Goal: Task Accomplishment & Management: Use online tool/utility

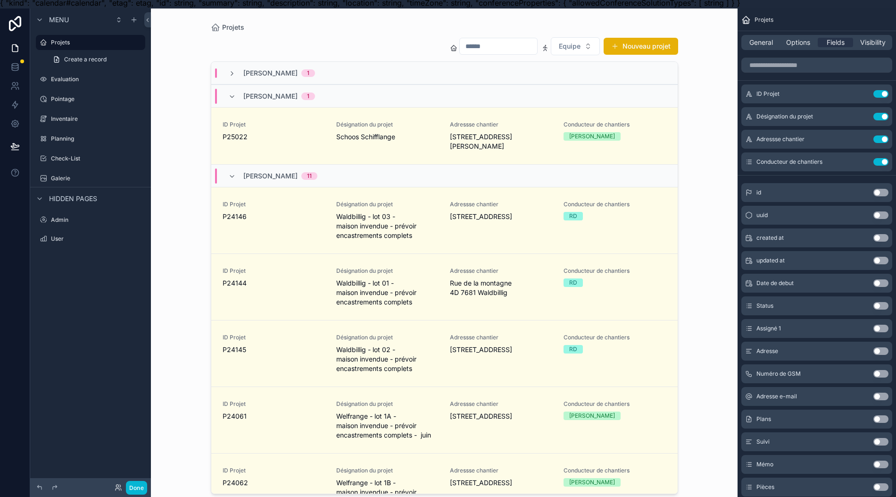
scroll to position [21, 0]
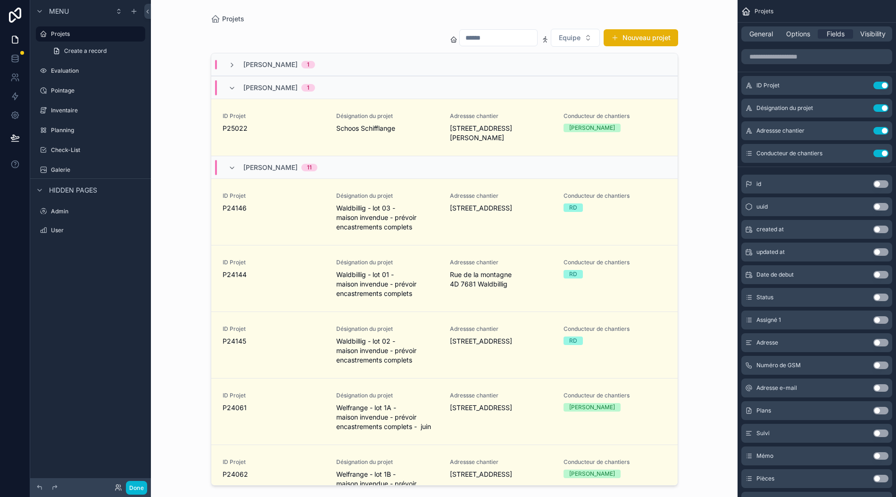
click at [98, 126] on div "Planning" at bounding box center [97, 130] width 92 height 8
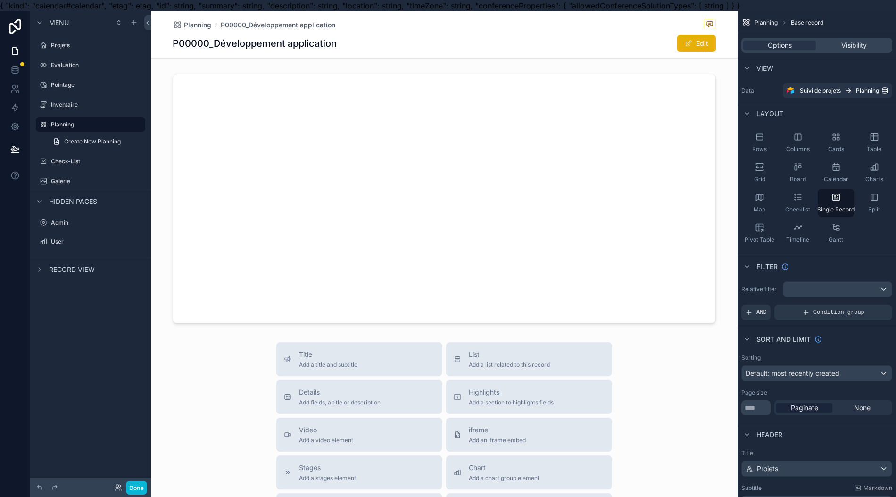
click at [98, 148] on link "Create New Planning" at bounding box center [96, 141] width 98 height 15
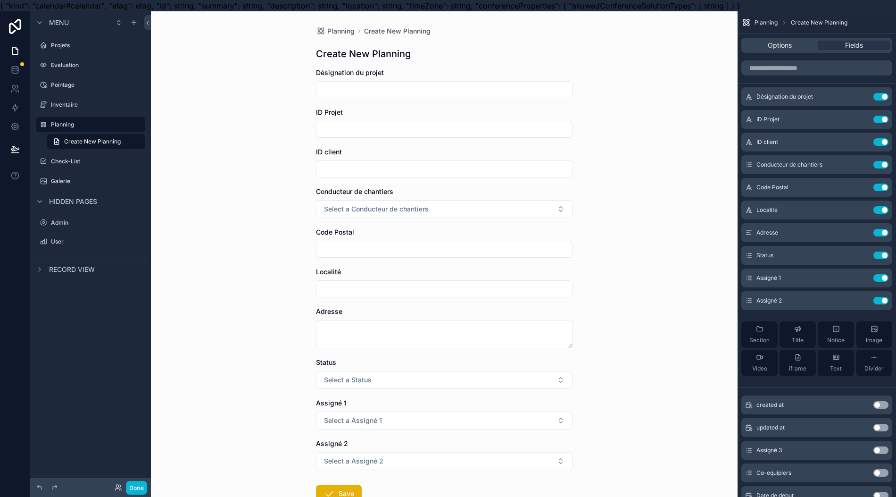
click at [90, 120] on div "Planning" at bounding box center [97, 124] width 92 height 11
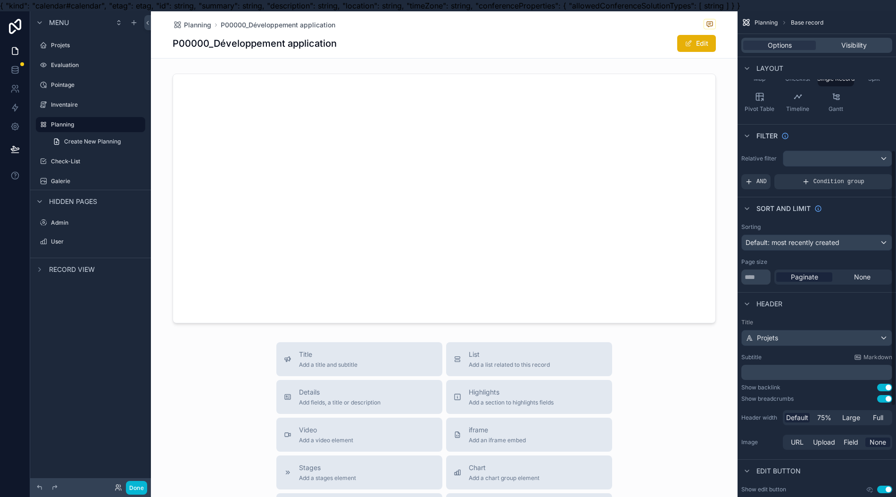
scroll to position [117, 0]
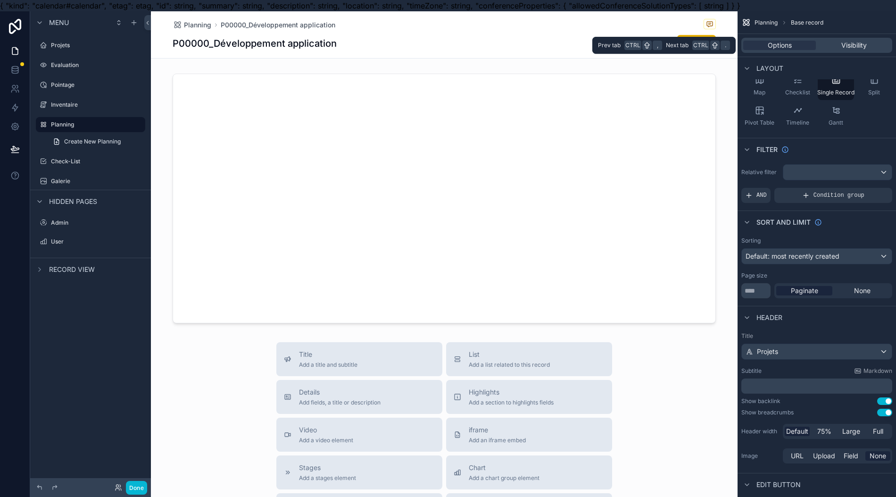
click at [846, 45] on div "Visibility" at bounding box center [854, 45] width 73 height 9
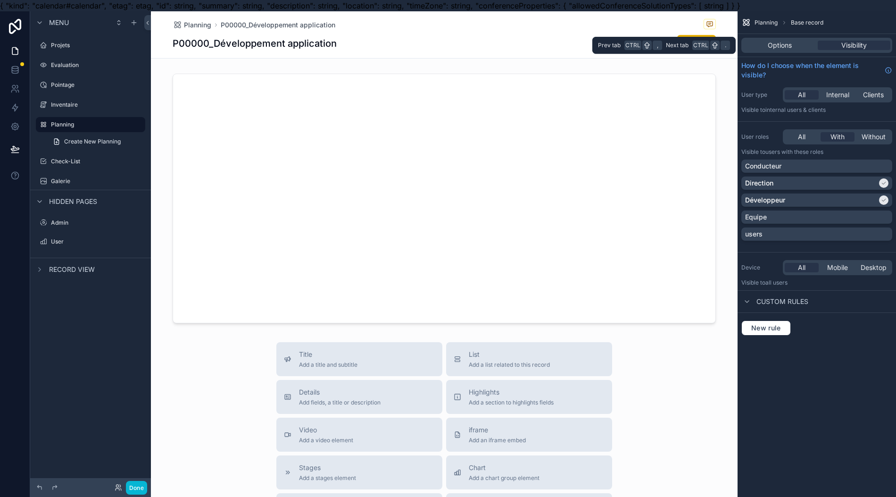
click at [812, 46] on div "Options" at bounding box center [780, 45] width 73 height 9
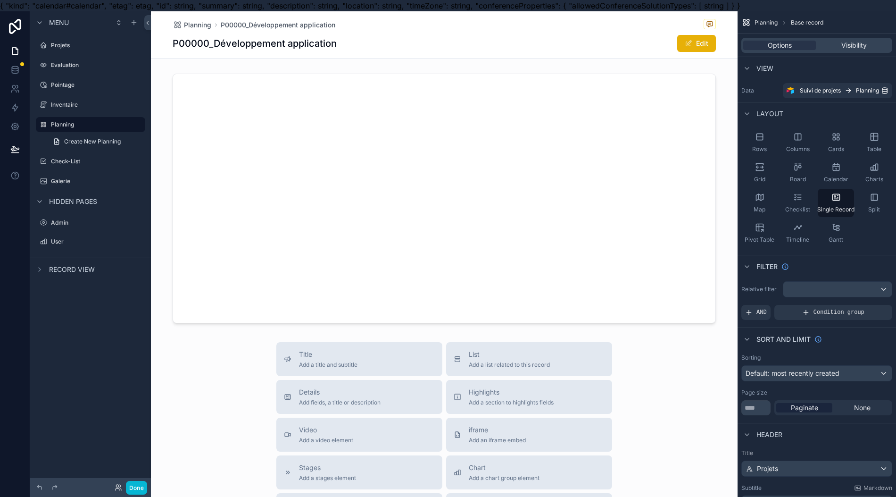
click at [770, 142] on div "Rows" at bounding box center [760, 142] width 36 height 28
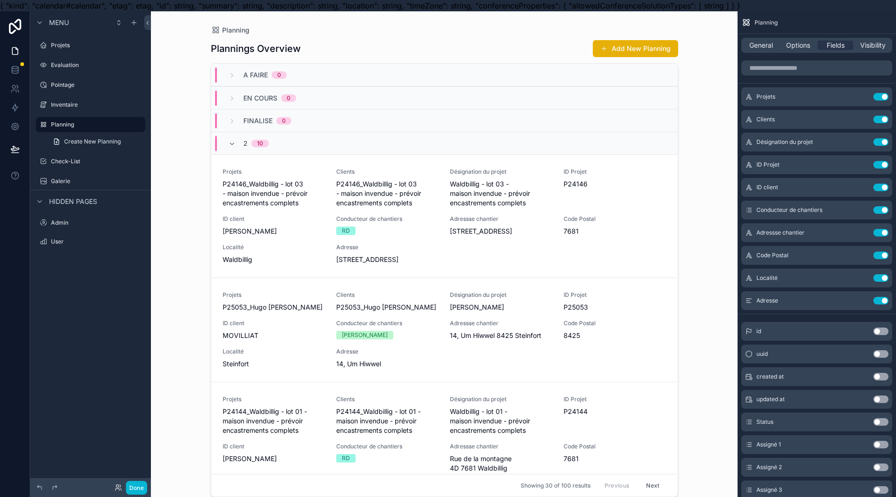
click at [773, 46] on span "General" at bounding box center [762, 45] width 24 height 9
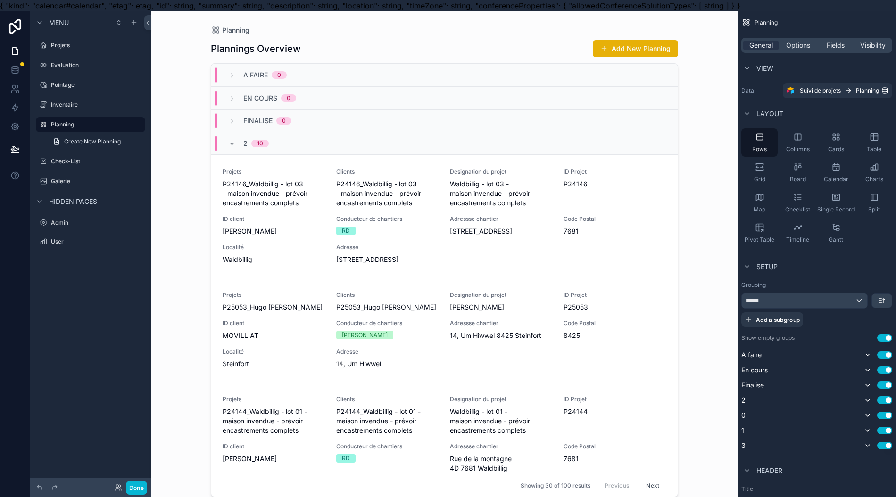
click at [845, 173] on div "Calendar" at bounding box center [836, 173] width 36 height 28
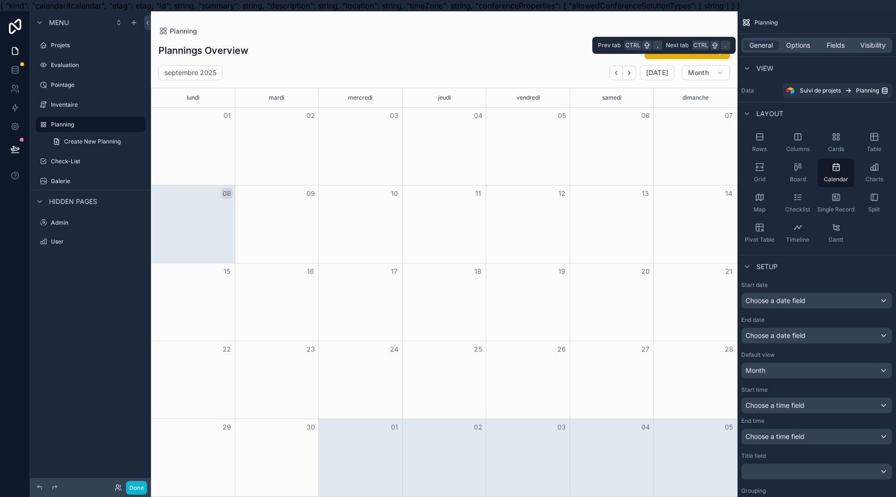
click at [816, 44] on div "Options" at bounding box center [798, 45] width 35 height 9
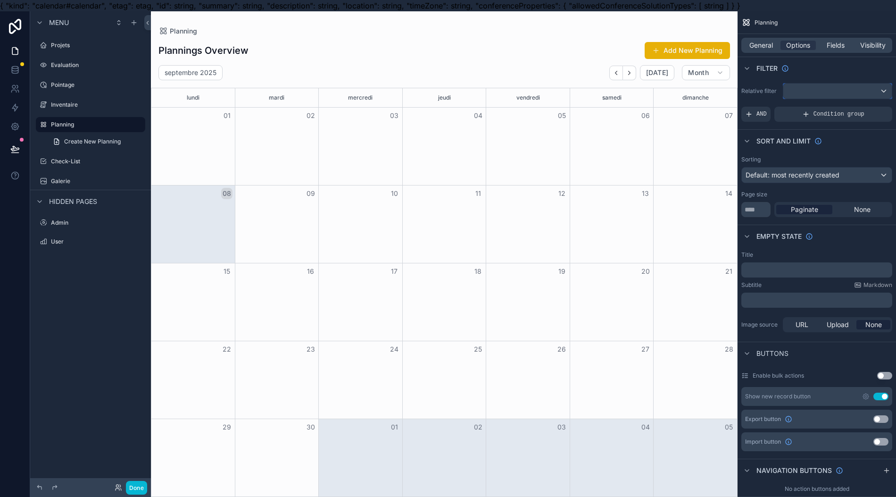
click at [834, 89] on div "scrollable content" at bounding box center [838, 91] width 109 height 15
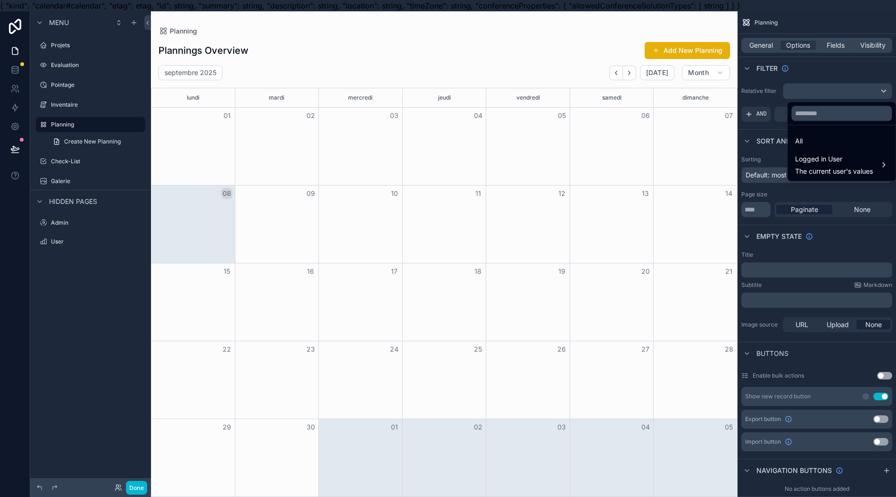
click at [834, 89] on div "scrollable content" at bounding box center [448, 248] width 896 height 497
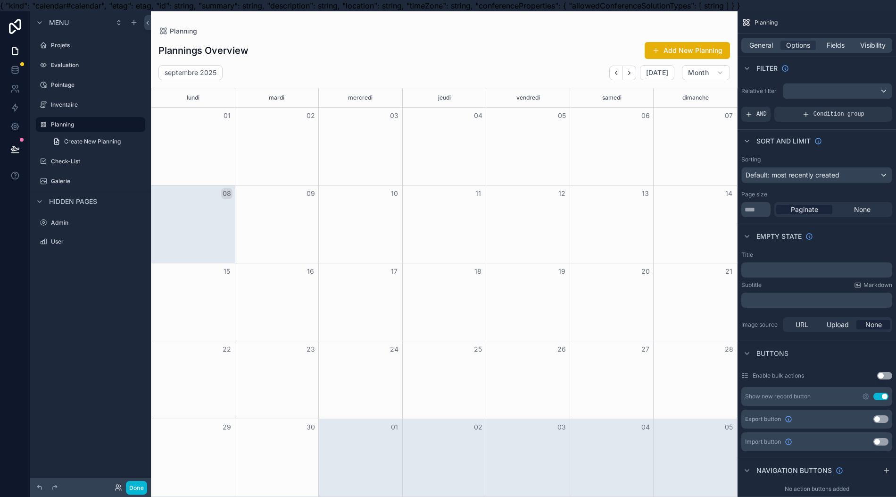
click at [835, 112] on span "Condition group" at bounding box center [839, 114] width 51 height 8
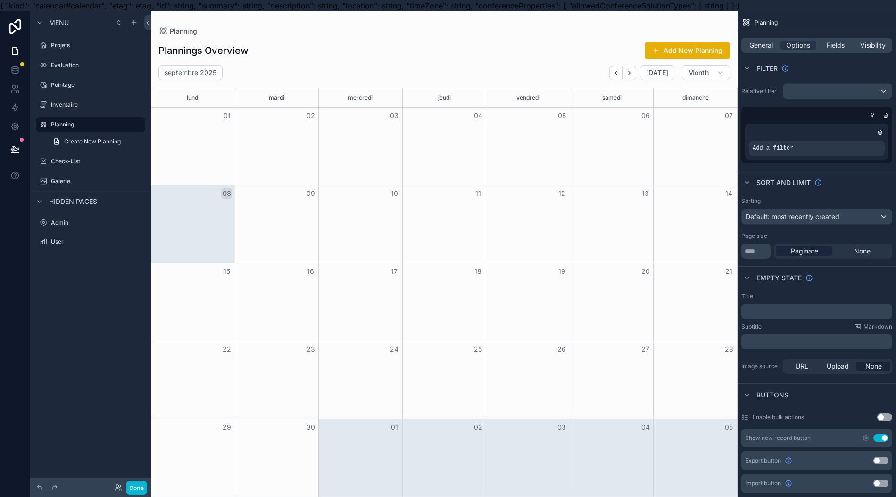
click at [725, 70] on div "scrollable content" at bounding box center [444, 259] width 587 height 497
click at [725, 70] on button "Month" at bounding box center [706, 72] width 48 height 15
click at [709, 127] on button "Work week" at bounding box center [688, 129] width 68 height 17
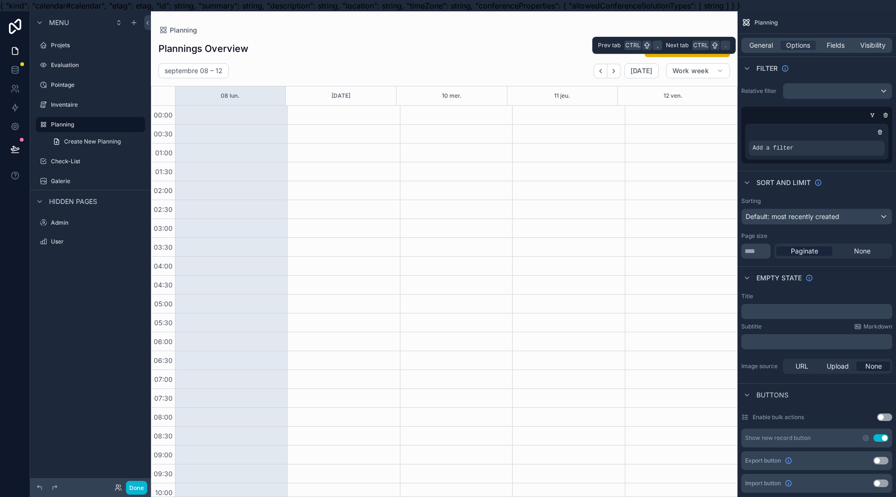
click at [845, 48] on span "Fields" at bounding box center [836, 45] width 18 height 9
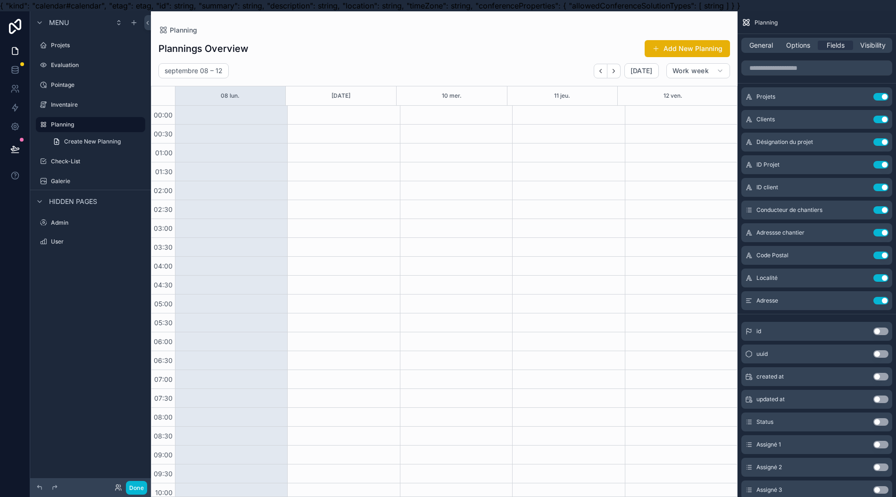
click at [887, 121] on button "Use setting" at bounding box center [881, 120] width 15 height 8
click at [888, 122] on button "Use setting" at bounding box center [881, 120] width 15 height 8
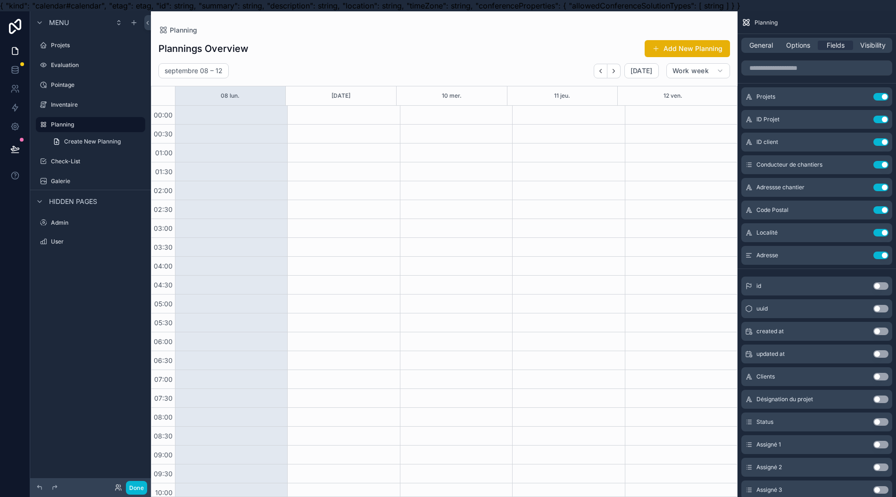
click at [888, 122] on button "Use setting" at bounding box center [881, 120] width 15 height 8
click at [887, 120] on button "Use setting" at bounding box center [881, 120] width 15 height 8
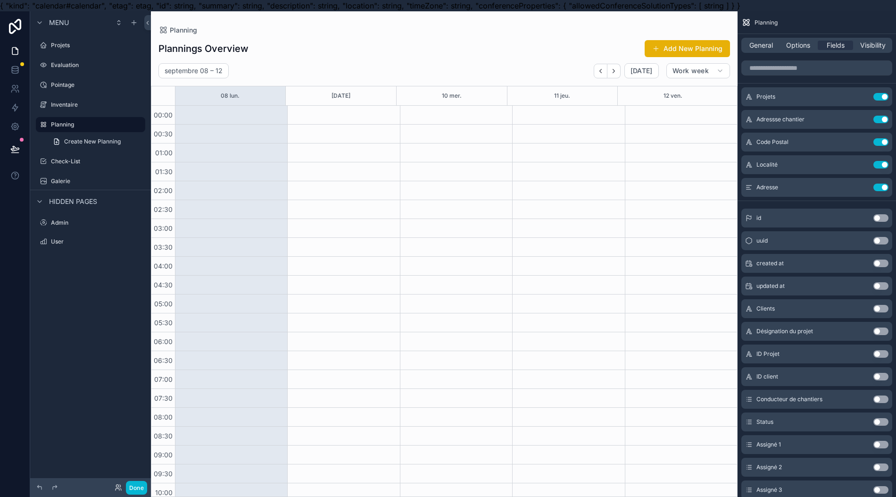
click at [887, 143] on button "Use setting" at bounding box center [881, 142] width 15 height 8
click at [888, 142] on button "Use setting" at bounding box center [881, 142] width 15 height 8
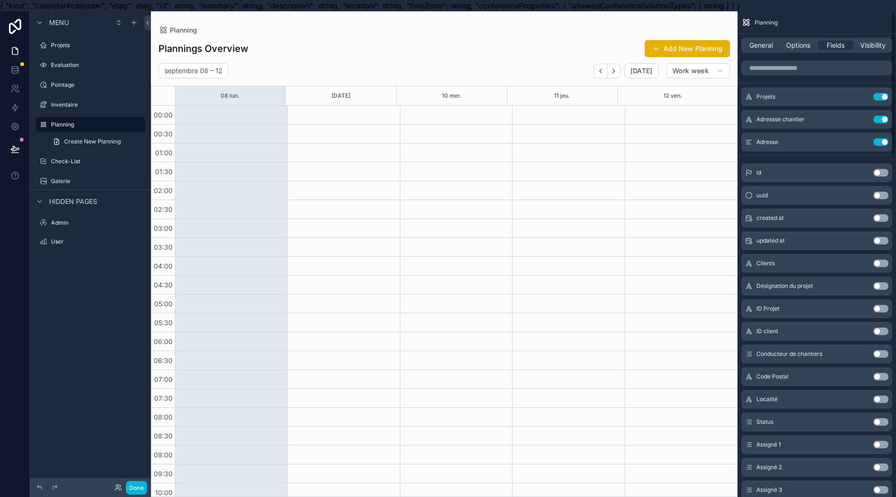
click at [888, 140] on button "Use setting" at bounding box center [881, 142] width 15 height 8
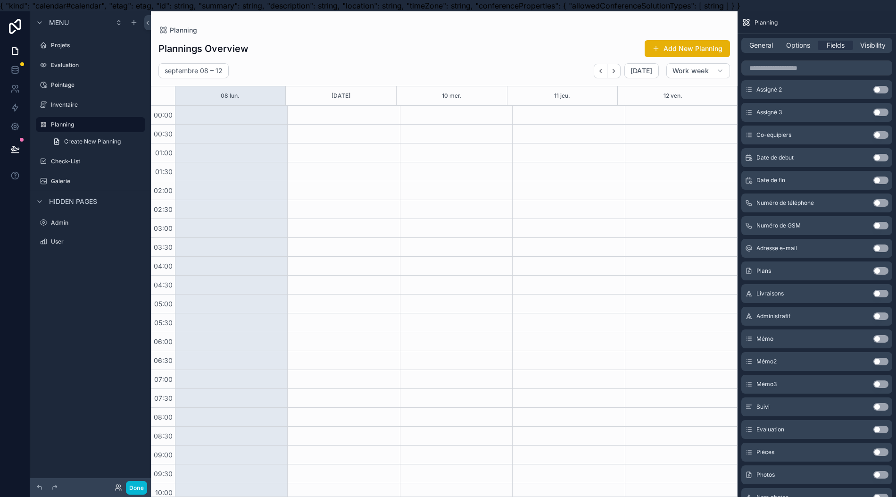
scroll to position [251, 0]
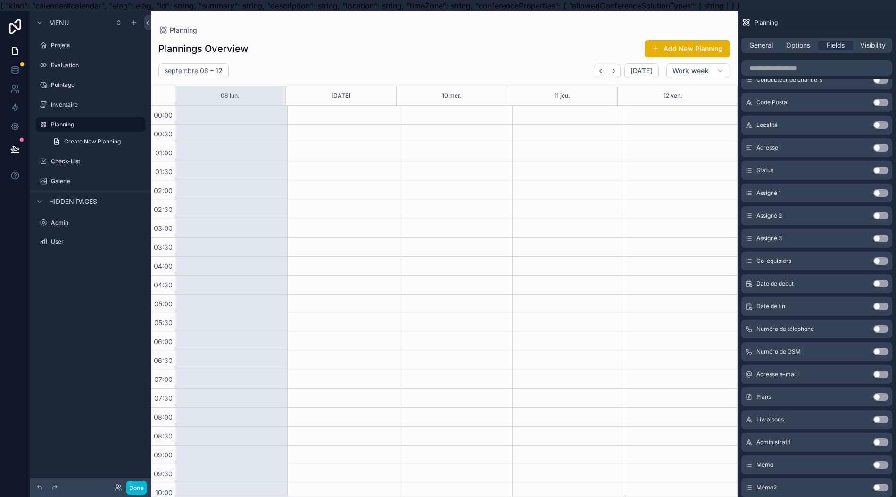
click at [889, 193] on button "Use setting" at bounding box center [881, 193] width 15 height 8
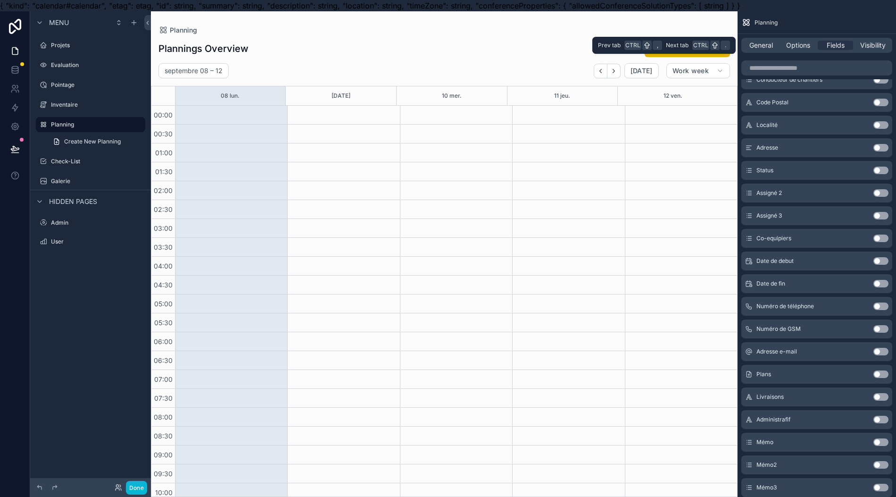
click at [810, 43] on span "Options" at bounding box center [799, 45] width 24 height 9
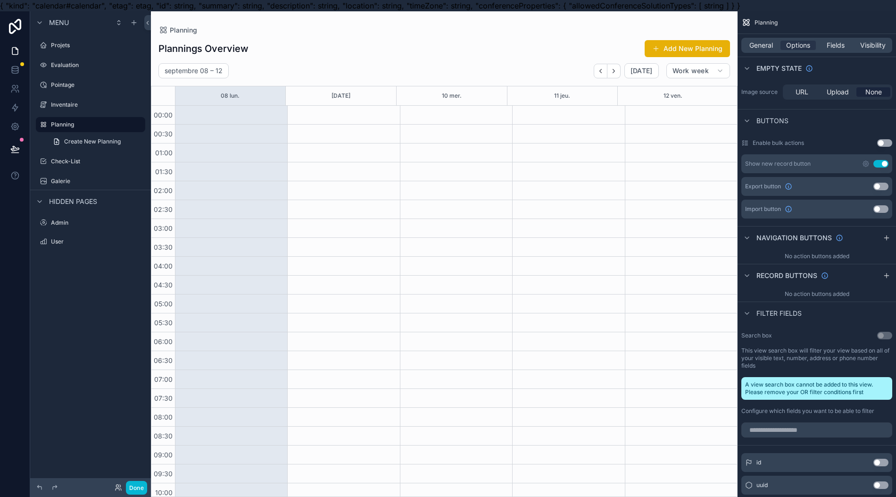
click at [840, 50] on div "General Options Fields Visibility" at bounding box center [817, 45] width 151 height 15
click at [842, 48] on div "General Options Fields Visibility" at bounding box center [817, 45] width 151 height 15
click at [842, 48] on span "Fields" at bounding box center [836, 45] width 18 height 9
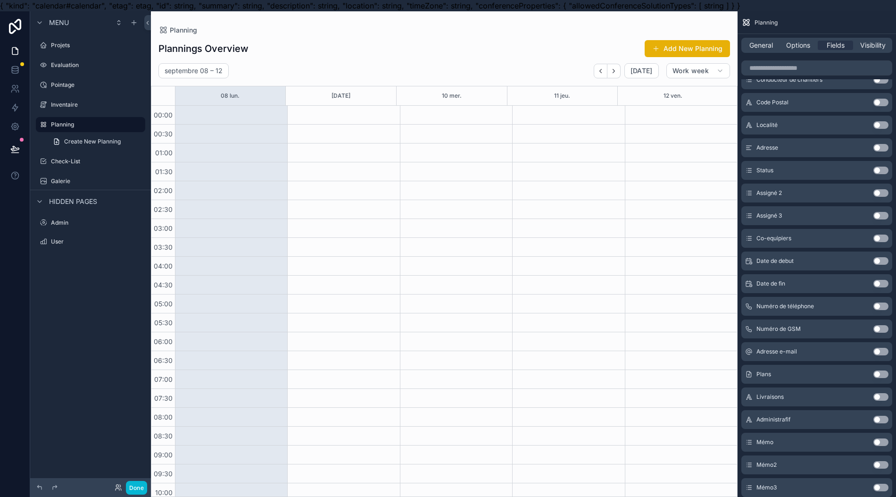
click at [770, 34] on div "General Options Fields Visibility" at bounding box center [817, 45] width 159 height 23
click at [770, 45] on span "General" at bounding box center [762, 45] width 24 height 9
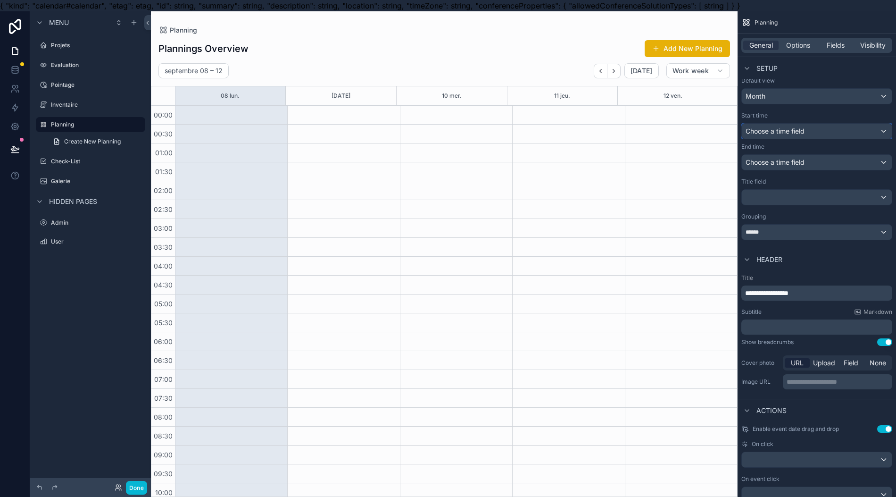
click at [799, 134] on span "Choose a time field" at bounding box center [775, 130] width 59 height 9
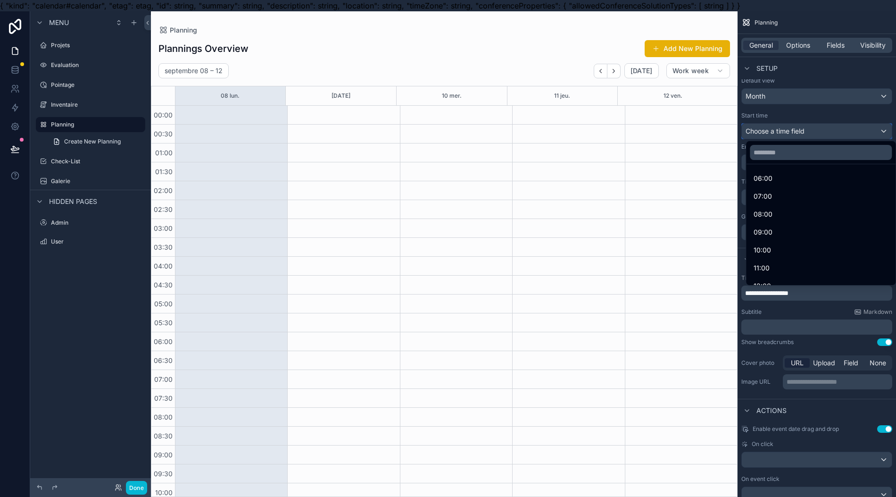
scroll to position [126, 0]
click at [794, 202] on div "07:00" at bounding box center [821, 197] width 134 height 11
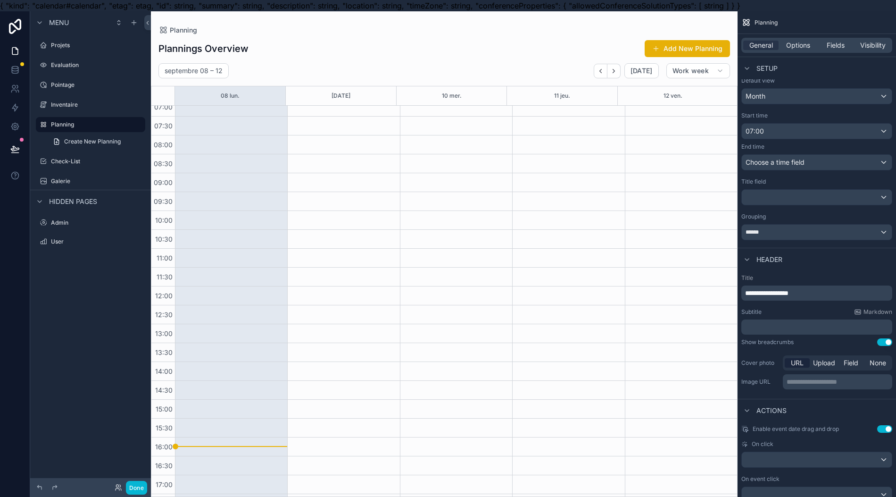
scroll to position [0, 0]
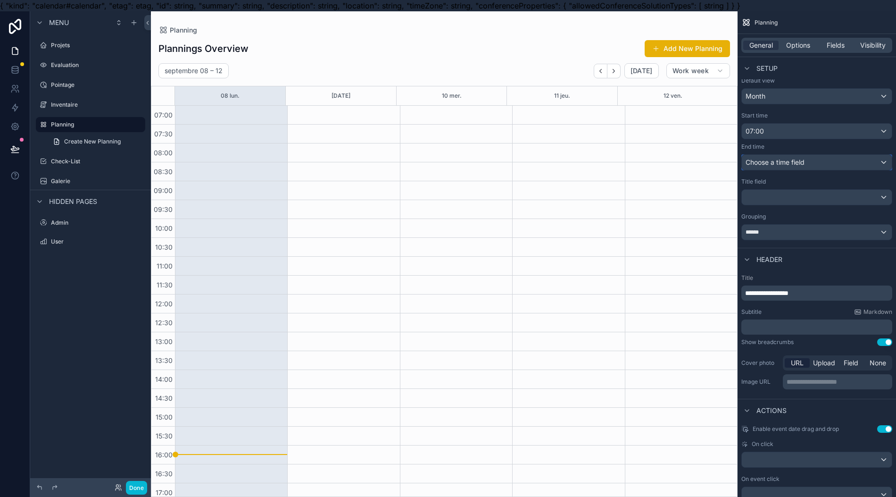
click at [820, 159] on div "Choose a time field" at bounding box center [817, 162] width 150 height 15
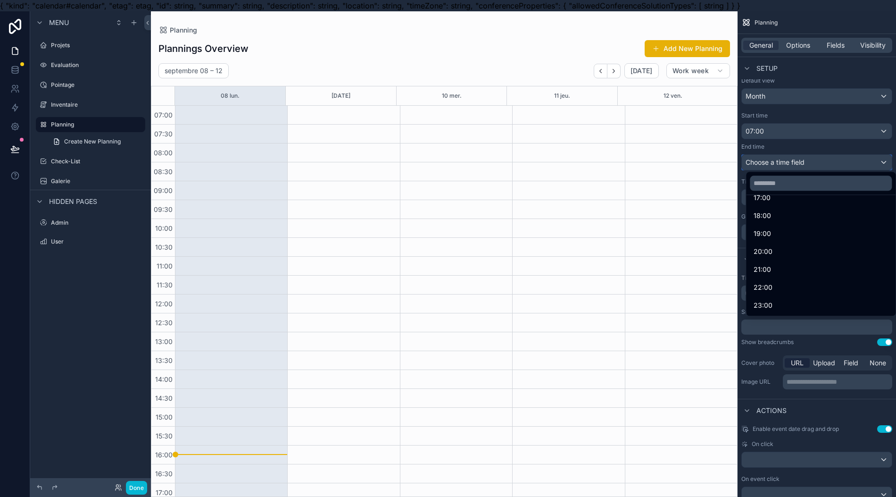
scroll to position [210, 0]
click at [792, 298] on div "16:00" at bounding box center [821, 305] width 146 height 17
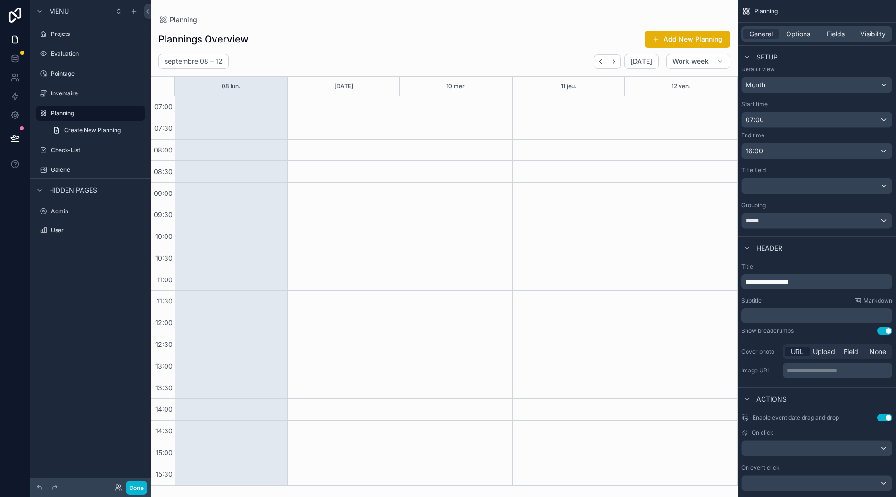
scroll to position [21, 0]
click at [787, 214] on div "******" at bounding box center [817, 220] width 150 height 15
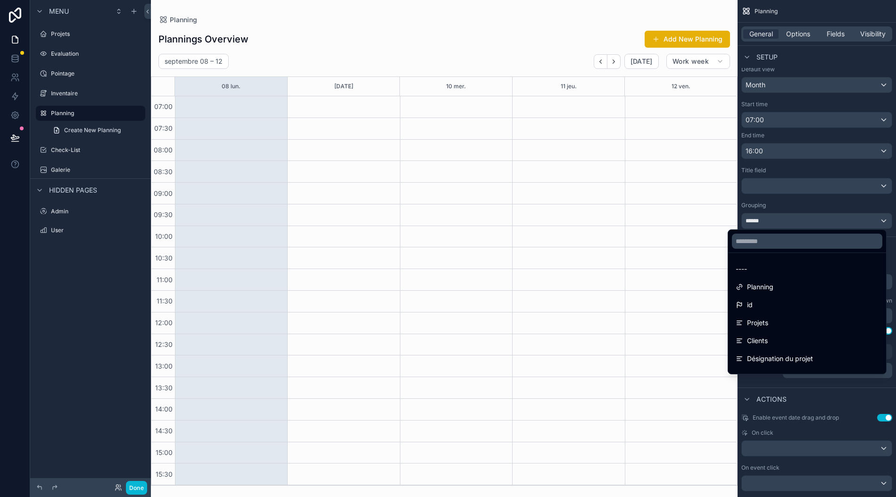
click at [772, 317] on div "Projets" at bounding box center [807, 322] width 143 height 11
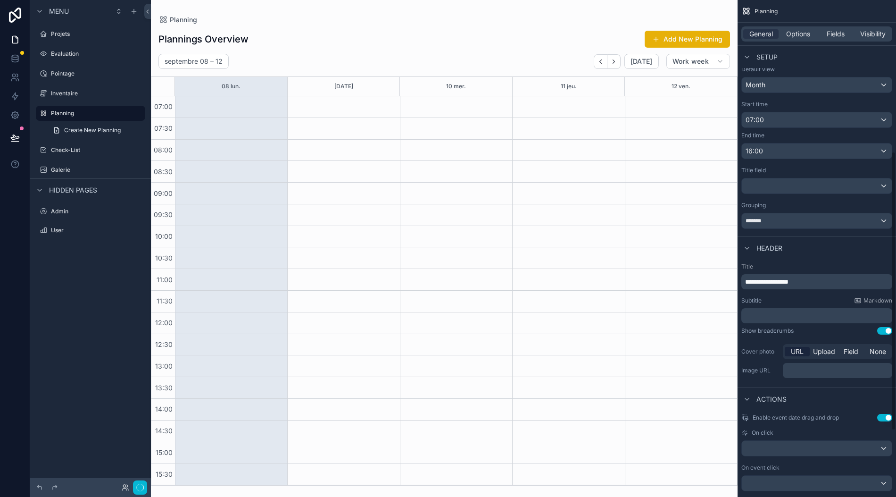
scroll to position [0, 0]
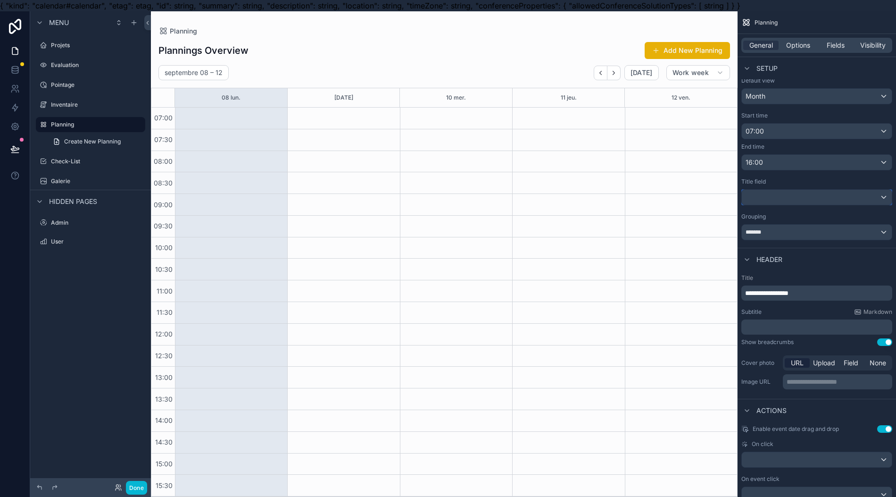
click at [804, 196] on div "scrollable content" at bounding box center [817, 197] width 150 height 15
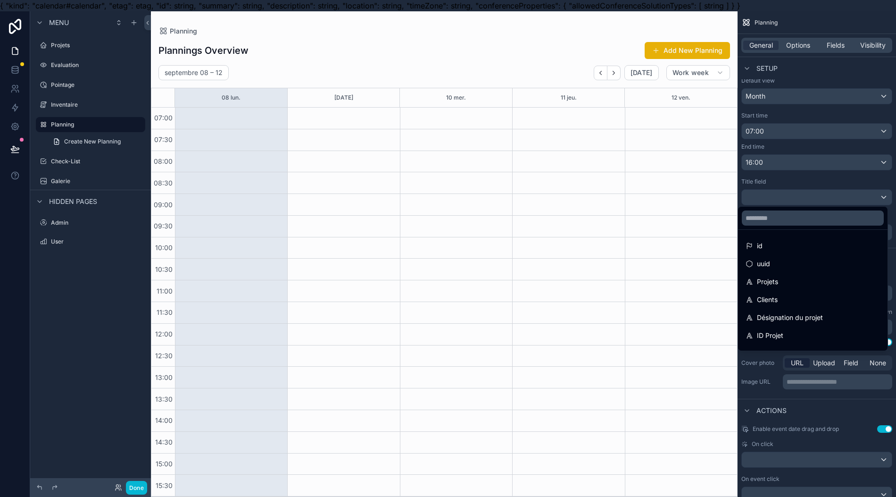
click at [800, 276] on div "Projets" at bounding box center [813, 281] width 134 height 11
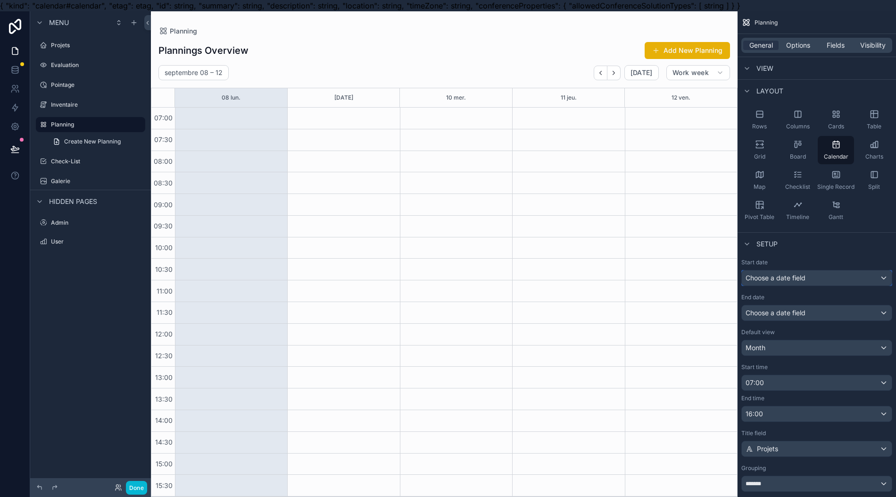
click at [806, 273] on span "Choose a date field" at bounding box center [776, 277] width 60 height 9
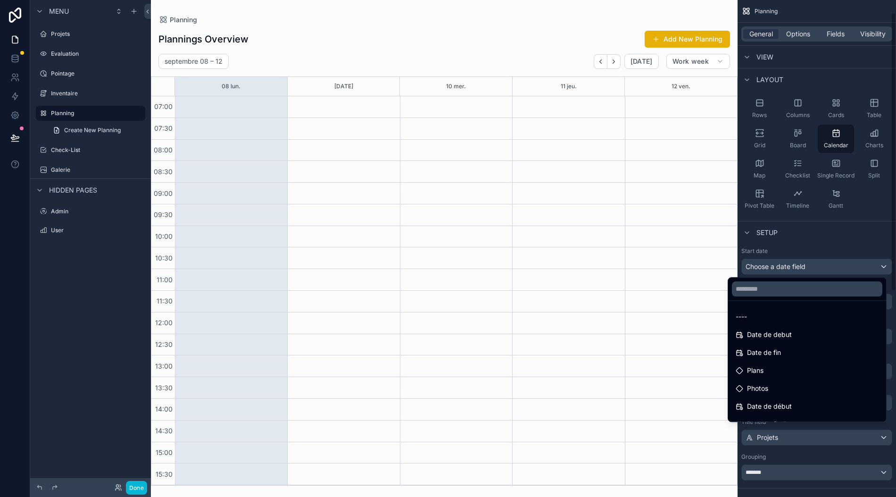
click at [825, 220] on div "scrollable content" at bounding box center [448, 248] width 896 height 497
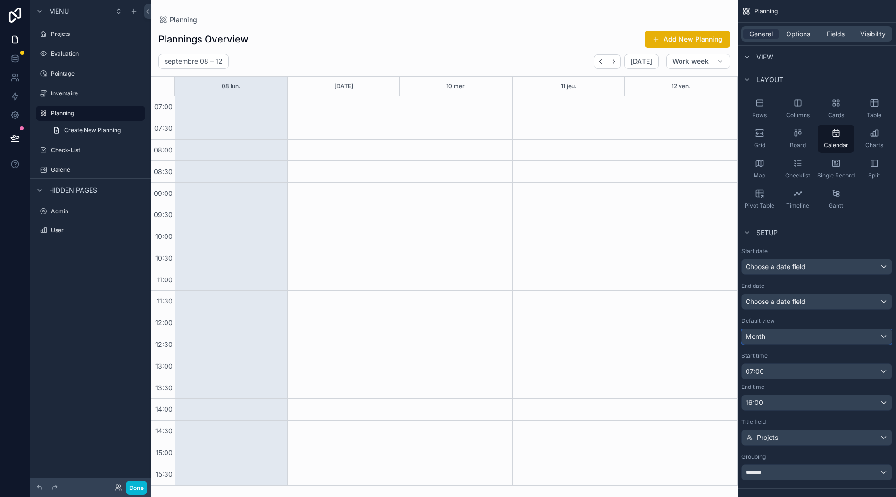
click at [847, 329] on div "Month" at bounding box center [817, 336] width 150 height 15
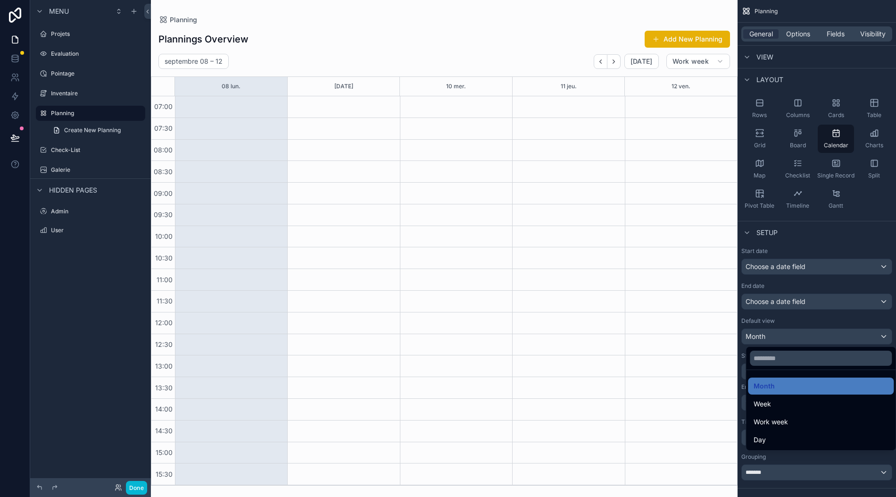
click at [826, 416] on div "Work week" at bounding box center [821, 421] width 134 height 11
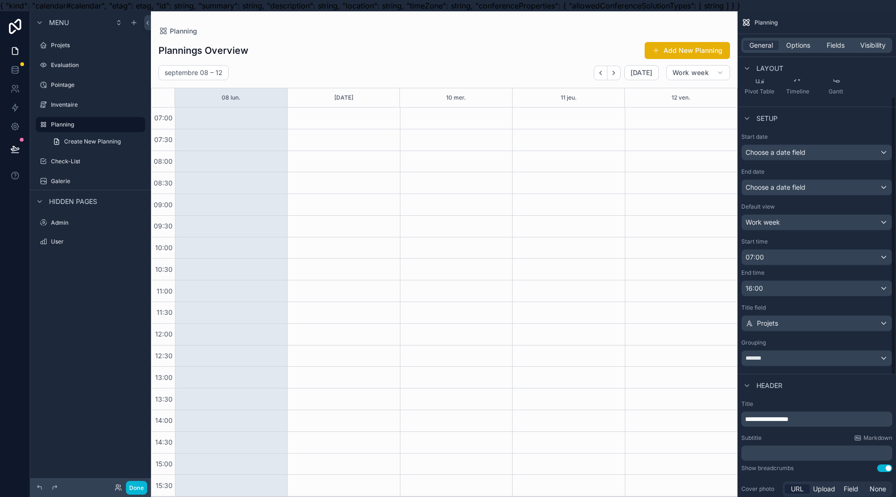
scroll to position [274, 0]
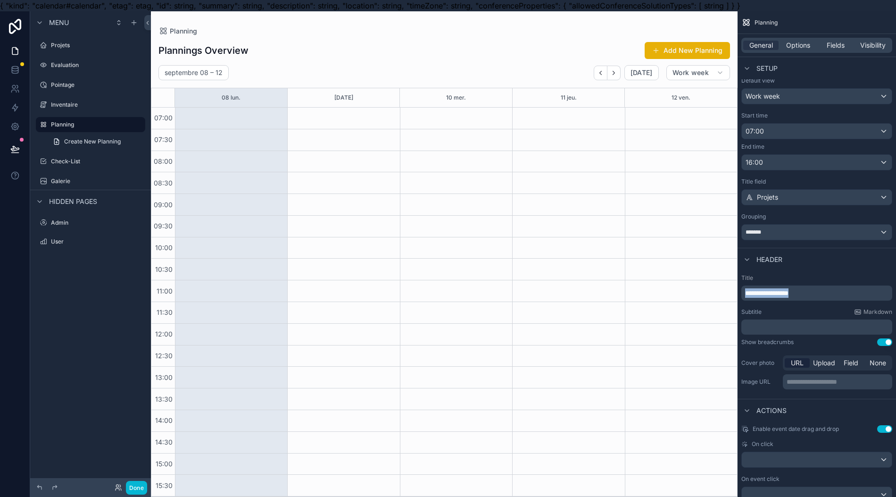
drag, startPoint x: 844, startPoint y: 291, endPoint x: 655, endPoint y: 331, distance: 193.0
click at [655, 331] on div "**********" at bounding box center [523, 259] width 745 height 497
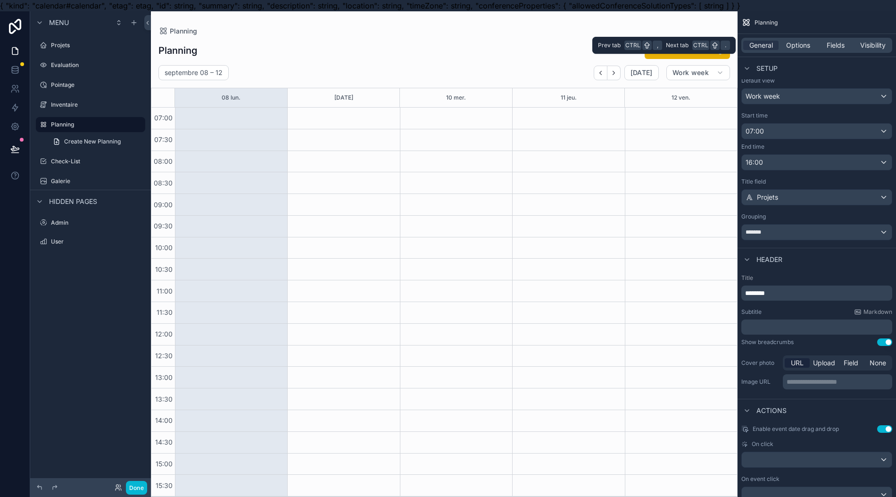
click at [811, 48] on span "Options" at bounding box center [799, 45] width 24 height 9
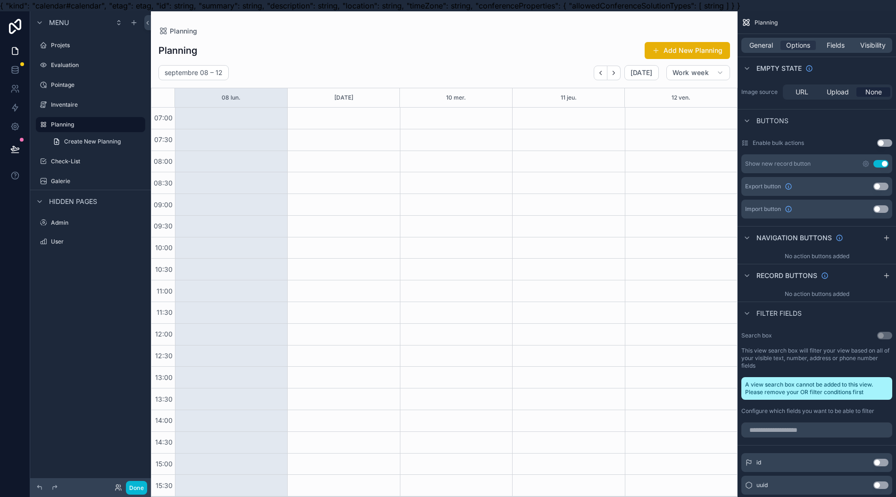
click at [885, 164] on button "Use setting" at bounding box center [881, 164] width 15 height 8
click at [603, 216] on div "scrollable content" at bounding box center [568, 299] width 112 height 393
click at [249, 115] on div "scrollable content" at bounding box center [231, 299] width 112 height 393
click at [248, 116] on div "scrollable content" at bounding box center [231, 299] width 112 height 393
click at [336, 141] on div "scrollable content" at bounding box center [343, 299] width 112 height 393
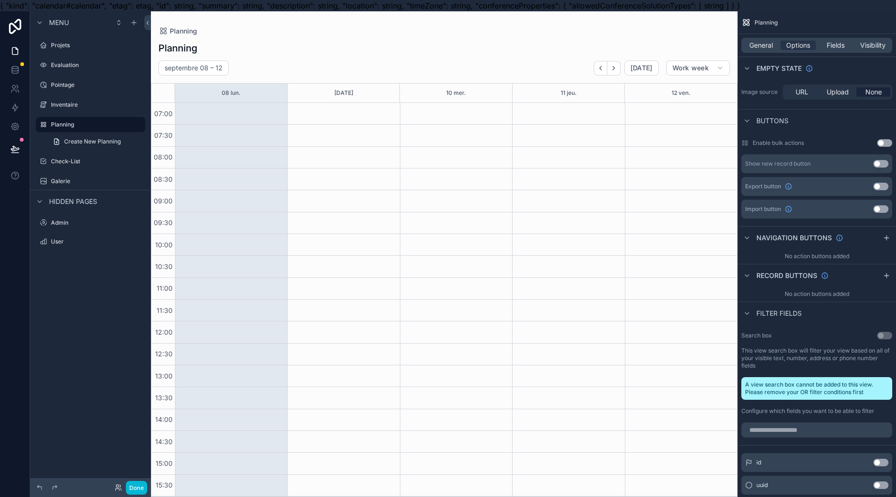
click at [342, 170] on div "scrollable content" at bounding box center [343, 299] width 112 height 393
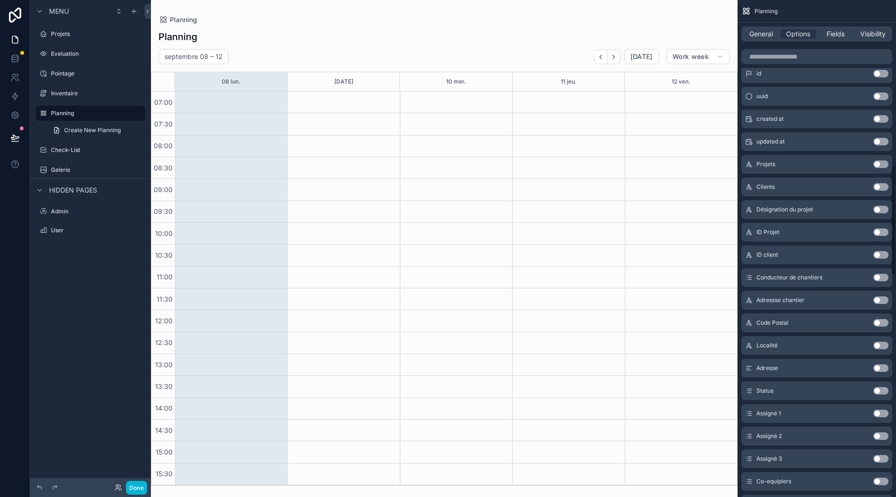
scroll to position [778, 0]
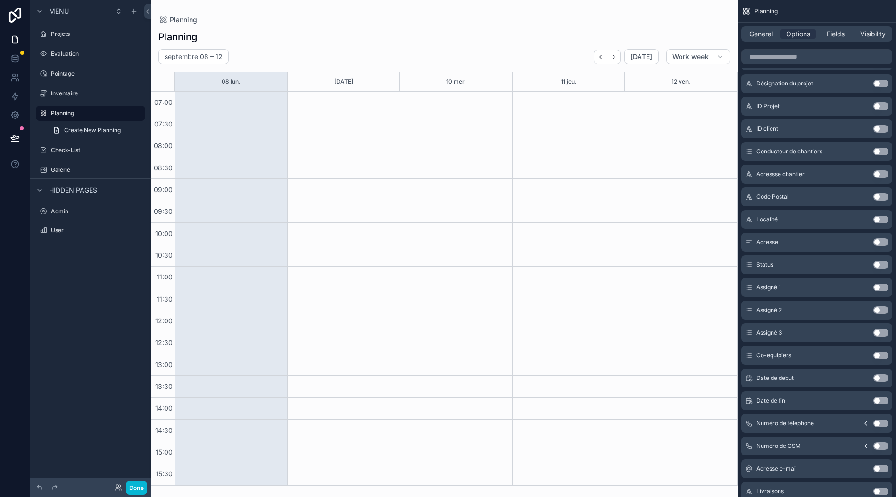
click at [887, 284] on button "Use setting" at bounding box center [881, 288] width 15 height 8
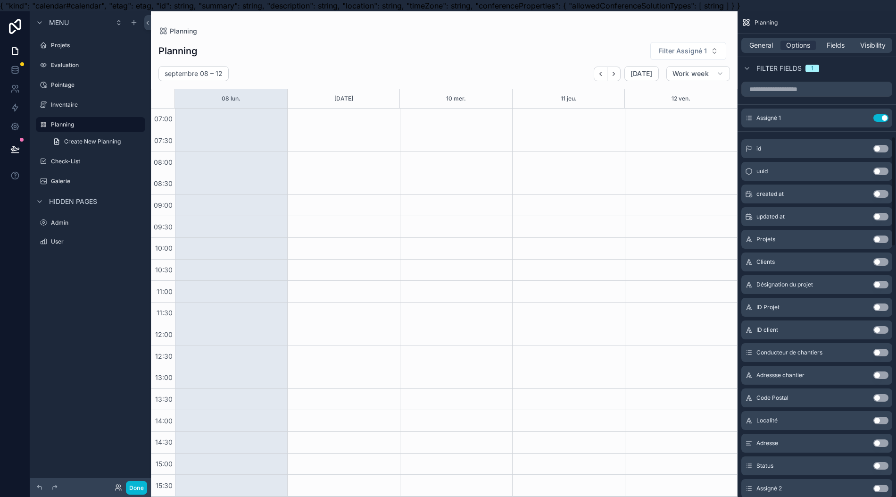
scroll to position [552, 0]
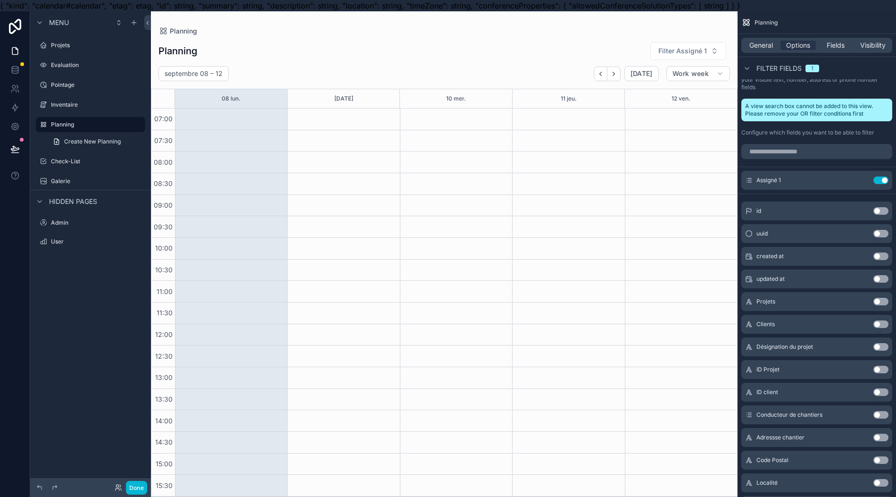
click at [889, 183] on button "Use setting" at bounding box center [881, 180] width 15 height 8
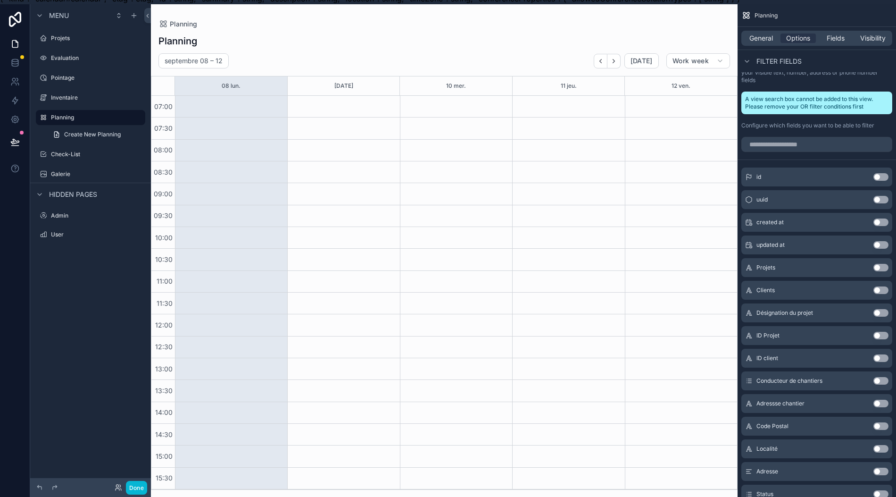
scroll to position [0, 0]
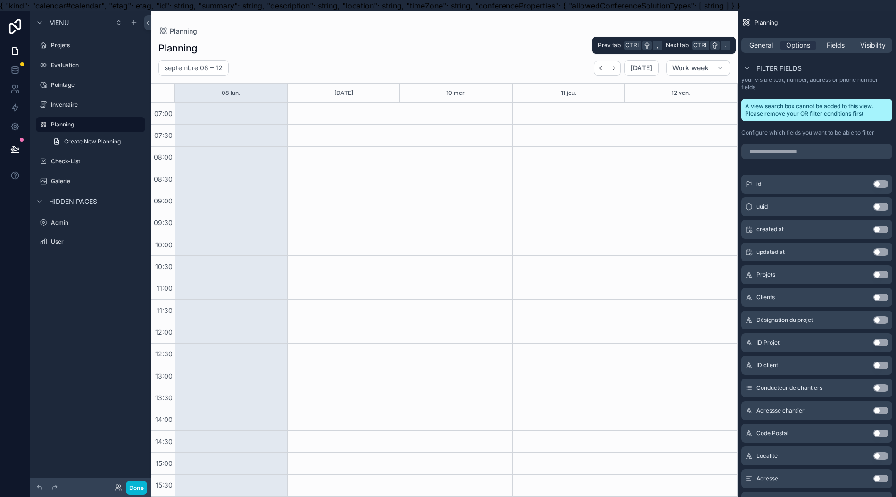
click at [854, 50] on div "Fields" at bounding box center [835, 45] width 35 height 9
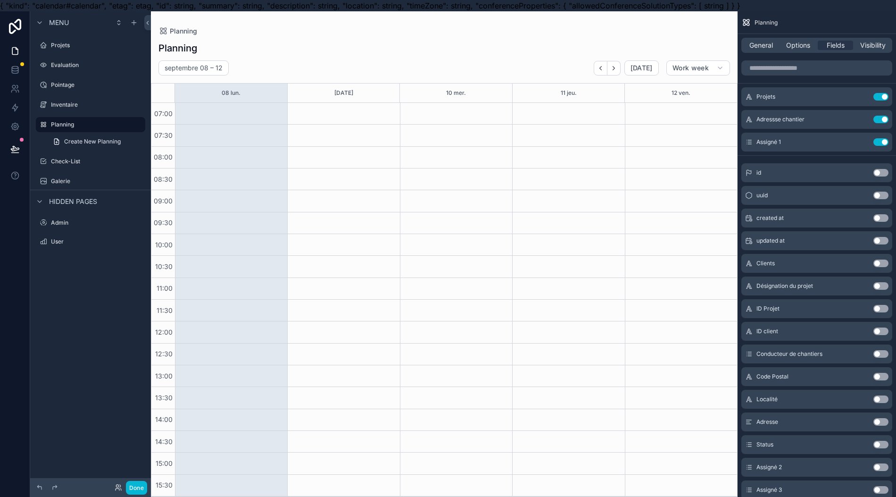
click at [277, 113] on div "scrollable content" at bounding box center [231, 299] width 112 height 393
click at [277, 118] on div "scrollable content" at bounding box center [231, 299] width 112 height 393
click at [768, 49] on span "General" at bounding box center [762, 45] width 24 height 9
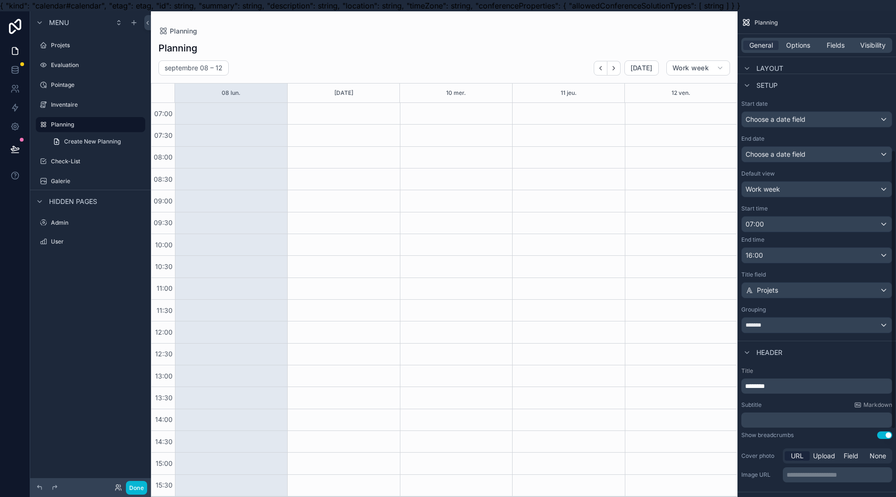
scroll to position [251, 0]
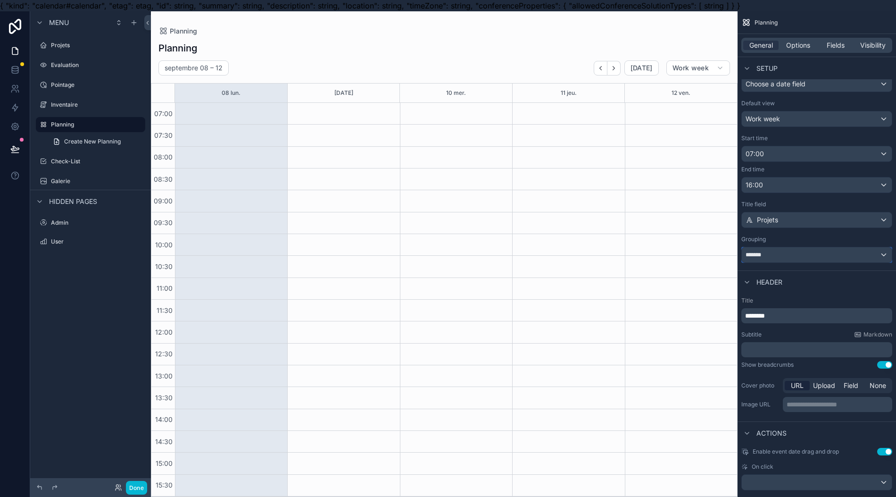
click at [824, 259] on div "*******" at bounding box center [817, 254] width 150 height 15
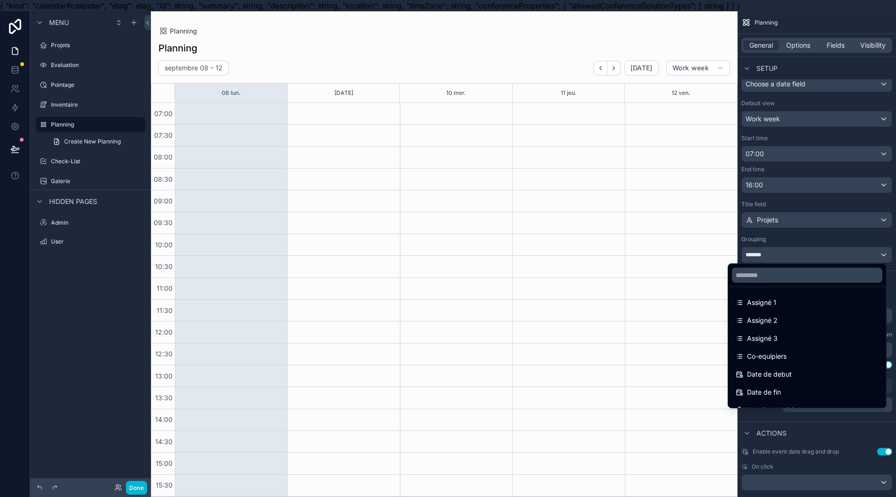
click at [802, 309] on div "Assigné 1" at bounding box center [807, 302] width 154 height 17
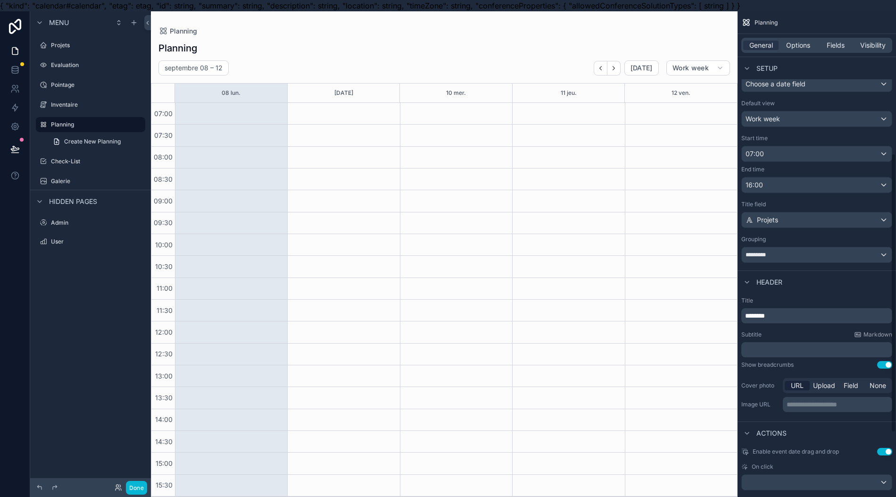
scroll to position [377, 0]
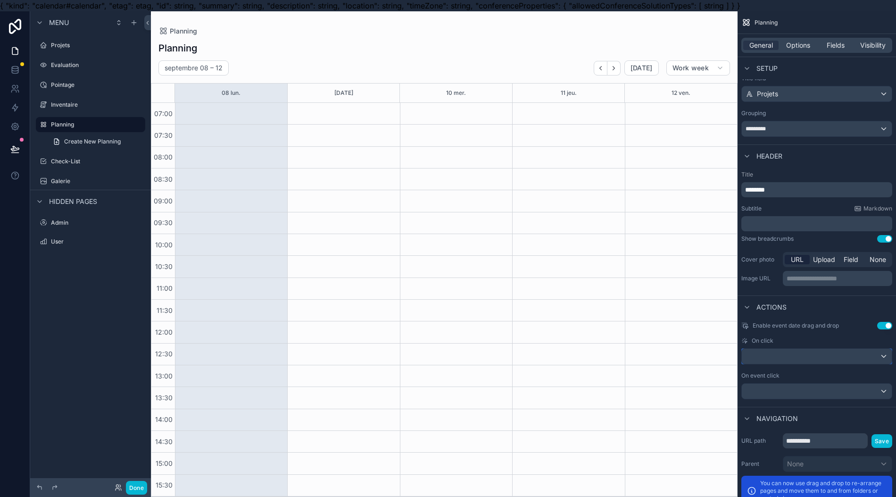
click at [823, 353] on div "scrollable content" at bounding box center [817, 356] width 150 height 15
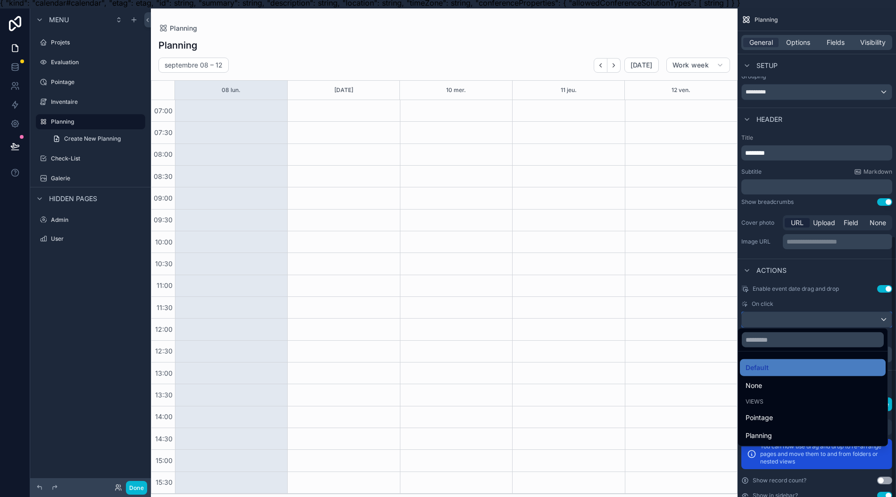
scroll to position [21, 0]
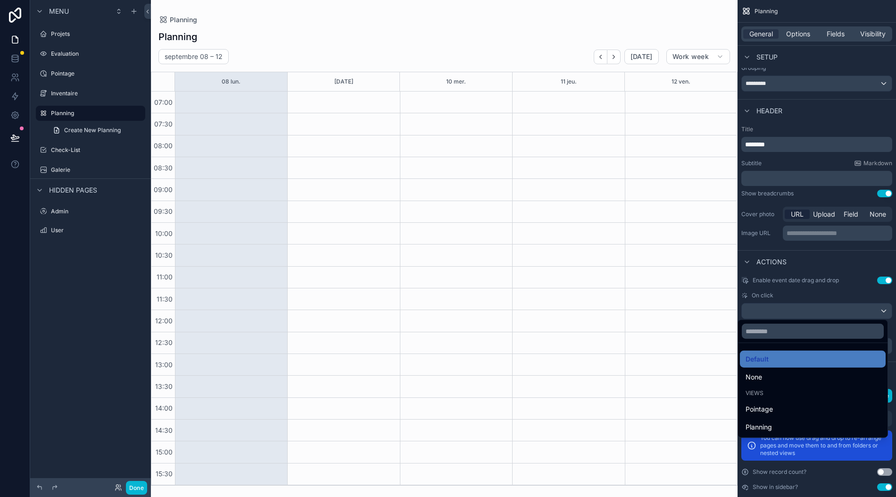
click at [806, 421] on div "Planning" at bounding box center [813, 426] width 134 height 11
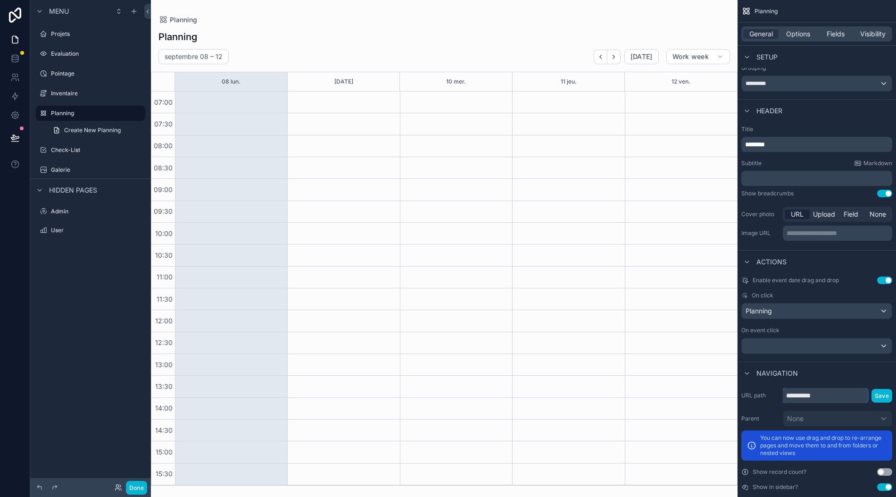
drag, startPoint x: 861, startPoint y: 387, endPoint x: 852, endPoint y: 388, distance: 9.5
click at [852, 388] on input "**********" at bounding box center [825, 395] width 85 height 15
click at [798, 368] on span "Navigation" at bounding box center [778, 372] width 42 height 9
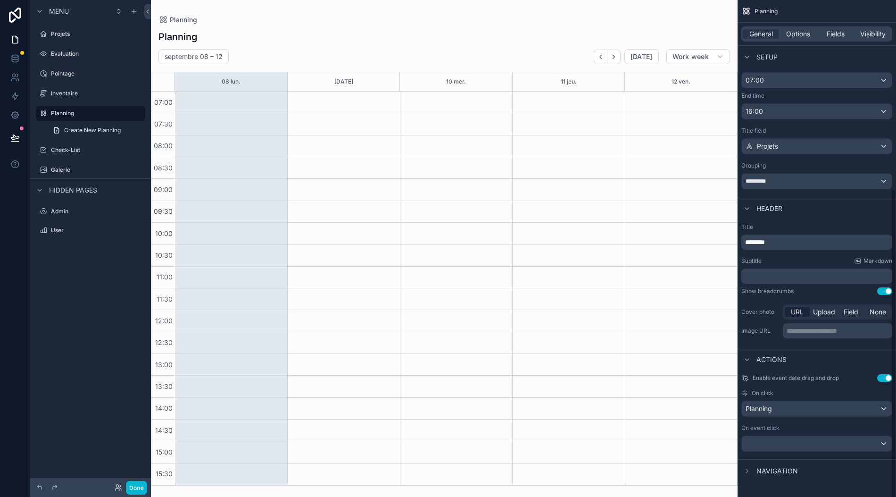
scroll to position [301, 0]
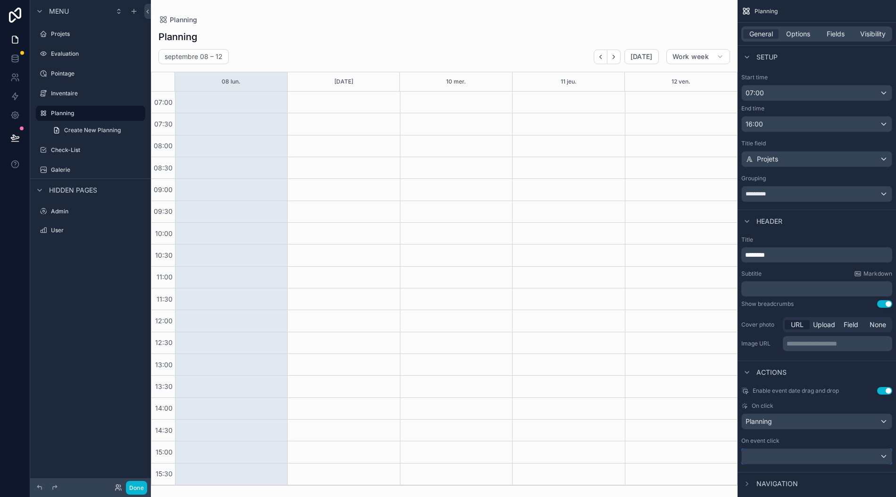
click at [825, 449] on div "scrollable content" at bounding box center [817, 456] width 150 height 15
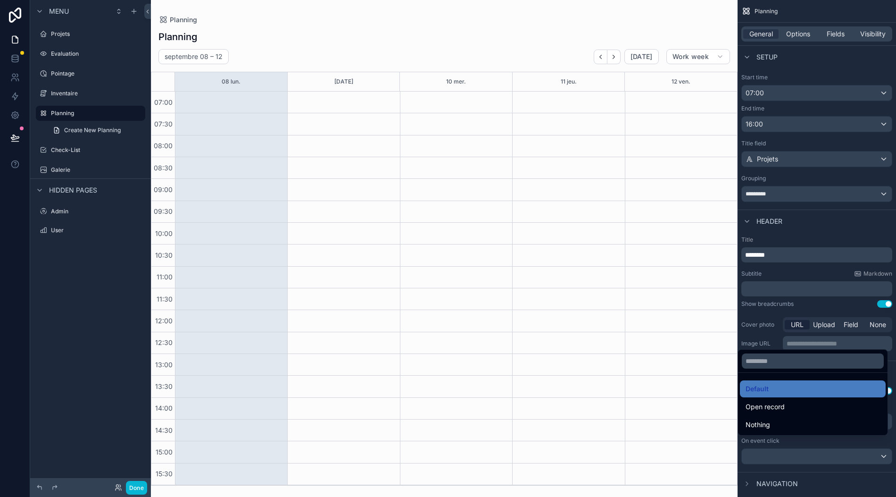
click at [818, 412] on div "Open record" at bounding box center [813, 406] width 134 height 11
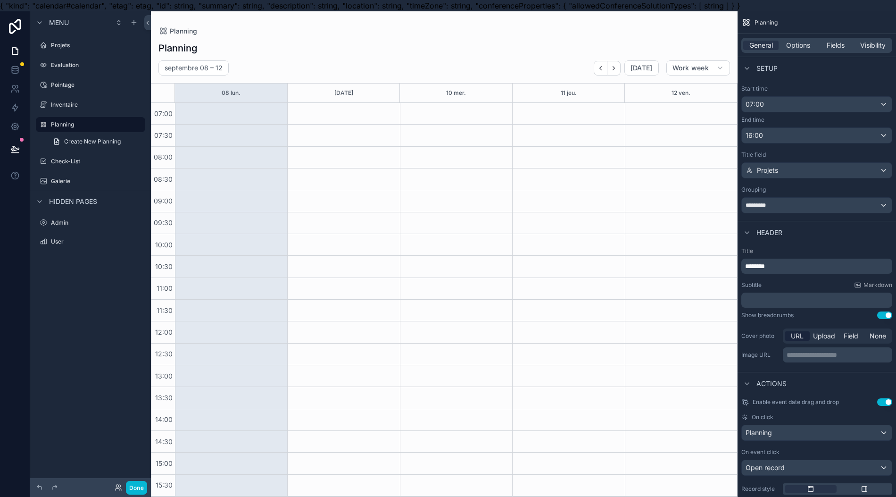
click at [239, 135] on div "scrollable content" at bounding box center [231, 299] width 112 height 393
click at [243, 182] on div "scrollable content" at bounding box center [231, 299] width 112 height 393
click at [244, 201] on div "scrollable content" at bounding box center [231, 299] width 112 height 393
click at [118, 145] on span "Create New Planning" at bounding box center [92, 142] width 57 height 8
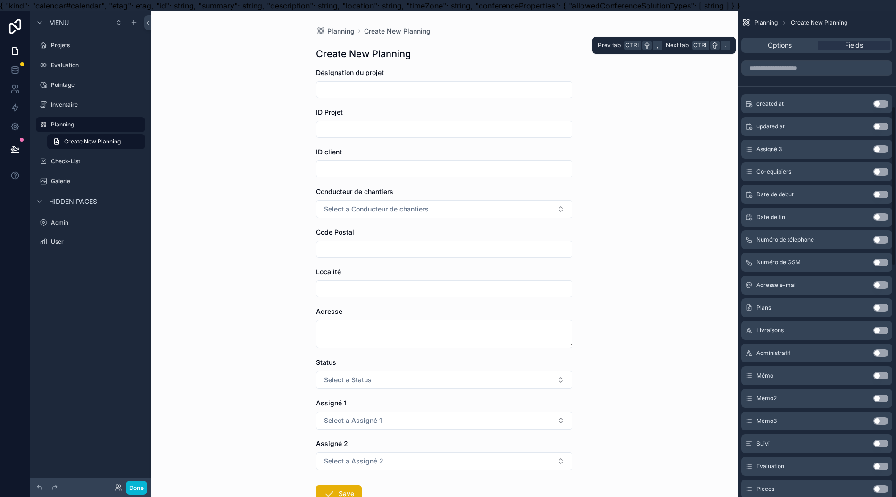
click at [792, 43] on span "Options" at bounding box center [780, 45] width 24 height 9
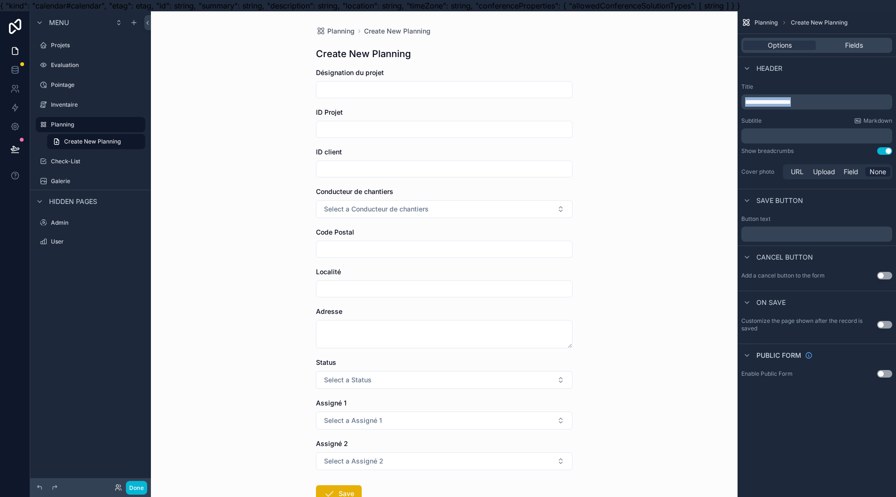
drag, startPoint x: 830, startPoint y: 101, endPoint x: 738, endPoint y: 108, distance: 92.3
click at [738, 108] on div "**********" at bounding box center [523, 259] width 745 height 497
click at [705, 115] on div "Planning Create New Planning Create New Planning Désignation du projet ID Proje…" at bounding box center [444, 259] width 587 height 497
click at [753, 95] on div "**********" at bounding box center [817, 101] width 151 height 15
click at [63, 125] on label "Planning" at bounding box center [95, 125] width 89 height 8
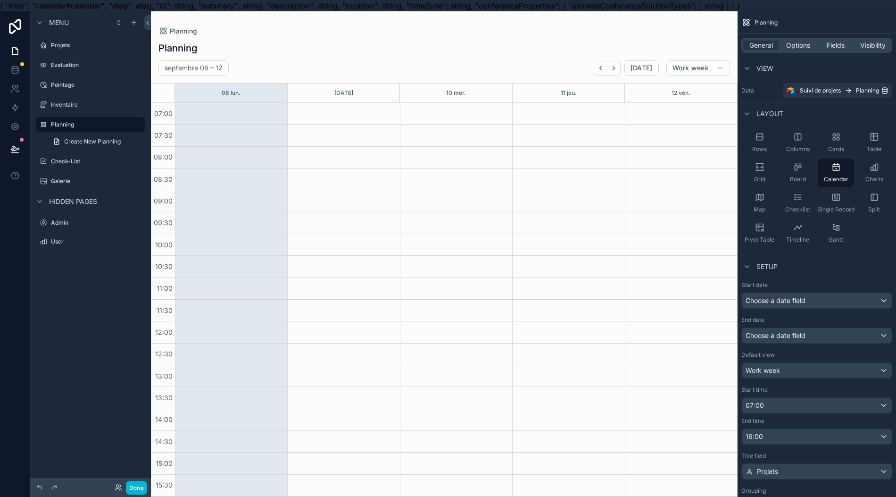
click at [203, 143] on div "scrollable content" at bounding box center [231, 299] width 112 height 393
click at [251, 153] on div "scrollable content" at bounding box center [231, 299] width 112 height 393
click at [251, 156] on div "scrollable content" at bounding box center [231, 299] width 112 height 393
click at [144, 485] on button "Done" at bounding box center [136, 488] width 21 height 14
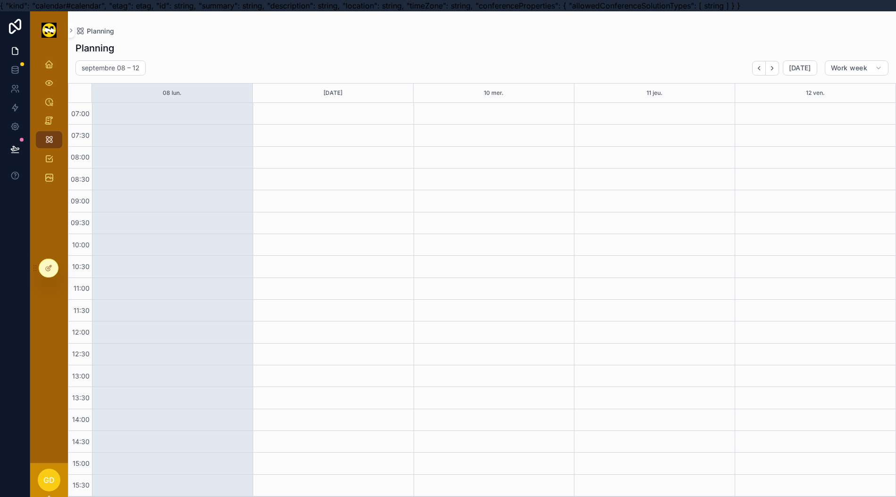
click at [188, 164] on div "scrollable content" at bounding box center [172, 299] width 161 height 393
click at [188, 167] on div "scrollable content" at bounding box center [172, 299] width 161 height 393
click at [187, 168] on div "scrollable content" at bounding box center [172, 299] width 161 height 393
click at [268, 176] on div "scrollable content" at bounding box center [333, 299] width 161 height 393
click at [270, 190] on div "scrollable content" at bounding box center [333, 299] width 161 height 393
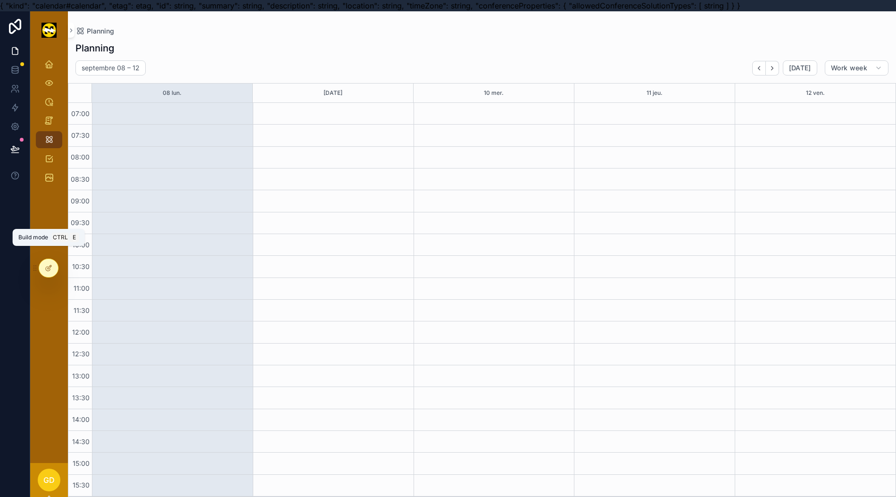
click at [43, 262] on div at bounding box center [48, 268] width 19 height 18
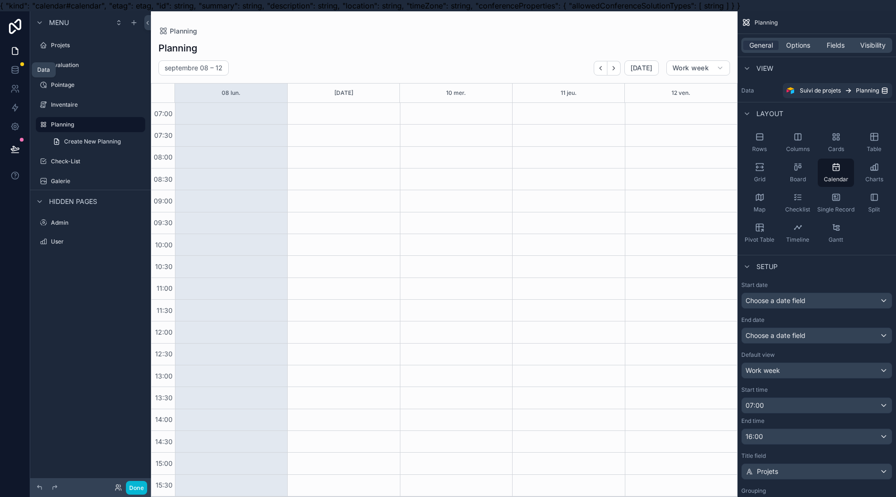
click at [20, 74] on link at bounding box center [15, 69] width 30 height 19
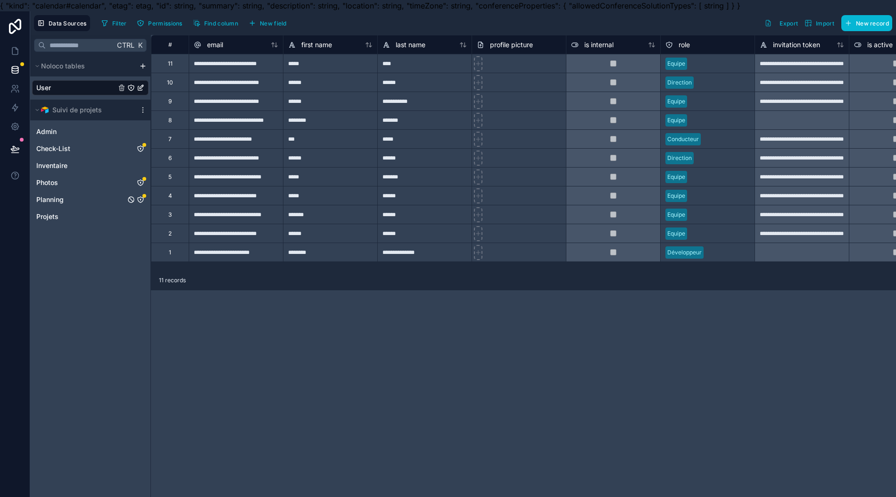
click at [90, 201] on link "Planning" at bounding box center [80, 199] width 89 height 9
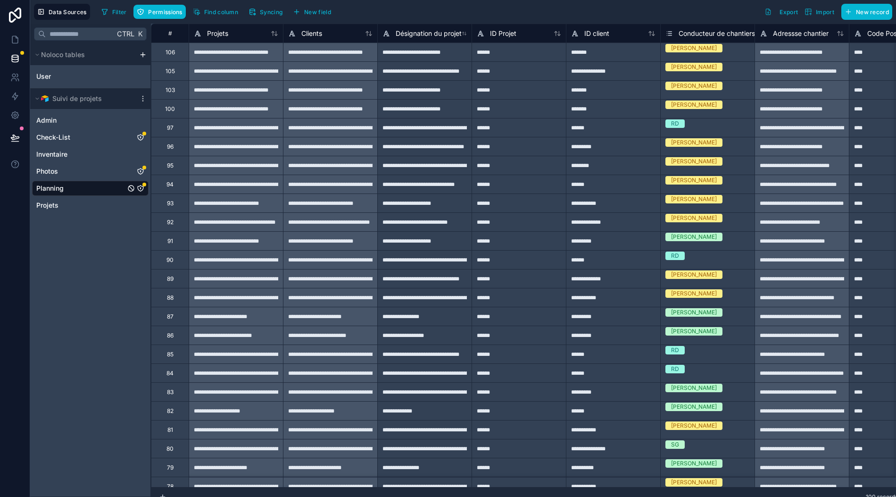
click at [139, 184] on icon "Planning" at bounding box center [141, 188] width 8 height 8
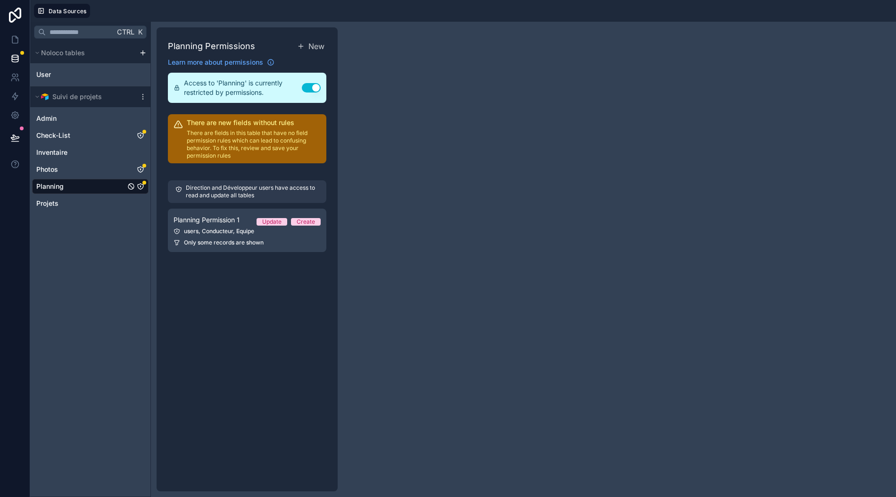
click at [205, 215] on span "Planning Permission 1" at bounding box center [207, 219] width 66 height 9
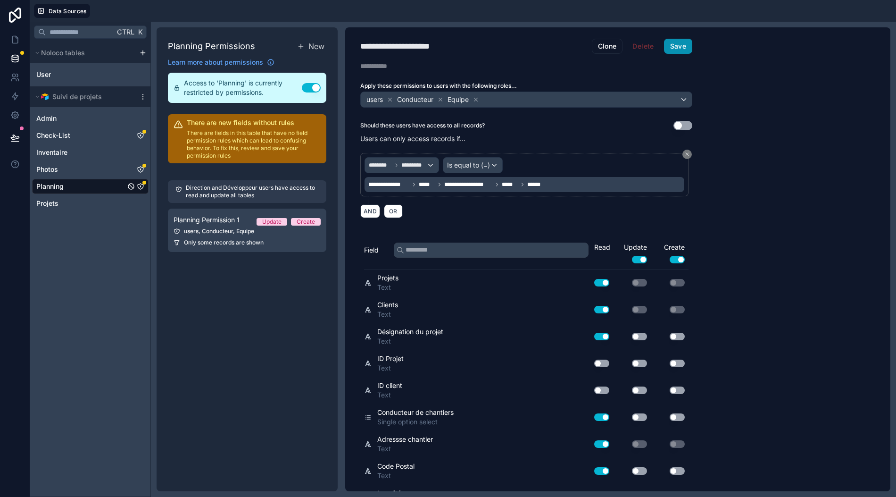
click at [677, 39] on button "Save" at bounding box center [678, 46] width 28 height 15
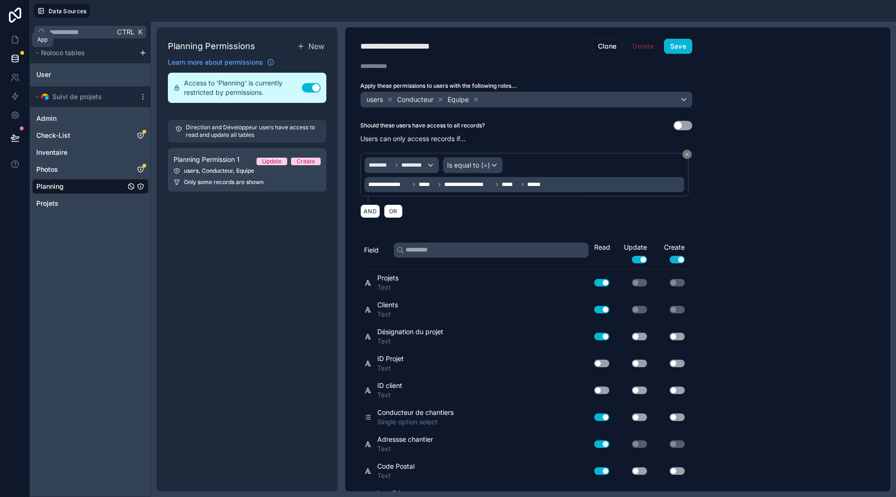
click at [8, 36] on link at bounding box center [15, 39] width 30 height 19
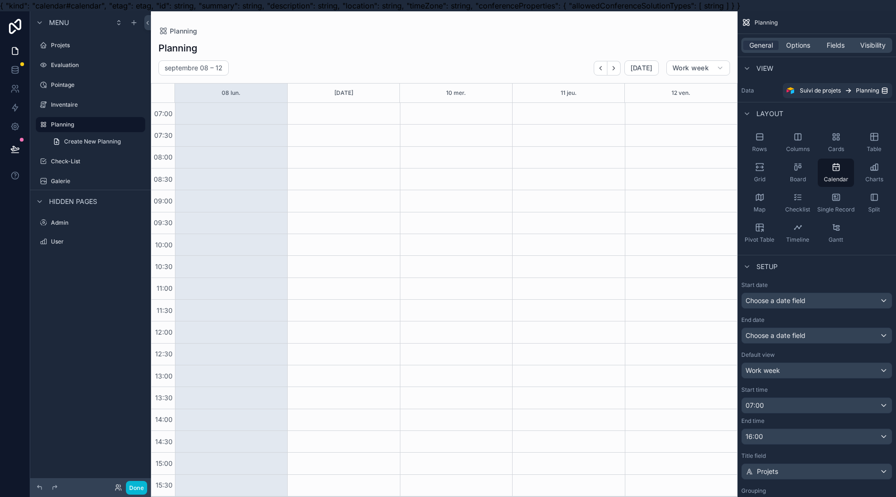
click at [881, 178] on span "Charts" at bounding box center [875, 180] width 18 height 8
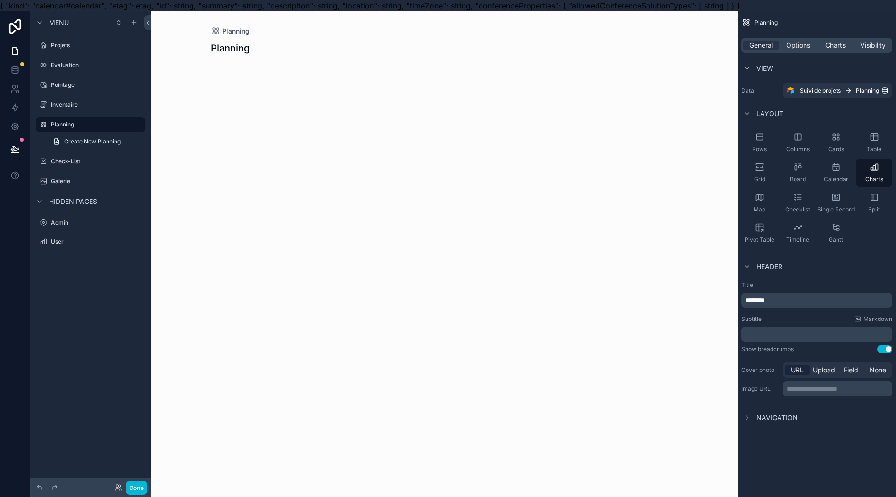
click at [849, 177] on span "Calendar" at bounding box center [836, 180] width 25 height 8
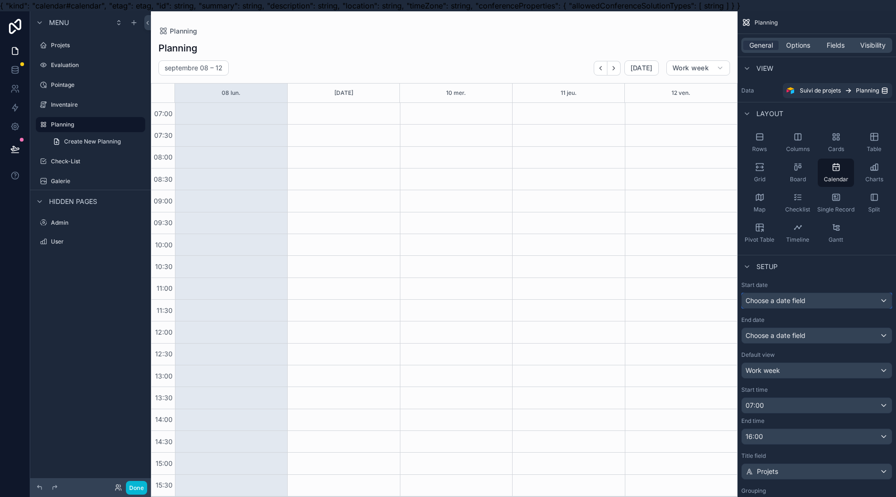
click at [823, 300] on div "Choose a date field" at bounding box center [817, 300] width 150 height 15
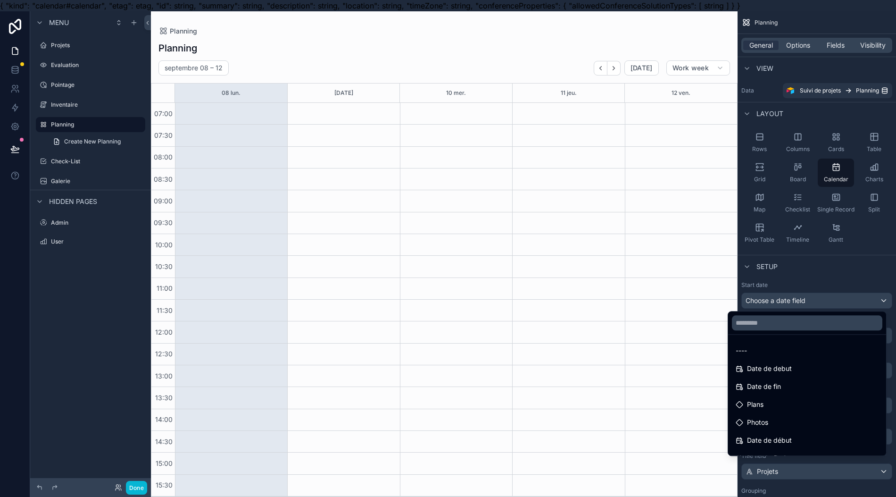
click at [807, 361] on div "Date de debut" at bounding box center [807, 368] width 154 height 17
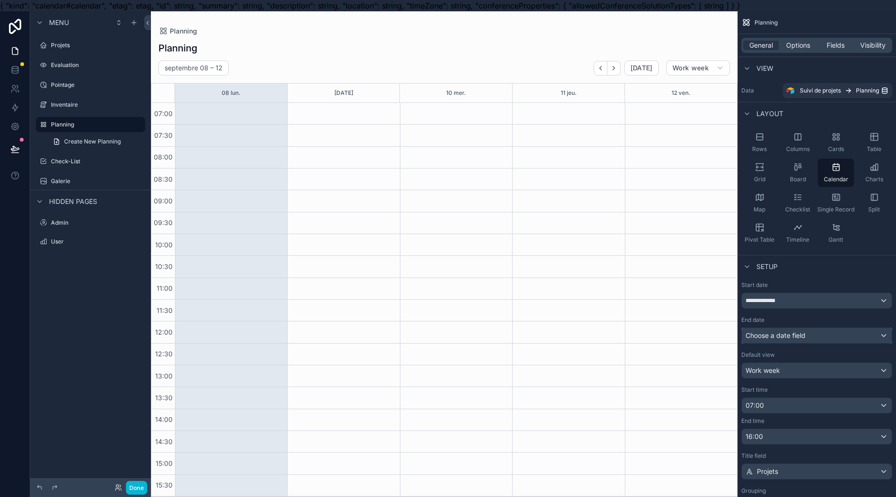
click at [806, 335] on span "Choose a date field" at bounding box center [776, 335] width 60 height 8
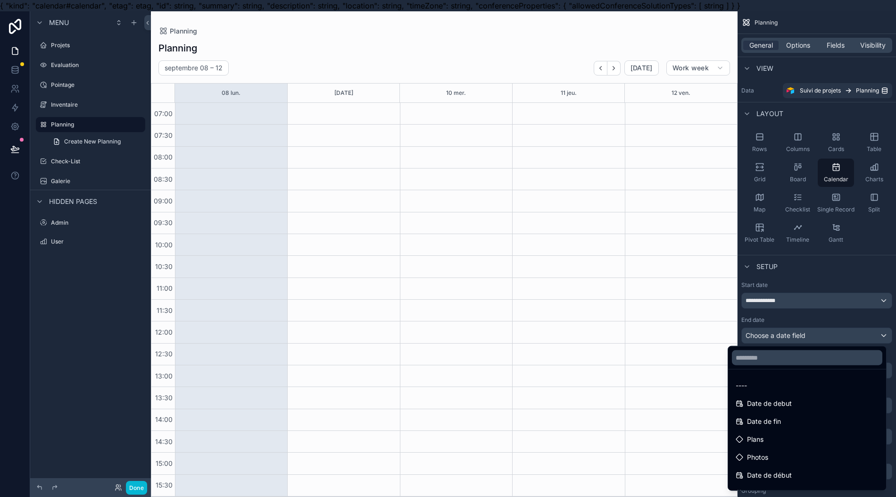
click at [791, 414] on div "Date de fin" at bounding box center [807, 421] width 154 height 17
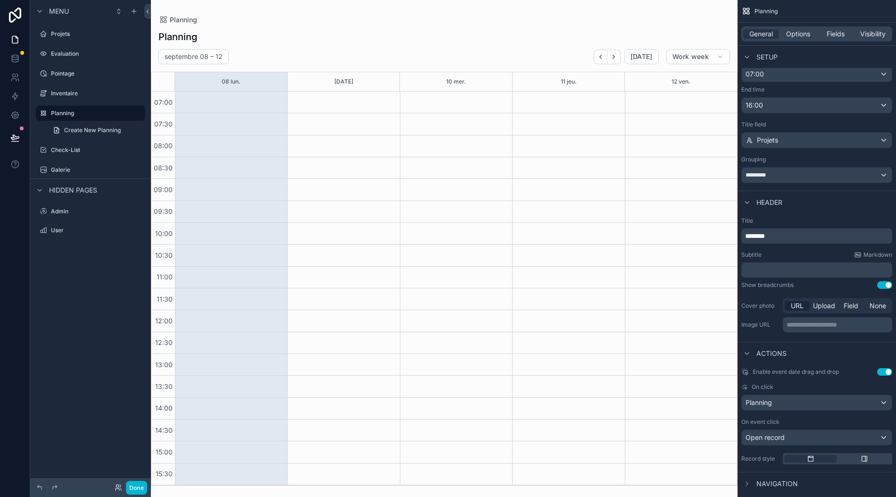
scroll to position [21, 0]
click at [869, 455] on div "scrollable content" at bounding box center [865, 459] width 52 height 8
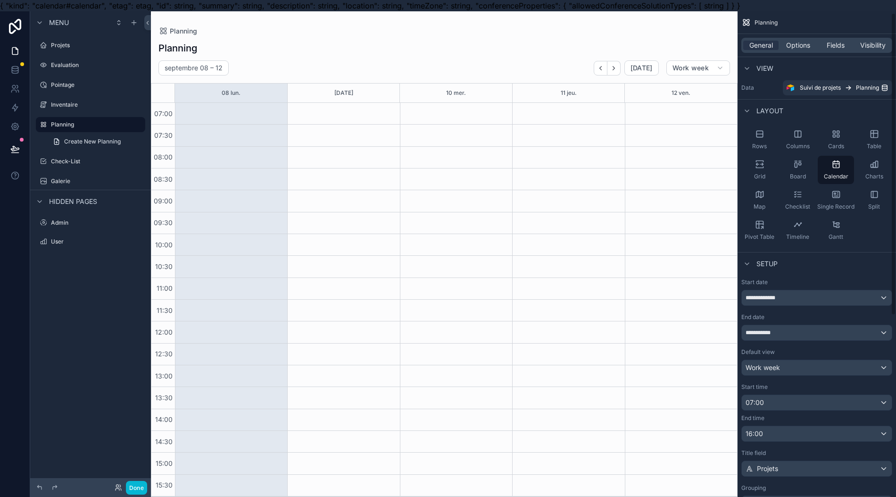
scroll to position [0, 0]
click at [841, 201] on icon "scrollable content" at bounding box center [836, 196] width 9 height 9
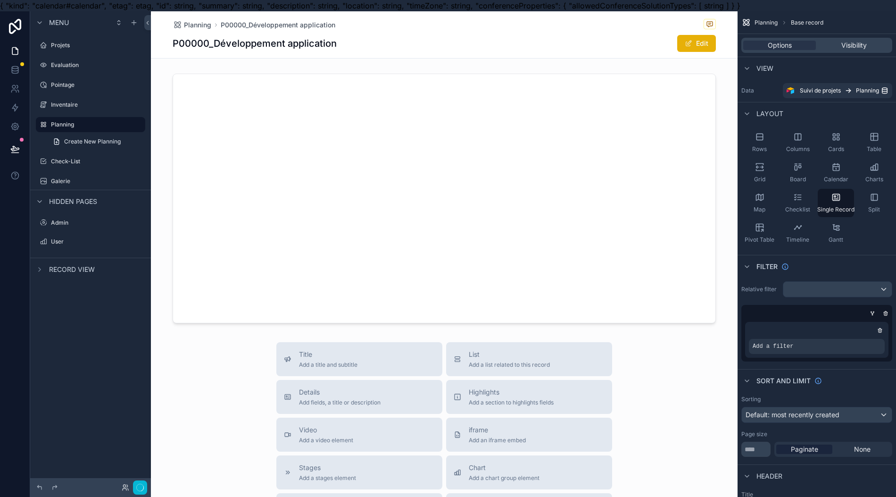
click at [802, 200] on div "Checklist" at bounding box center [798, 203] width 36 height 28
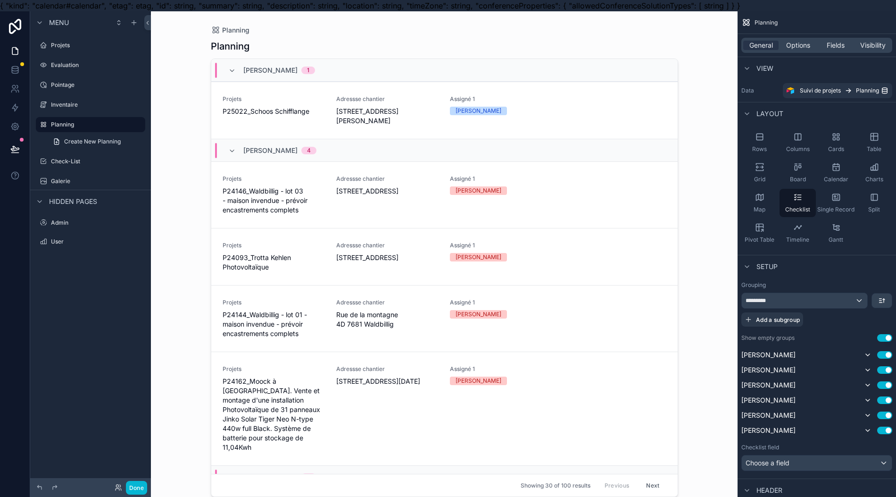
click at [766, 208] on span "Map" at bounding box center [760, 210] width 12 height 8
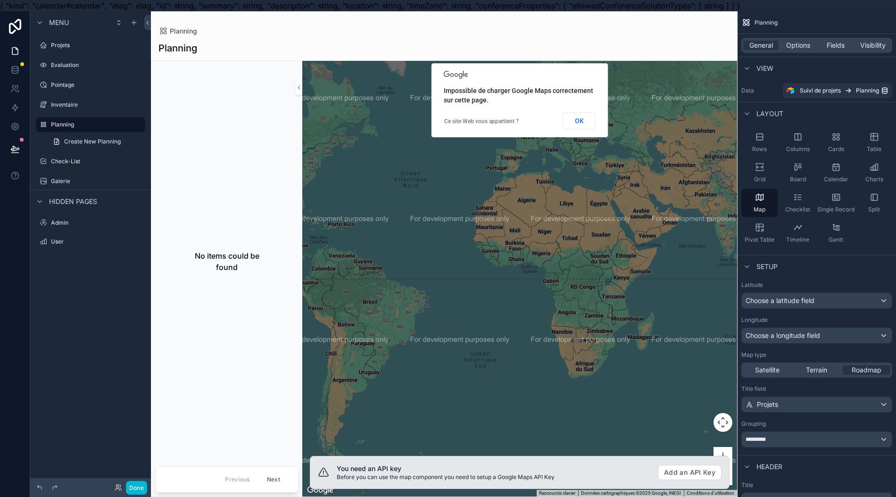
click at [879, 179] on span "Charts" at bounding box center [875, 180] width 18 height 8
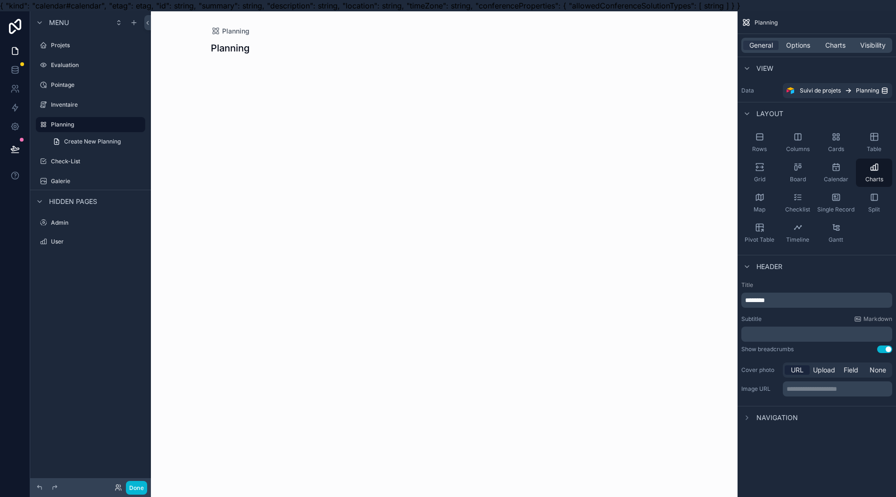
click at [843, 176] on span "Calendar" at bounding box center [836, 180] width 25 height 8
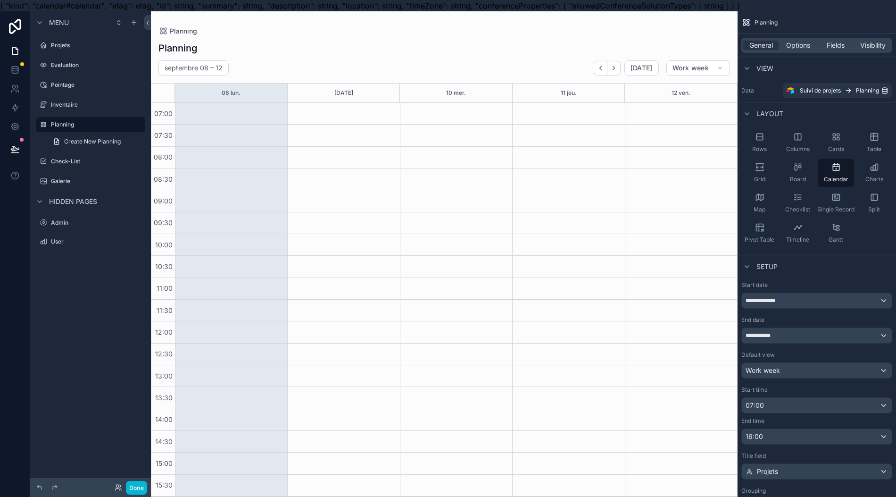
click at [812, 175] on div "Board" at bounding box center [798, 173] width 36 height 28
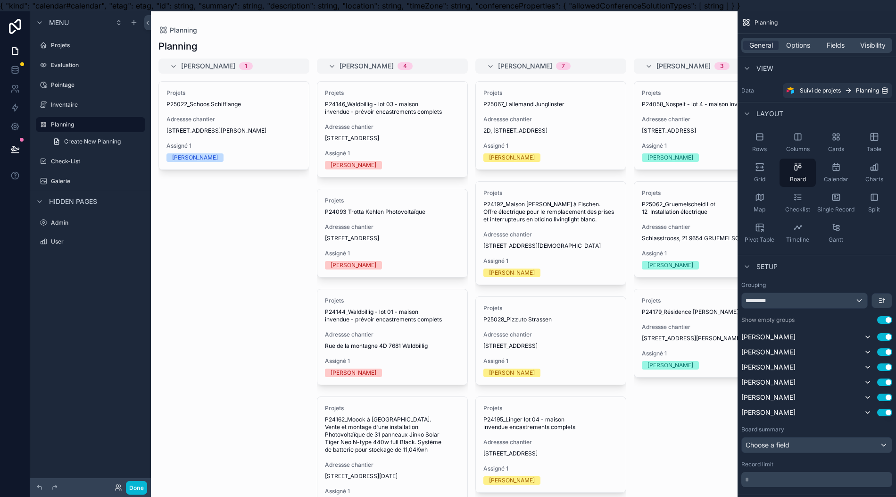
click at [770, 175] on div "Grid" at bounding box center [760, 173] width 36 height 28
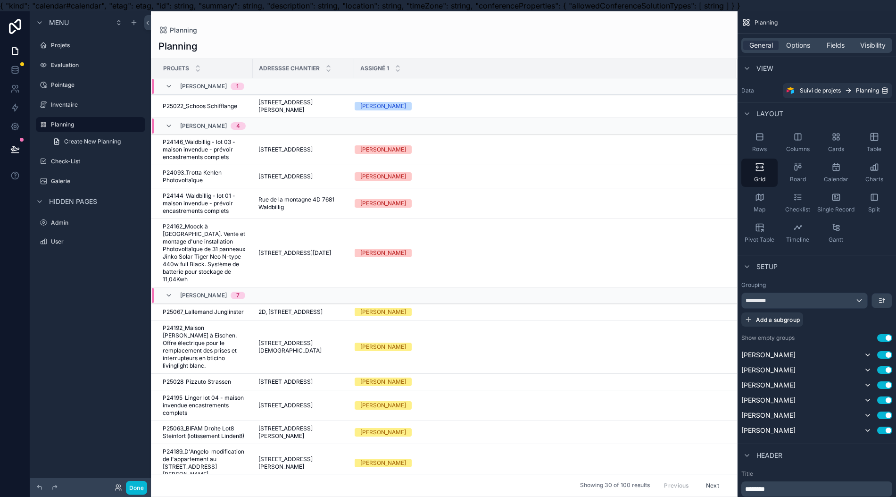
click at [849, 176] on span "Calendar" at bounding box center [836, 180] width 25 height 8
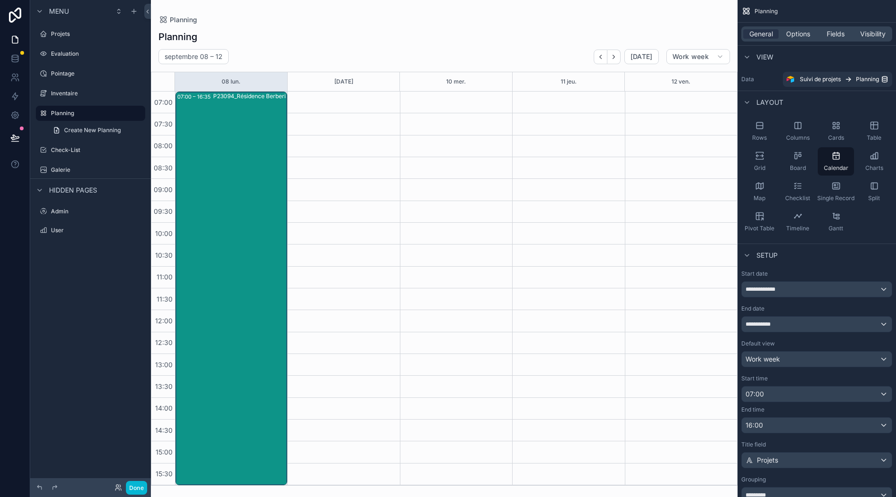
scroll to position [21, 0]
click at [330, 201] on div "scrollable content" at bounding box center [444, 248] width 587 height 497
click at [330, 201] on div "scrollable content" at bounding box center [343, 288] width 112 height 393
click at [331, 200] on div "scrollable content" at bounding box center [343, 288] width 112 height 393
click at [259, 164] on div "P23094_Résidence Berberis - Beiler" at bounding box center [261, 288] width 97 height 392
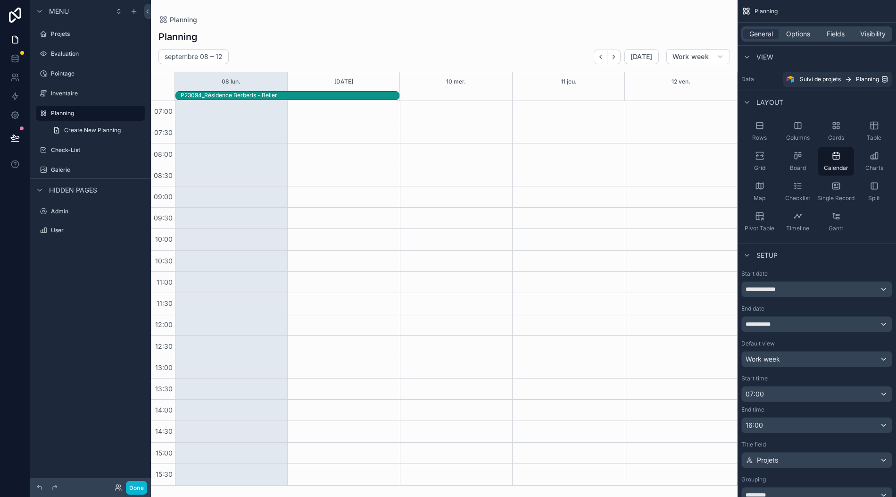
click at [238, 101] on div "scrollable content" at bounding box center [231, 293] width 112 height 384
click at [232, 92] on div "P23094_Résidence Berberis - Beiler" at bounding box center [229, 96] width 97 height 8
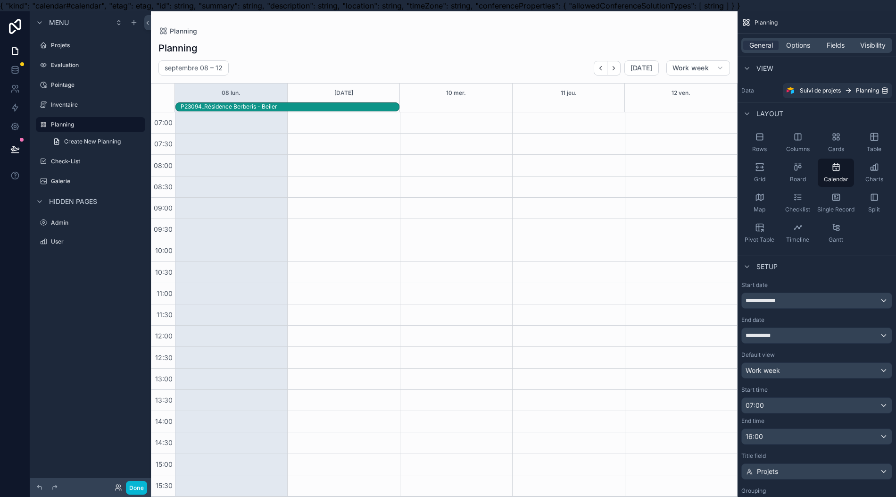
click at [231, 330] on div "scrollable content" at bounding box center [231, 304] width 112 height 384
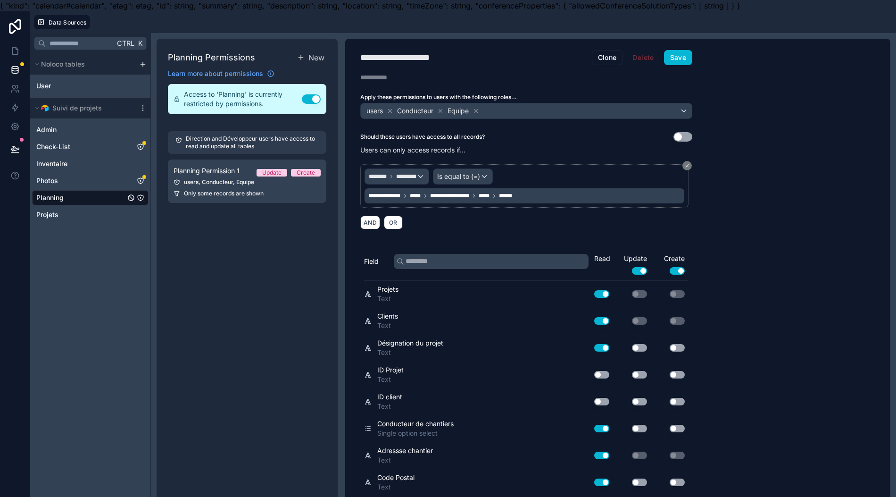
scroll to position [21, 0]
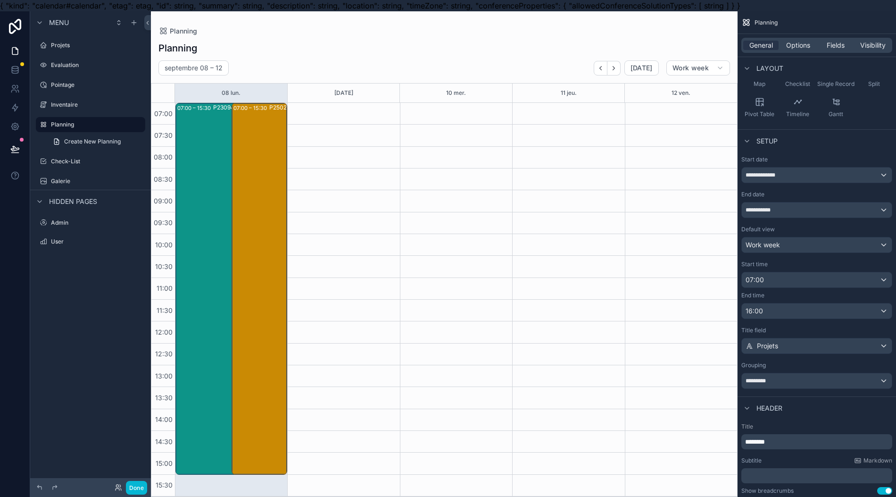
scroll to position [21, 0]
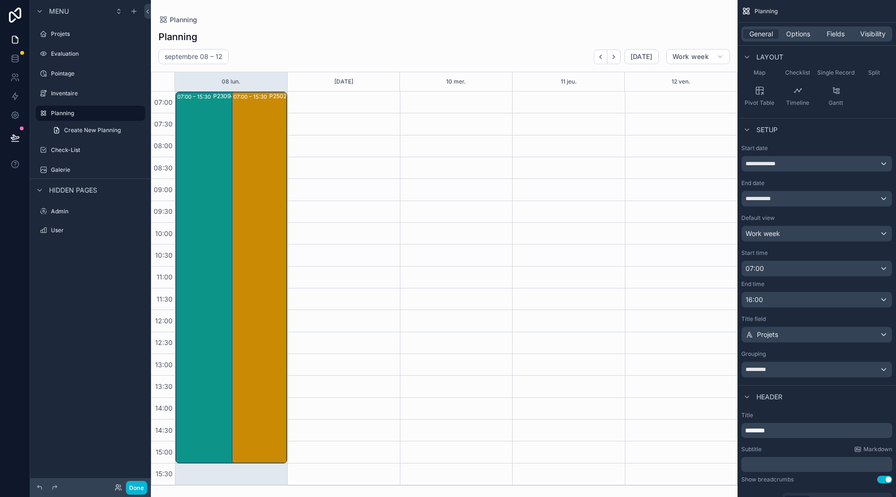
click at [259, 469] on div "07:00 – 15:30 P23094_Résidence Berberis - Beiler 07:00 – 15:30 P25028_Pizzuto S…" at bounding box center [231, 288] width 112 height 393
drag, startPoint x: 260, startPoint y: 462, endPoint x: 255, endPoint y: 480, distance: 18.7
click at [255, 480] on div "07:00 – 15:30 P23094_Résidence Berberis - Beiler 07:00 – 15:30 P25028_Pizzuto S…" at bounding box center [231, 288] width 112 height 393
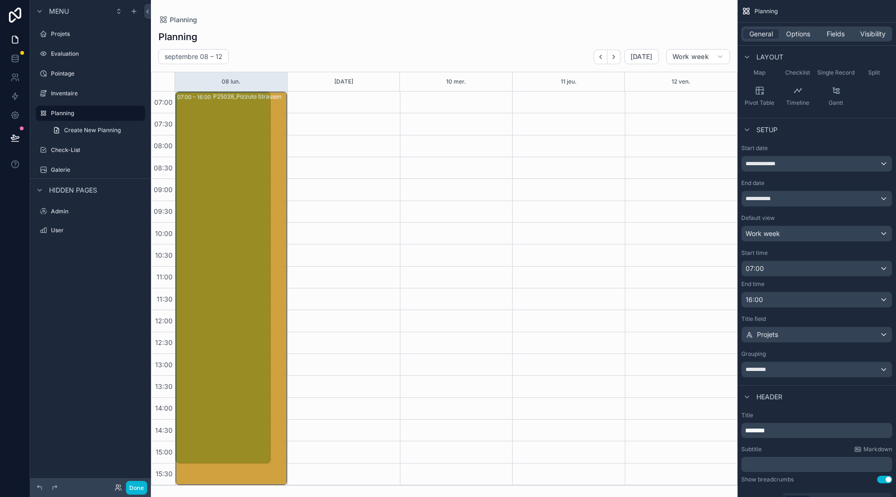
drag, startPoint x: 260, startPoint y: 462, endPoint x: 253, endPoint y: 488, distance: 27.0
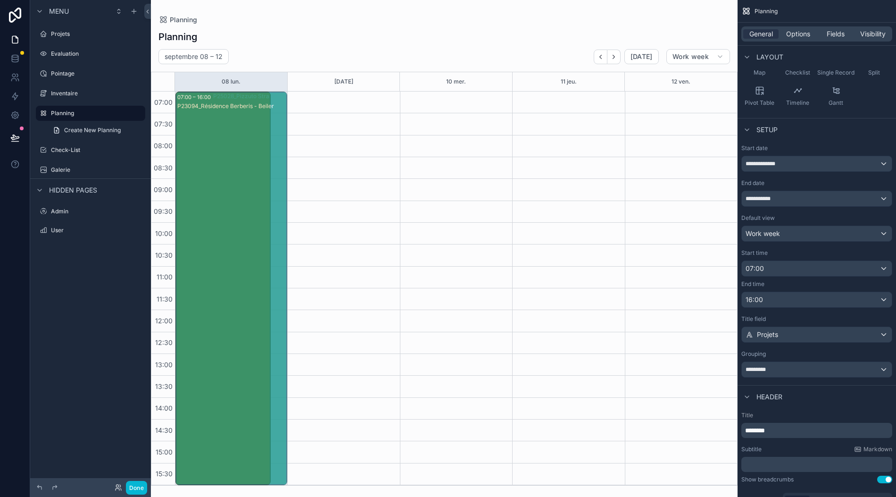
drag, startPoint x: 259, startPoint y: 461, endPoint x: 253, endPoint y: 489, distance: 27.9
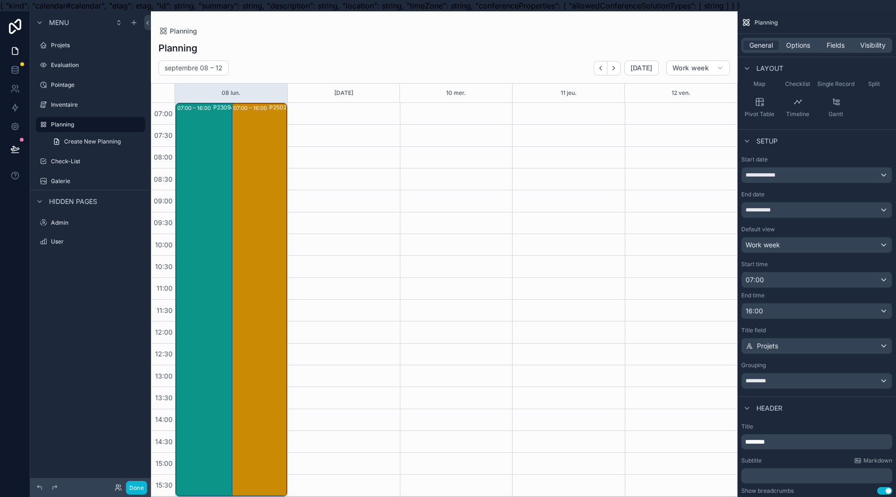
scroll to position [251, 0]
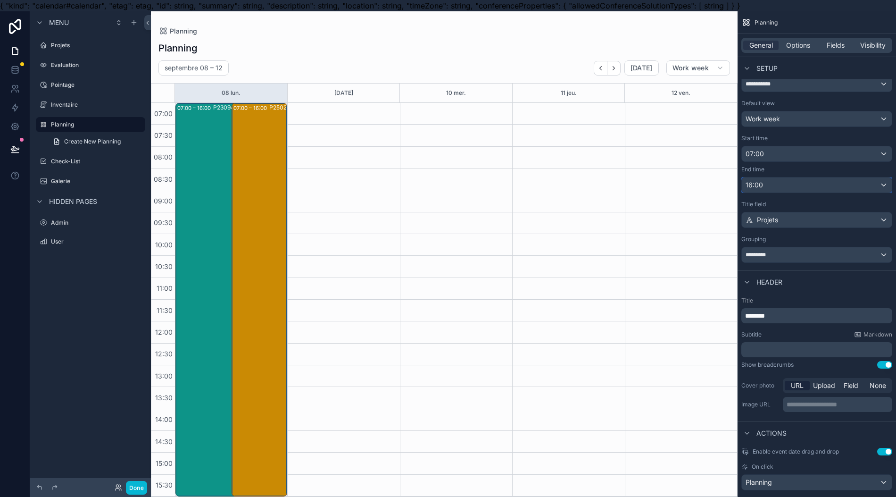
click at [821, 189] on div "16:00" at bounding box center [817, 184] width 150 height 15
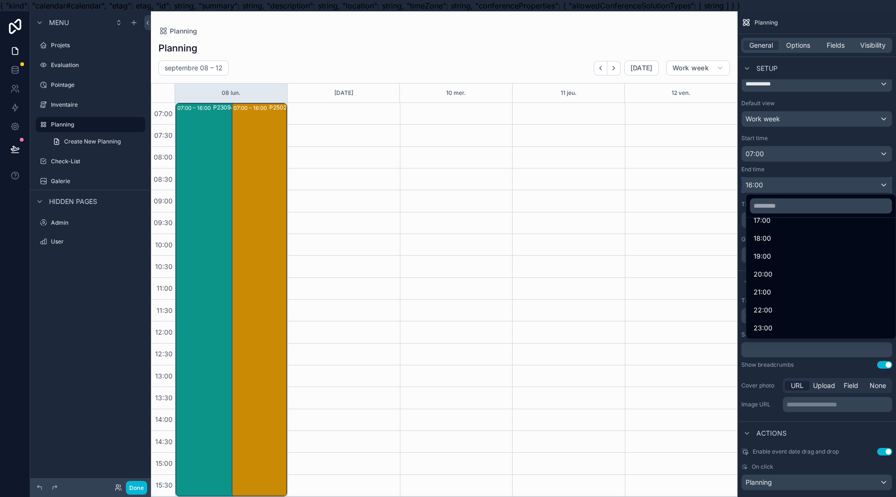
scroll to position [210, 0]
click at [794, 322] on div "16:00" at bounding box center [821, 328] width 146 height 17
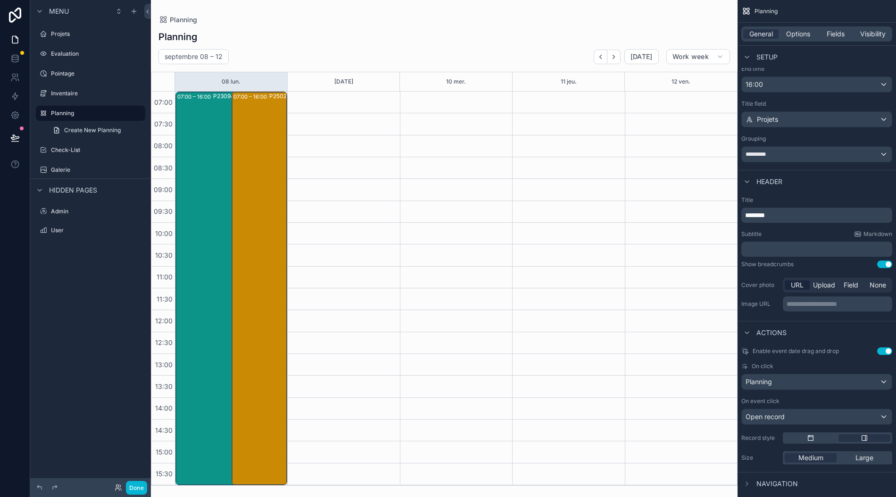
scroll to position [0, 0]
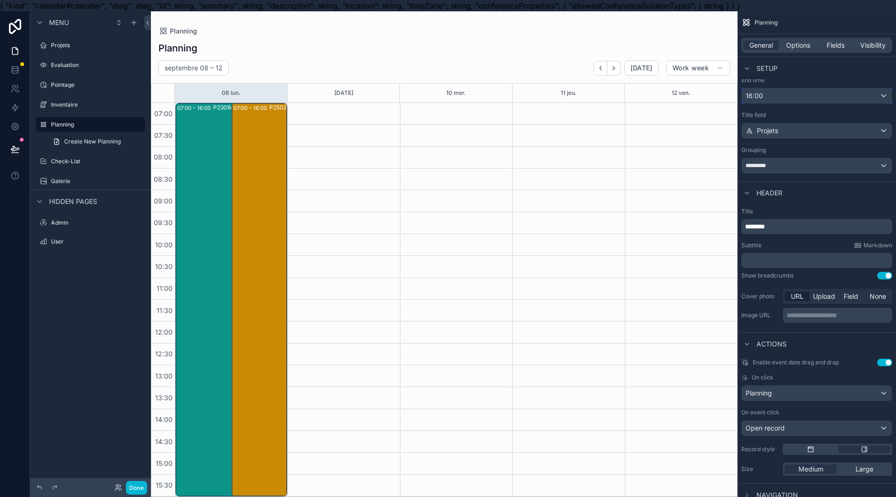
click at [835, 101] on div "16:00" at bounding box center [817, 95] width 150 height 15
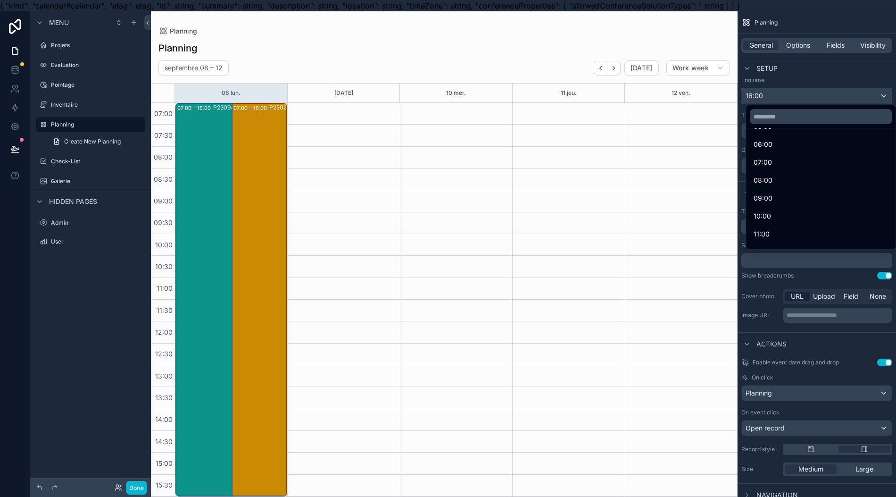
scroll to position [251, 0]
click at [821, 179] on div "15:00" at bounding box center [821, 179] width 134 height 11
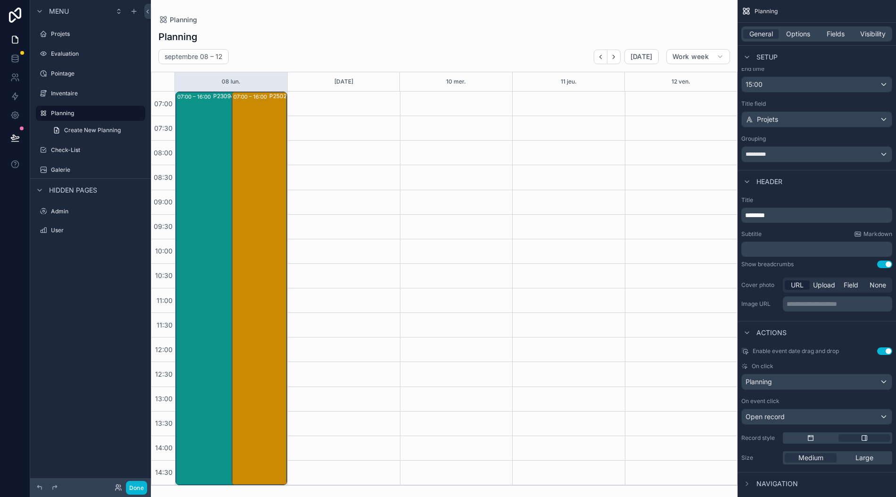
scroll to position [21, 0]
click at [857, 77] on div "15:00" at bounding box center [817, 84] width 150 height 15
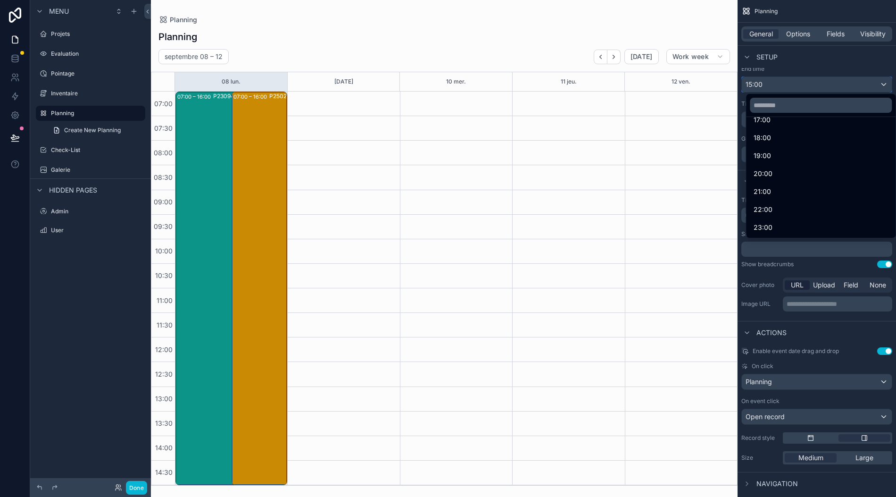
scroll to position [210, 0]
click at [808, 222] on div "16:00" at bounding box center [821, 227] width 134 height 11
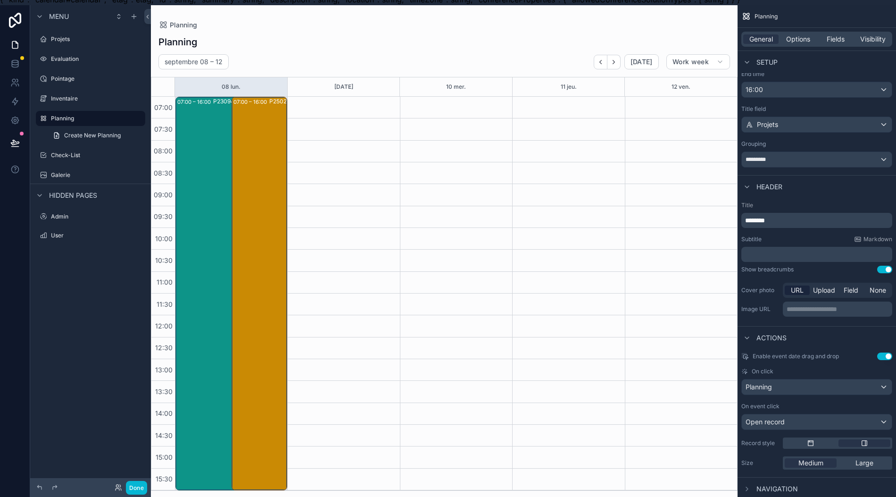
scroll to position [0, 0]
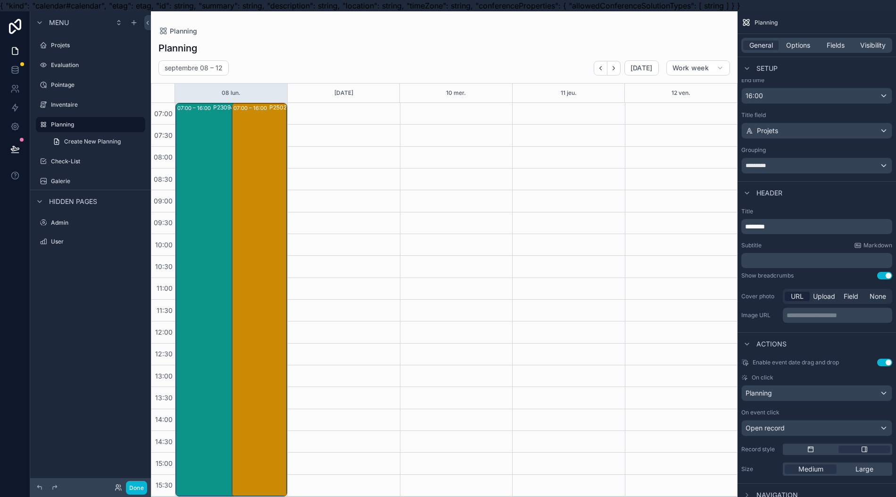
click at [847, 50] on div "General Options Fields Visibility" at bounding box center [817, 45] width 151 height 15
click at [845, 42] on span "Fields" at bounding box center [836, 45] width 18 height 9
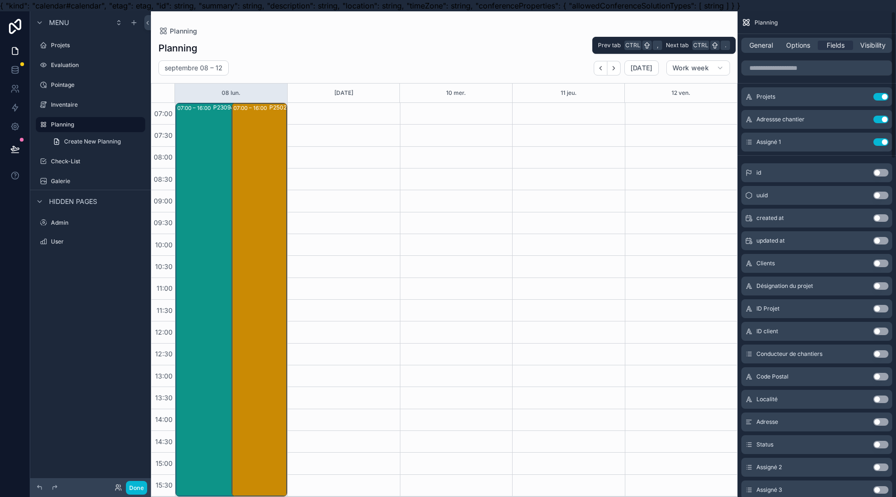
click at [801, 46] on span "Options" at bounding box center [799, 45] width 24 height 9
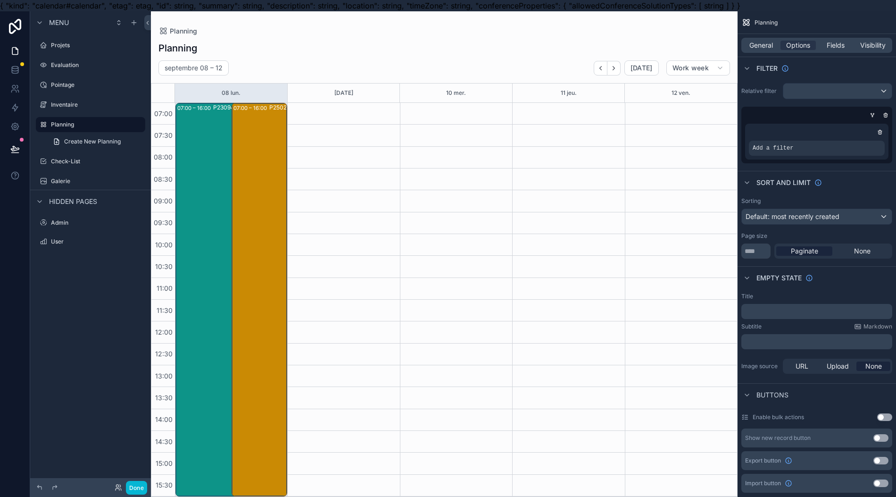
click at [0, 0] on icon "scrollable content" at bounding box center [0, 0] width 0 height 0
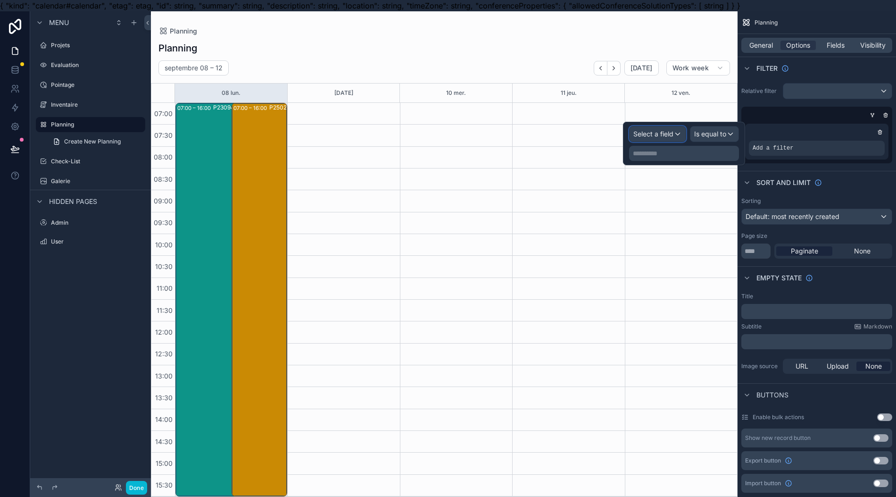
click at [674, 135] on span "Select a field" at bounding box center [654, 134] width 40 height 8
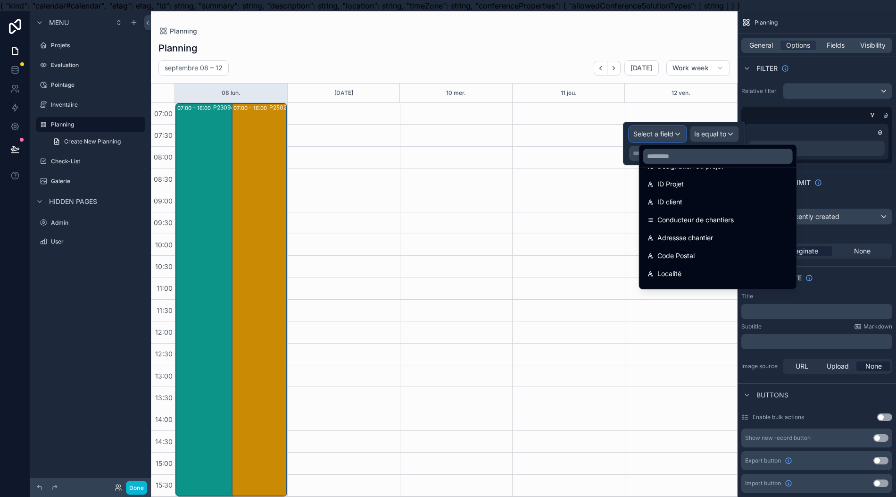
scroll to position [251, 0]
click at [725, 200] on div "Assigné 1" at bounding box center [718, 201] width 142 height 11
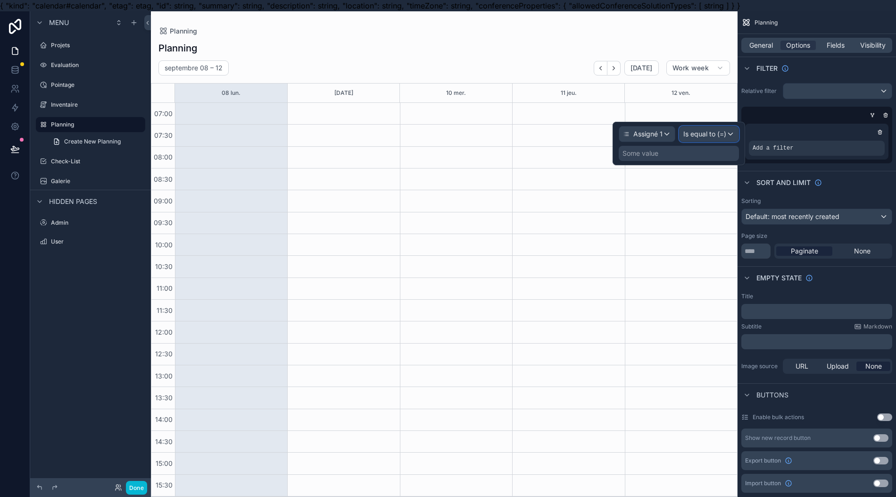
click at [727, 137] on span "Is equal to (=)" at bounding box center [705, 133] width 43 height 9
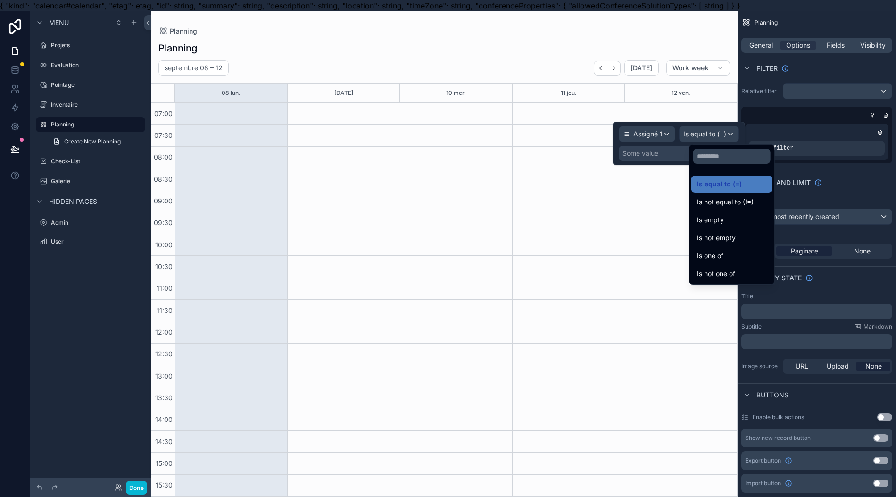
click at [720, 181] on span "Is equal to (=)" at bounding box center [719, 183] width 45 height 11
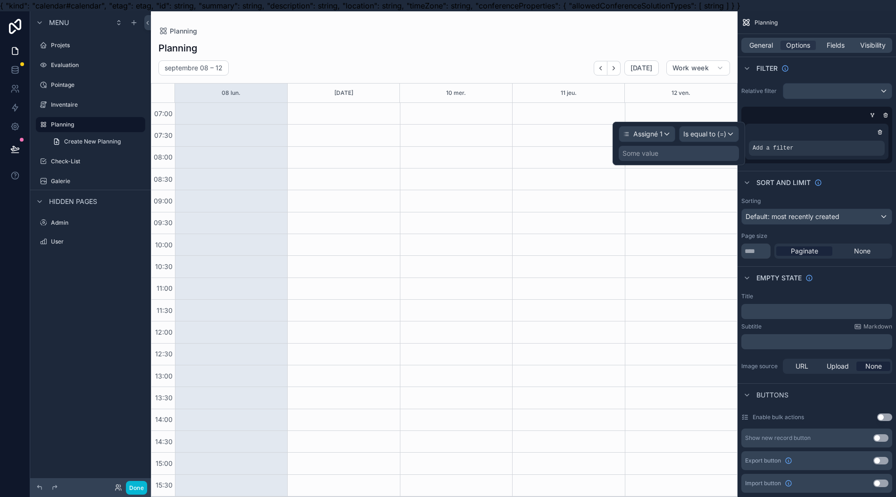
click at [704, 158] on div "Some value" at bounding box center [679, 153] width 120 height 15
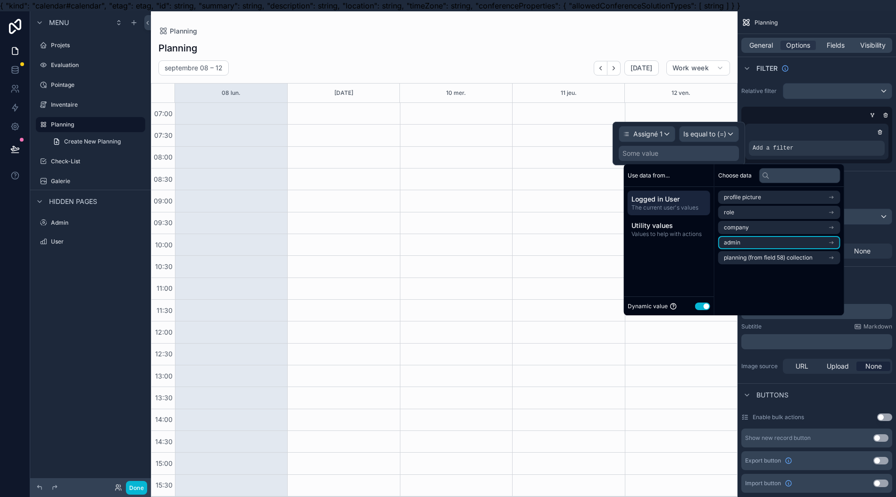
click at [762, 239] on li "admin" at bounding box center [780, 242] width 122 height 13
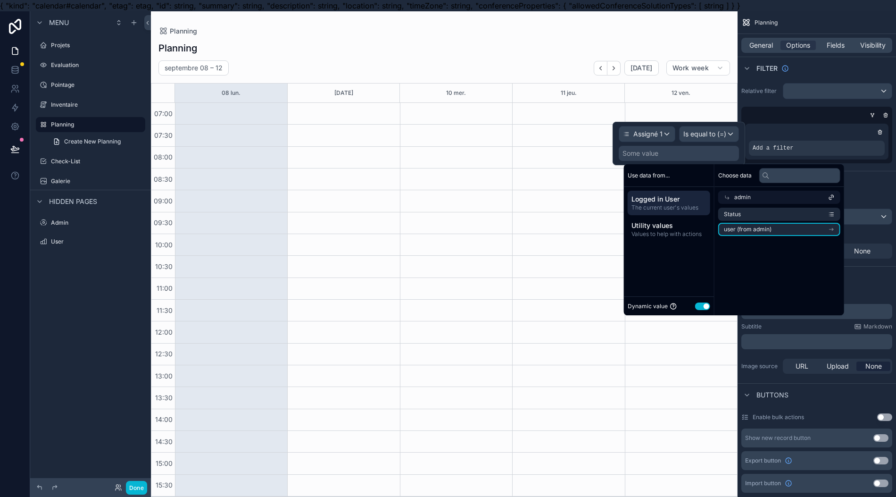
click at [763, 226] on span "user (from admin)" at bounding box center [748, 230] width 48 height 8
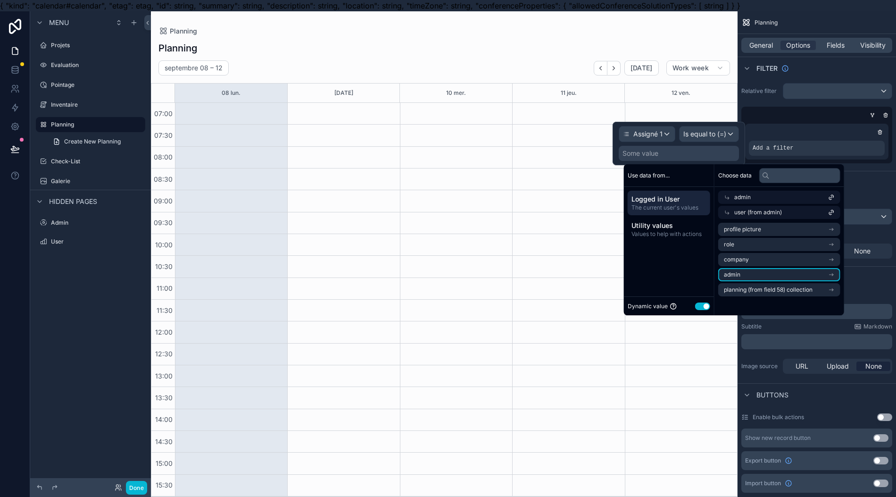
click at [754, 274] on li "admin" at bounding box center [780, 274] width 122 height 13
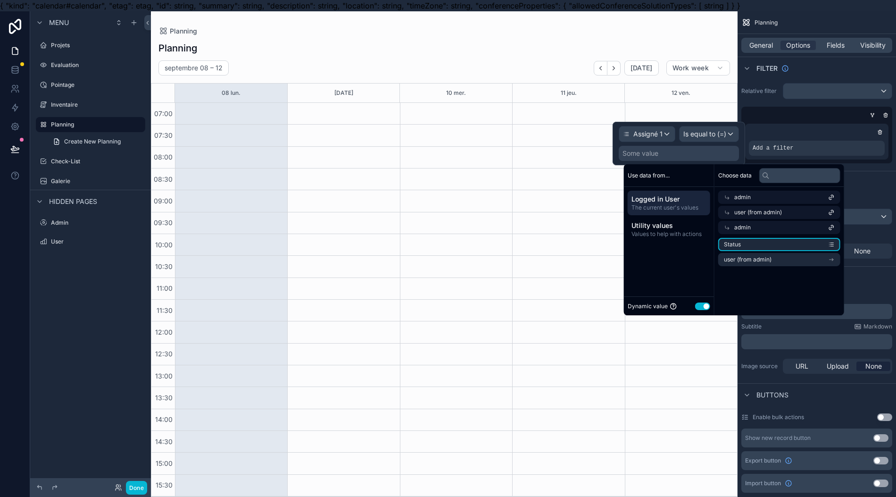
click at [762, 239] on li "Status" at bounding box center [780, 244] width 122 height 13
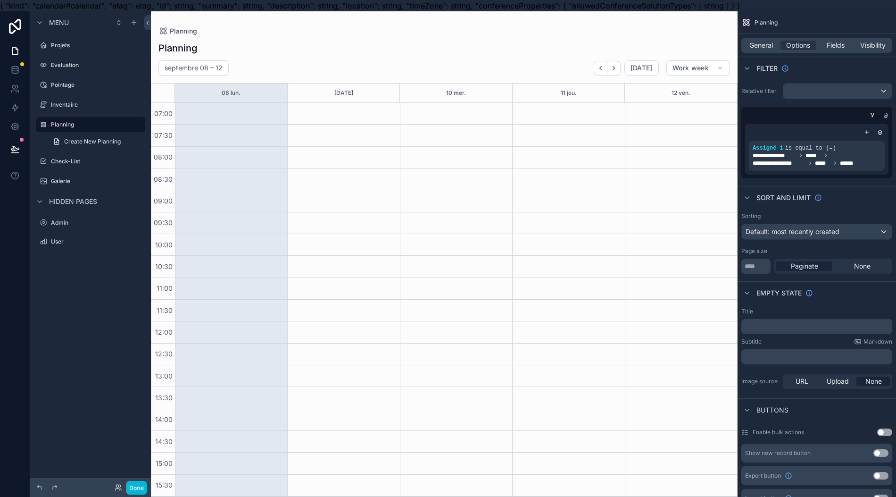
click at [617, 353] on div "scrollable content" at bounding box center [568, 299] width 112 height 393
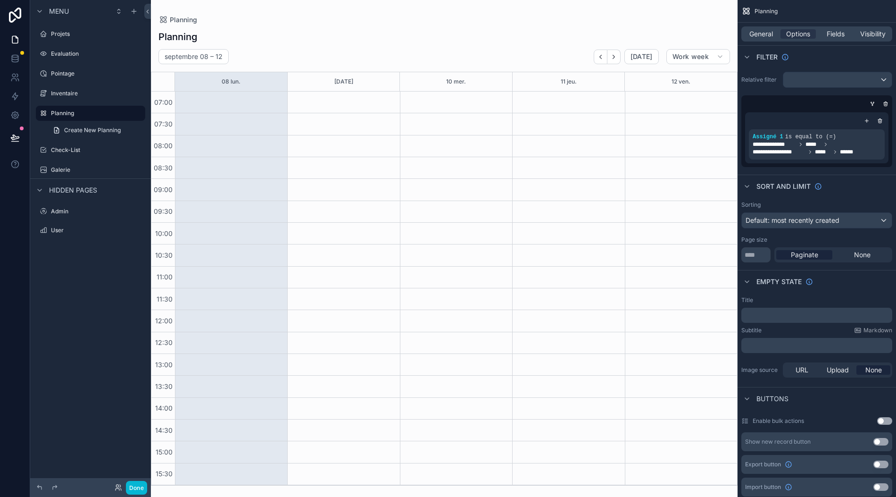
scroll to position [0, 0]
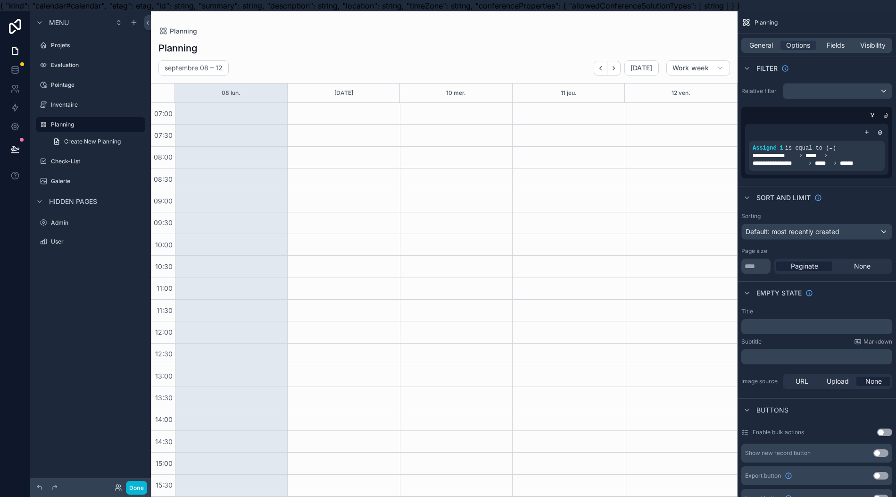
click at [889, 136] on div "**********" at bounding box center [816, 149] width 143 height 51
click at [0, 0] on div "scrollable content" at bounding box center [0, 0] width 0 height 0
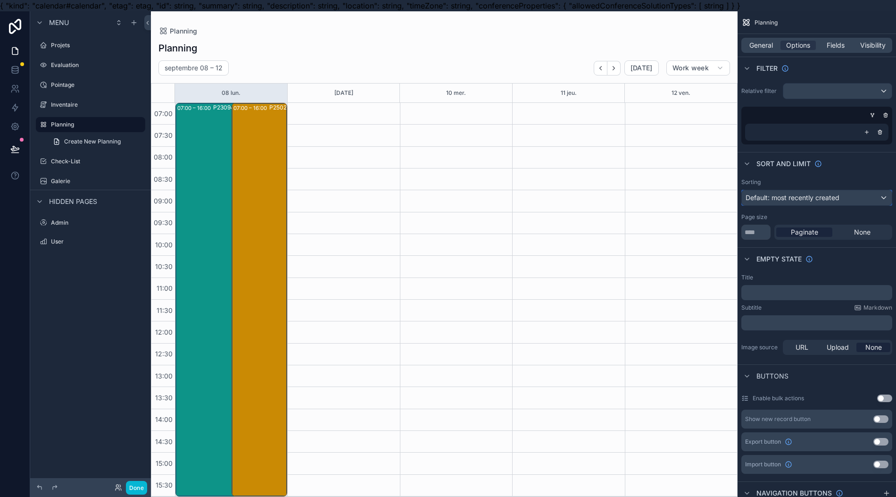
click at [840, 198] on span "Default: most recently created" at bounding box center [793, 197] width 94 height 8
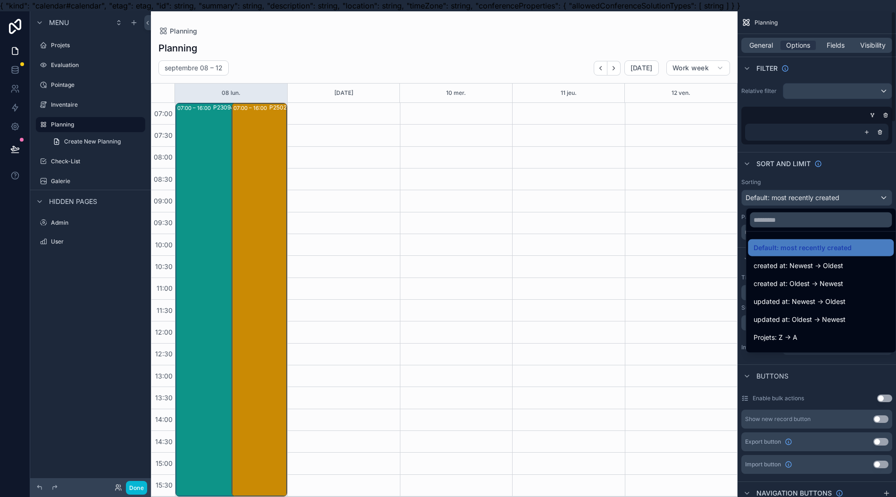
click at [843, 177] on div "scrollable content" at bounding box center [448, 248] width 896 height 497
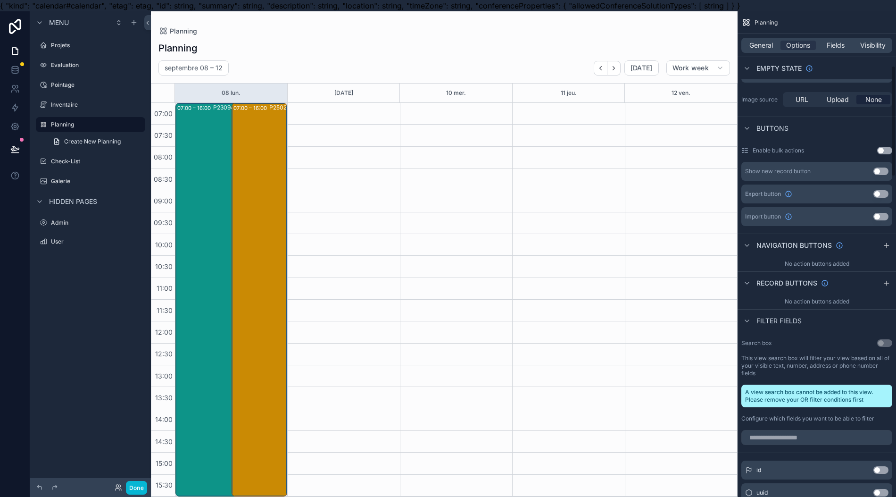
scroll to position [126, 0]
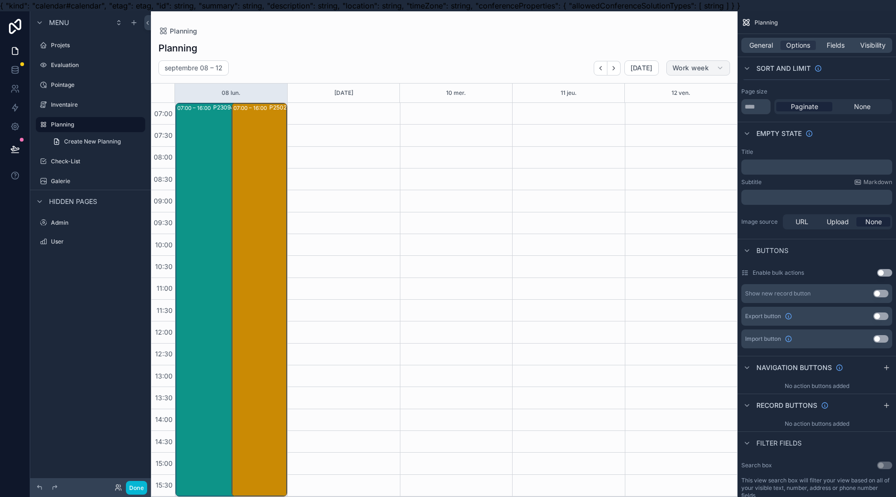
click at [729, 63] on button "Work week" at bounding box center [699, 67] width 64 height 15
click at [696, 138] on button "Day" at bounding box center [688, 142] width 68 height 17
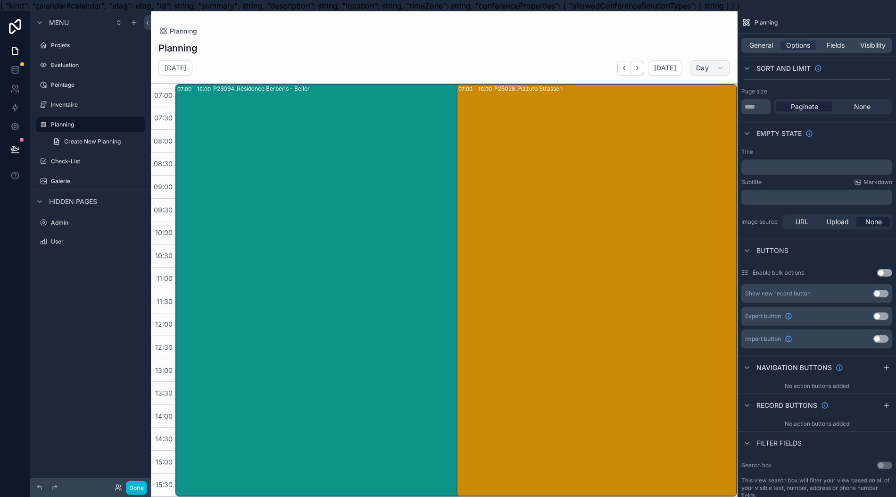
click at [726, 66] on button "Day" at bounding box center [710, 67] width 40 height 15
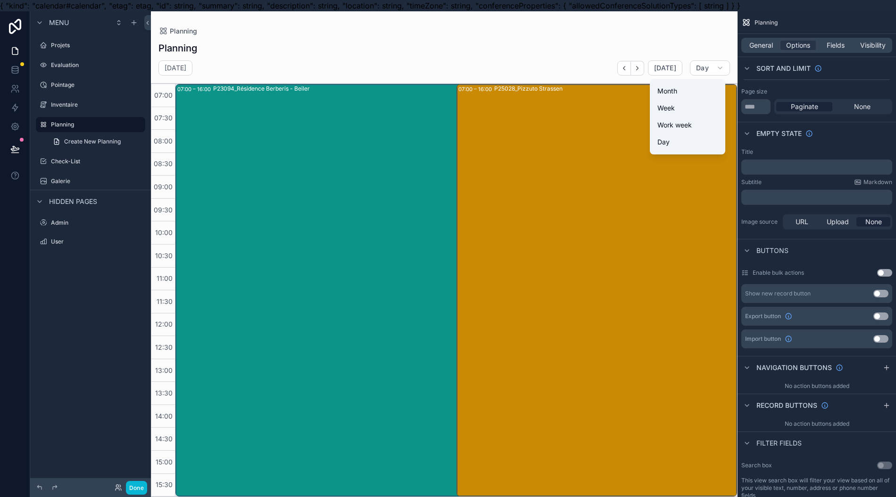
click at [708, 119] on button "Work week" at bounding box center [688, 125] width 68 height 17
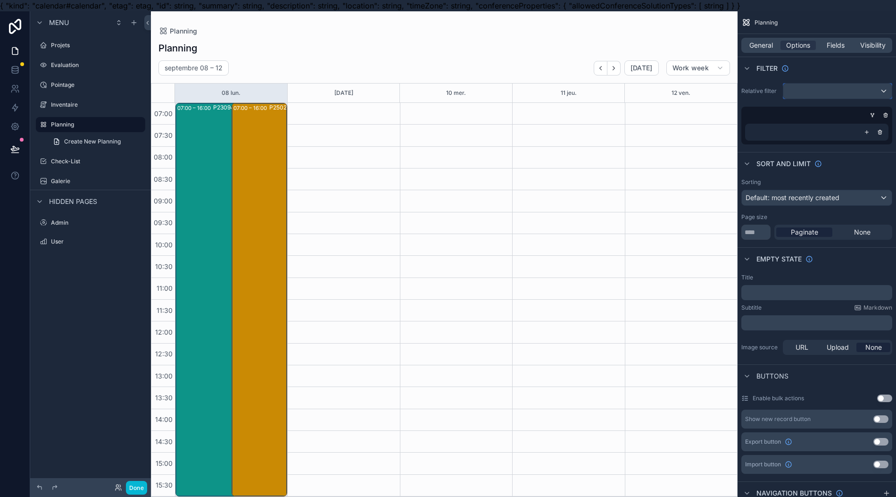
click at [828, 90] on div "scrollable content" at bounding box center [838, 91] width 109 height 15
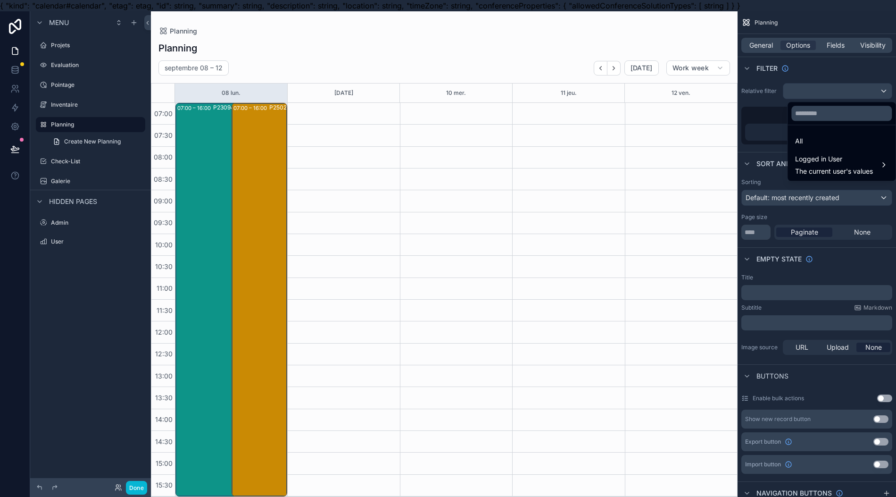
click at [829, 158] on span "Logged in User" at bounding box center [834, 158] width 78 height 11
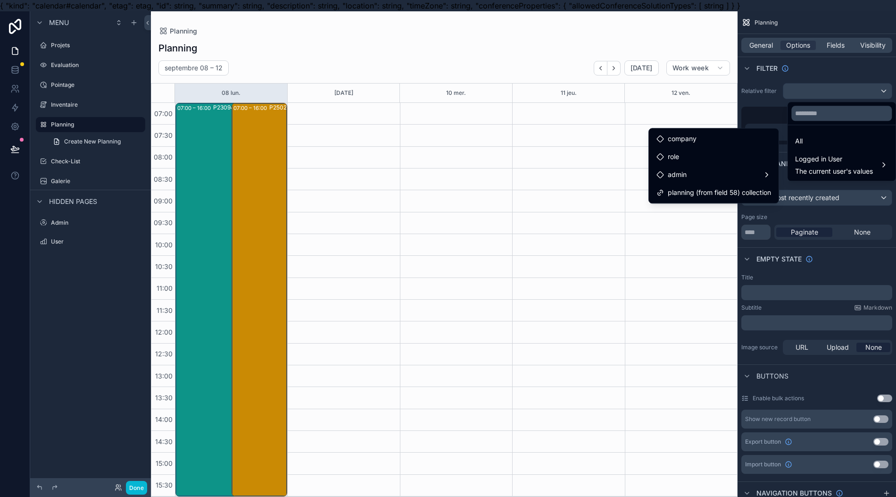
click at [758, 167] on div "admin" at bounding box center [714, 174] width 126 height 17
click at [804, 180] on div "user (from admin)" at bounding box center [828, 175] width 66 height 11
click at [757, 179] on div "admin" at bounding box center [714, 185] width 126 height 17
click at [769, 183] on div "admin" at bounding box center [714, 185] width 115 height 11
click at [767, 168] on div "role" at bounding box center [714, 167] width 115 height 11
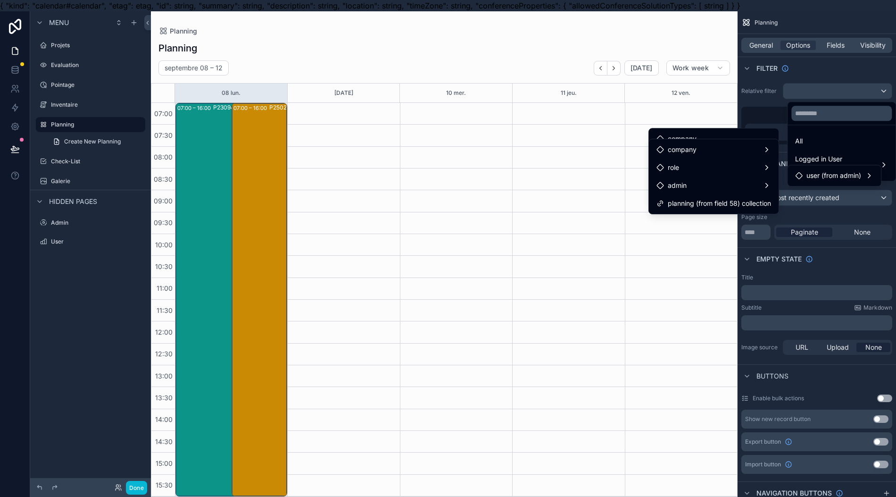
click at [767, 150] on div "company" at bounding box center [714, 149] width 115 height 11
click at [827, 94] on div "scrollable content" at bounding box center [448, 248] width 896 height 497
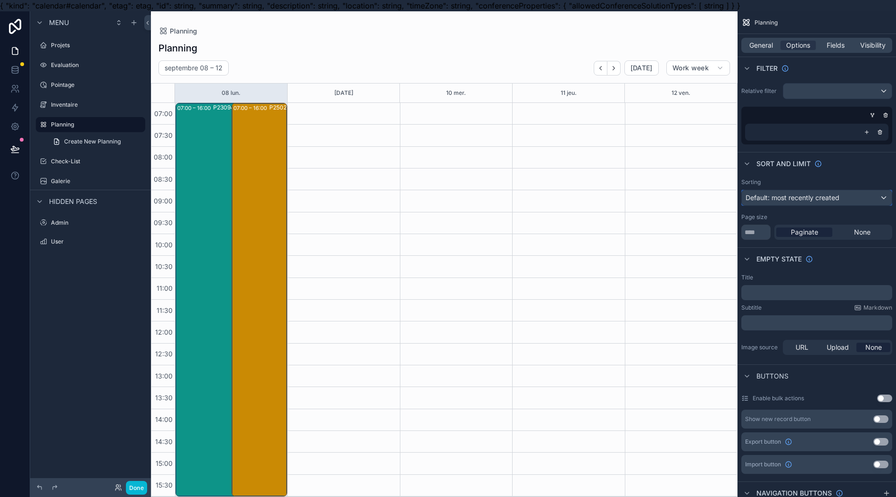
click at [817, 205] on button "Default: most recently created" at bounding box center [817, 198] width 151 height 16
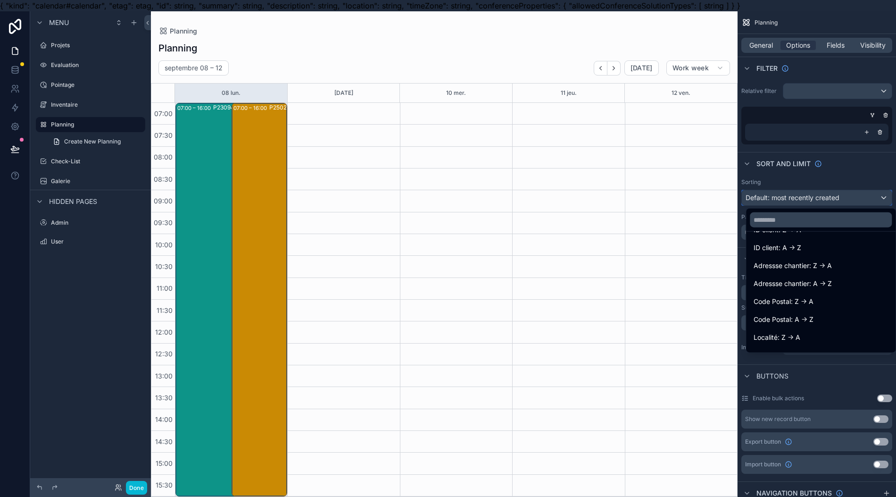
scroll to position [251, 0]
click at [861, 164] on div "scrollable content" at bounding box center [448, 248] width 896 height 497
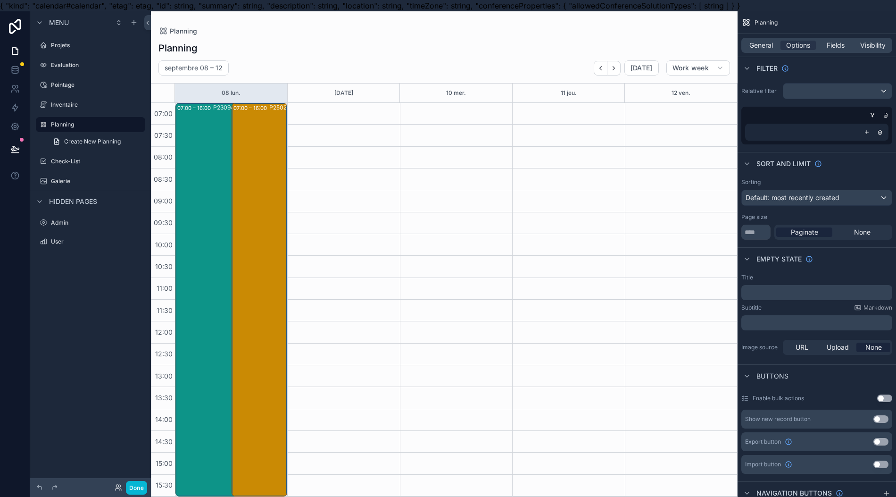
click at [808, 293] on p "﻿" at bounding box center [817, 293] width 145 height 8
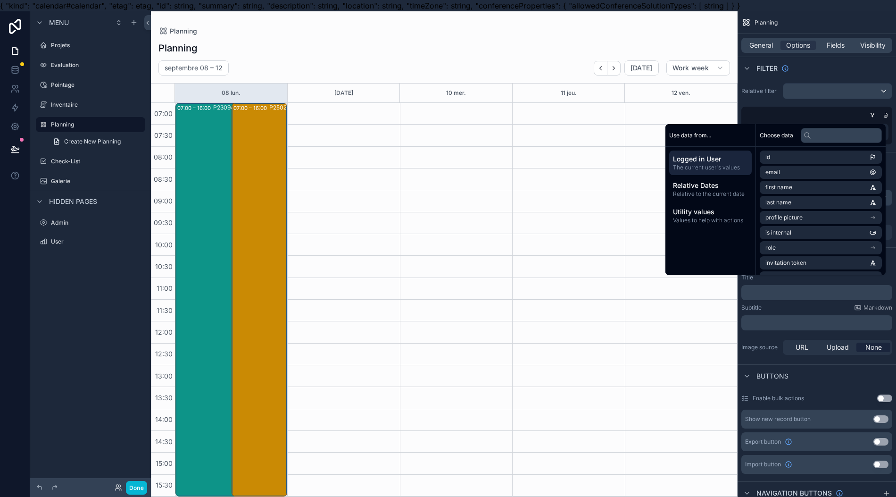
click at [737, 198] on span "Relative to the current date" at bounding box center [710, 194] width 75 height 8
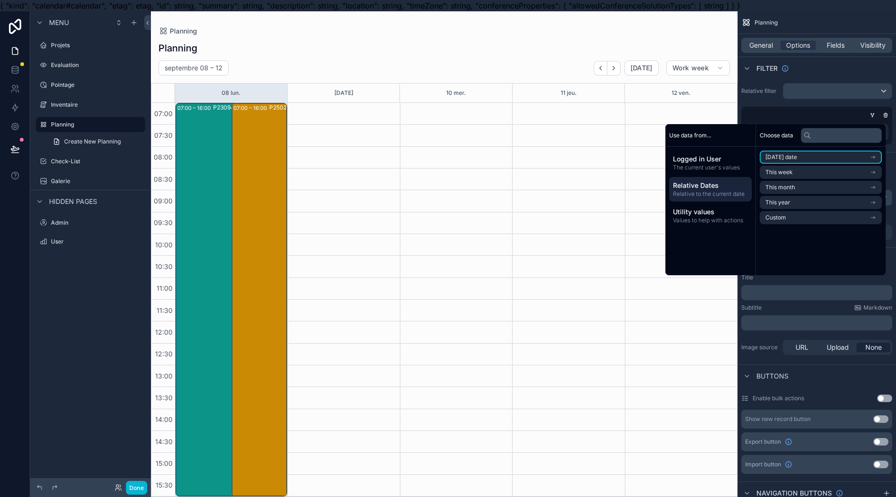
click at [804, 164] on li "[DATE] date" at bounding box center [821, 157] width 122 height 13
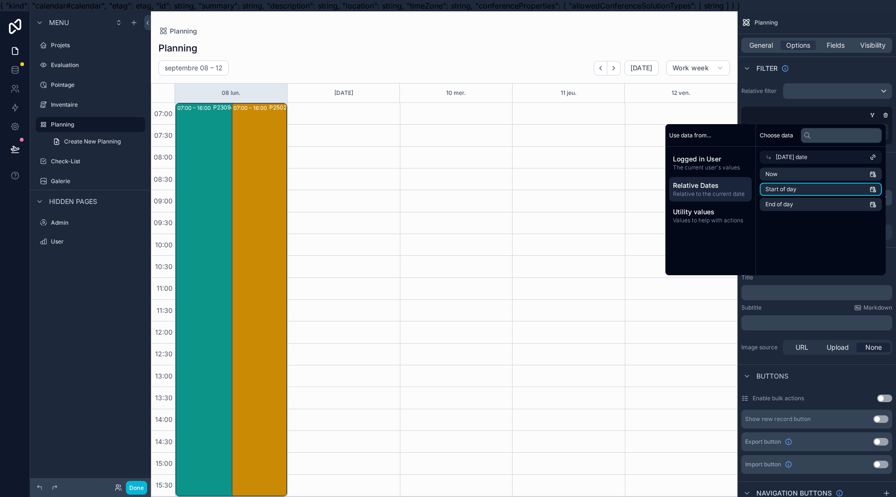
click at [806, 196] on li "Start of day" at bounding box center [821, 189] width 122 height 13
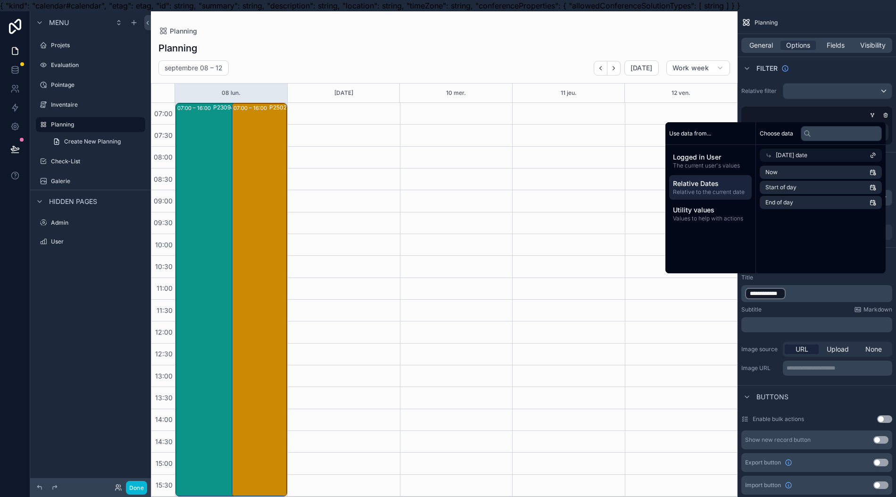
click at [731, 226] on div "Utility values Values to help with actions" at bounding box center [711, 213] width 83 height 25
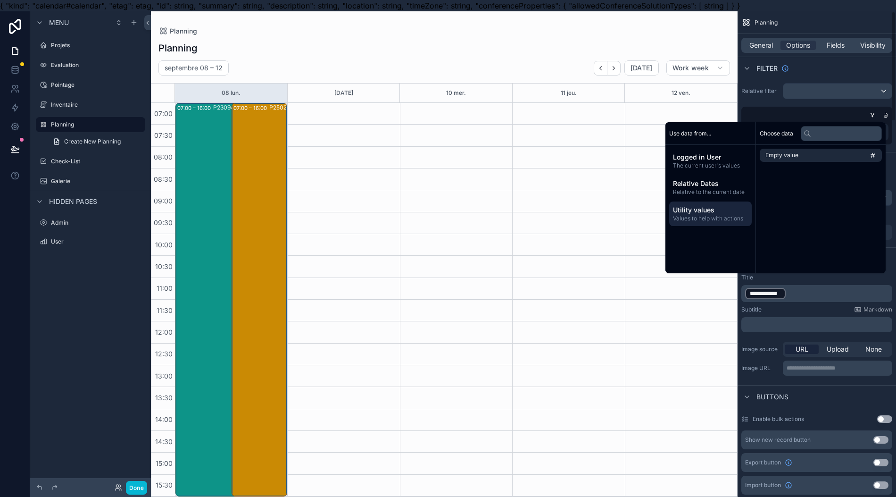
click at [776, 325] on p "﻿" at bounding box center [817, 325] width 145 height 8
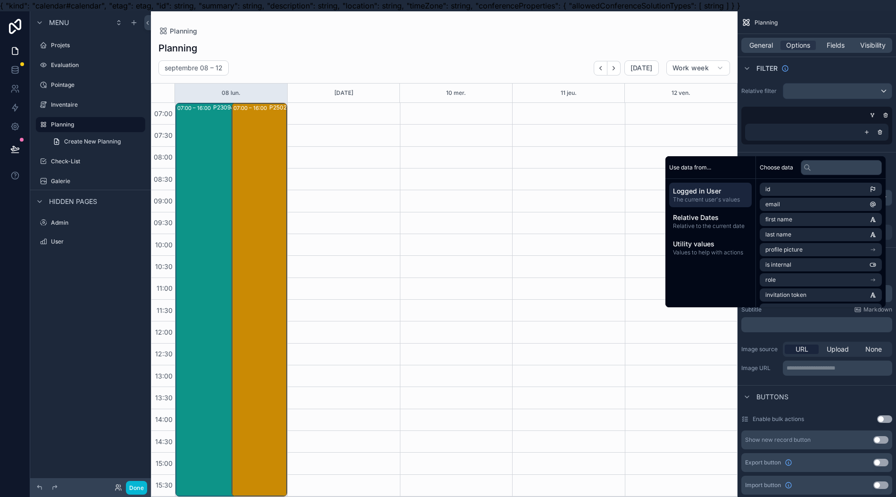
click at [828, 403] on div "Buttons" at bounding box center [817, 396] width 159 height 23
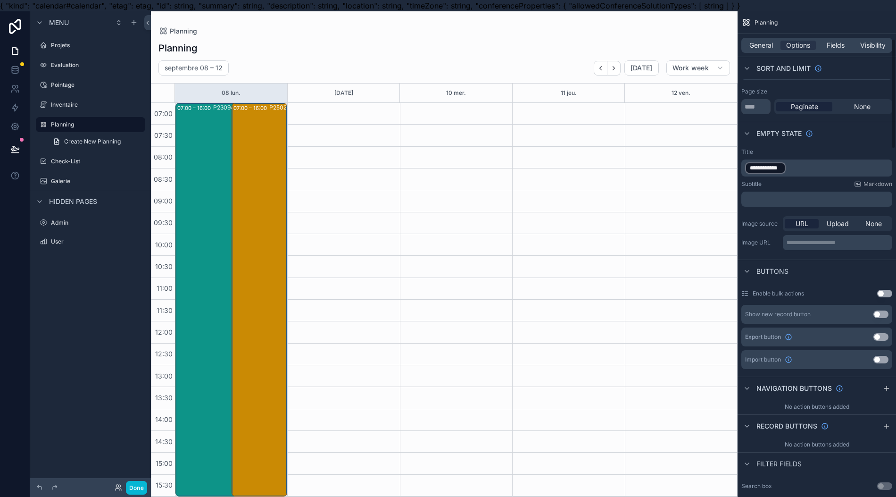
scroll to position [0, 0]
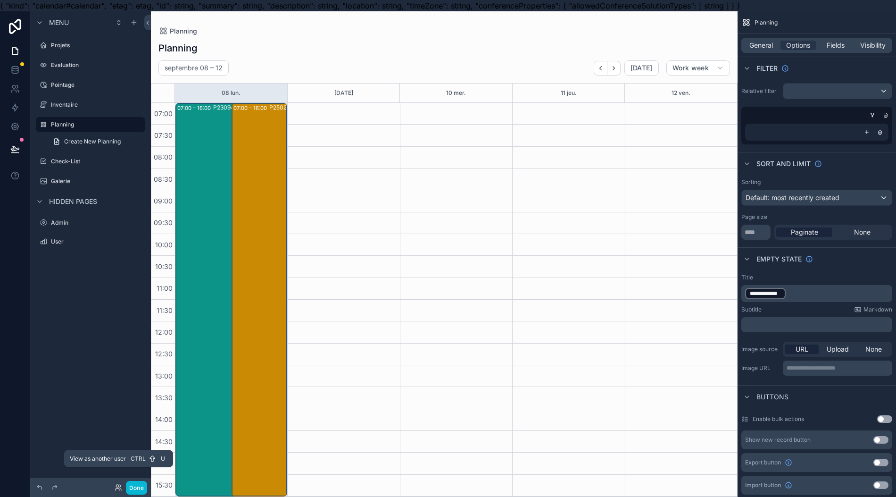
click at [117, 488] on icon at bounding box center [119, 488] width 8 height 8
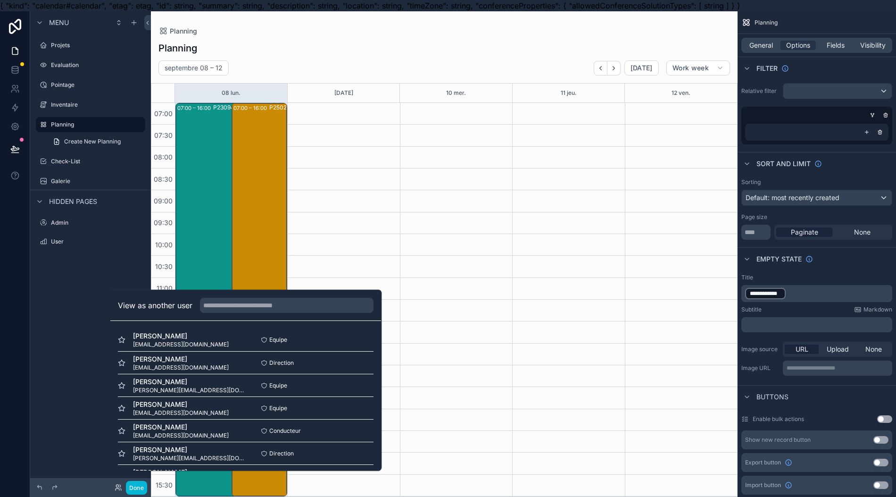
scroll to position [114, 0]
click at [0, 0] on button "Select" at bounding box center [0, 0] width 0 height 0
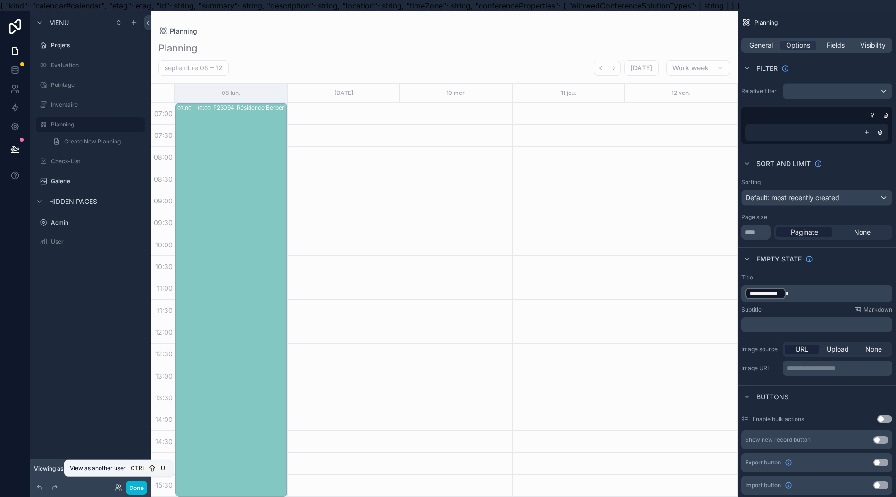
click at [119, 489] on icon at bounding box center [118, 489] width 4 height 2
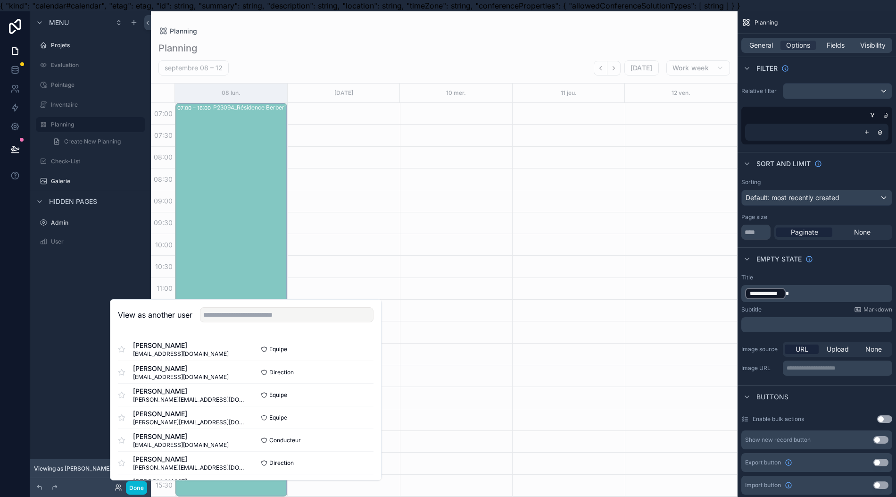
click at [93, 413] on div "Menu Projets Evaluation Pointage Inventaire Planning Create New Planning Check-…" at bounding box center [90, 253] width 121 height 485
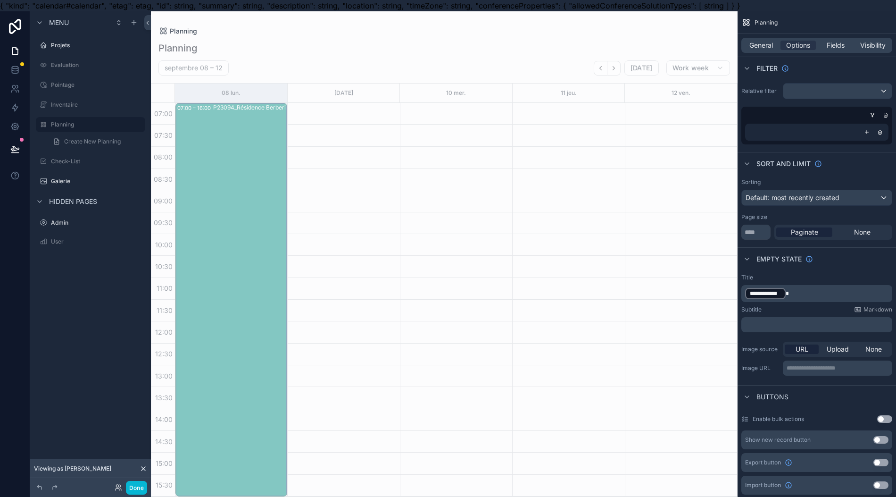
click at [144, 469] on icon at bounding box center [144, 469] width 8 height 8
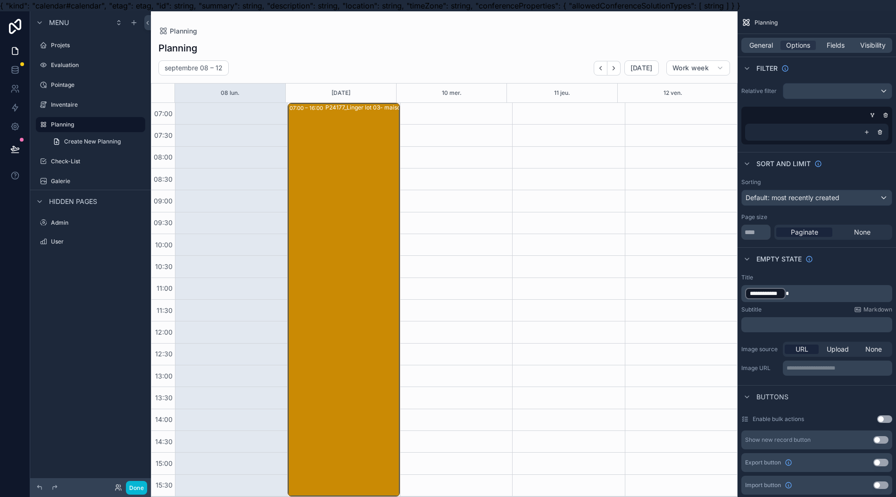
scroll to position [0, 0]
click at [119, 486] on icon at bounding box center [119, 488] width 8 height 8
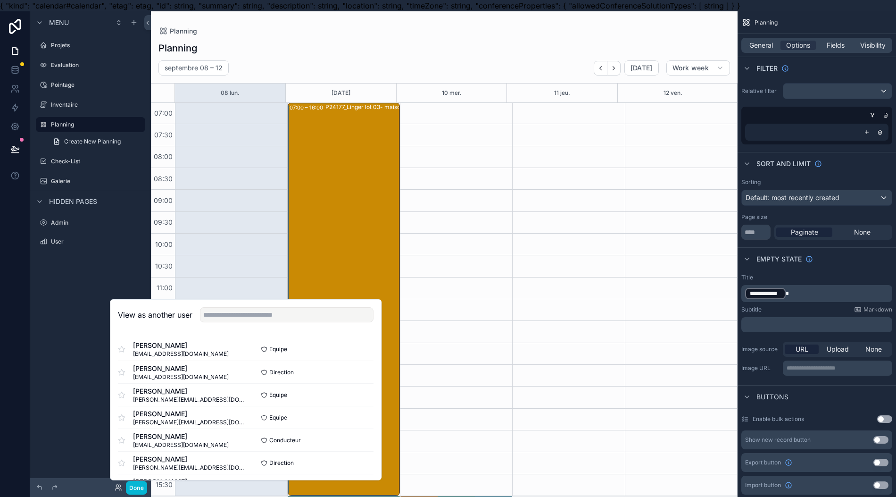
scroll to position [114, 0]
click at [0, 0] on button "Select" at bounding box center [0, 0] width 0 height 0
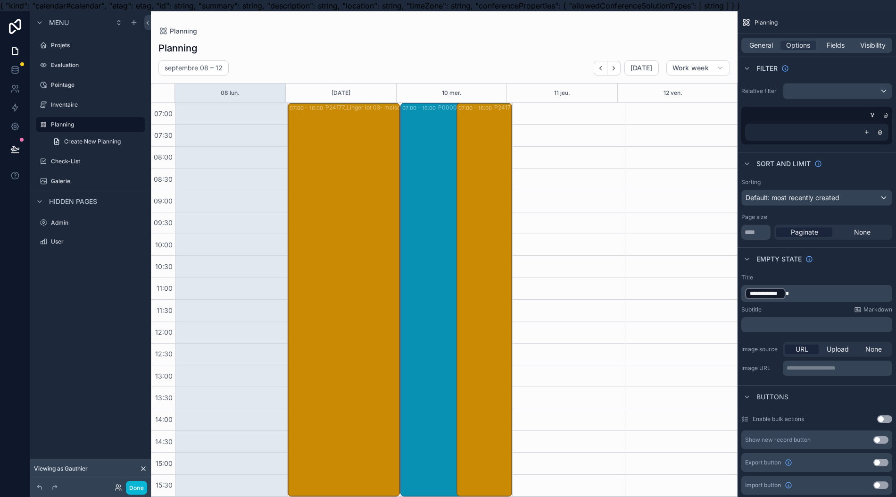
drag, startPoint x: 489, startPoint y: 217, endPoint x: 503, endPoint y: 95, distance: 123.0
drag, startPoint x: 415, startPoint y: 168, endPoint x: 530, endPoint y: 141, distance: 118.2
click at [530, 141] on div "scrollable content" at bounding box center [568, 299] width 112 height 393
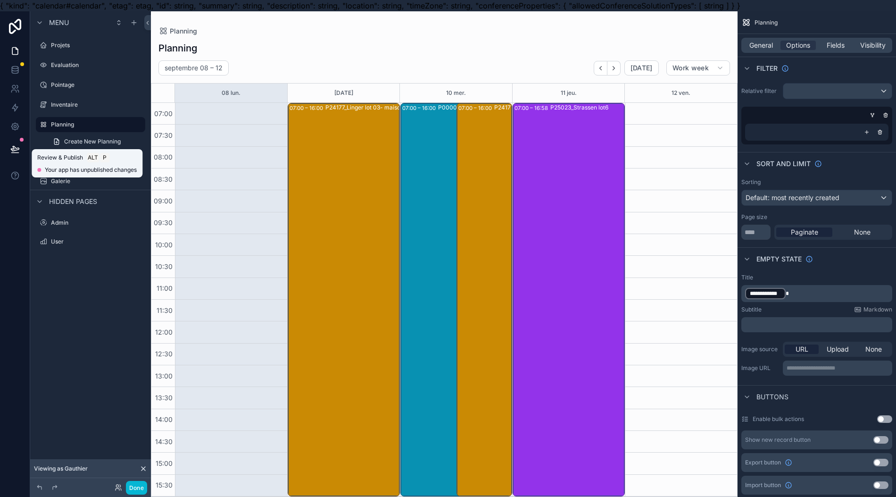
click at [18, 142] on button at bounding box center [15, 149] width 21 height 26
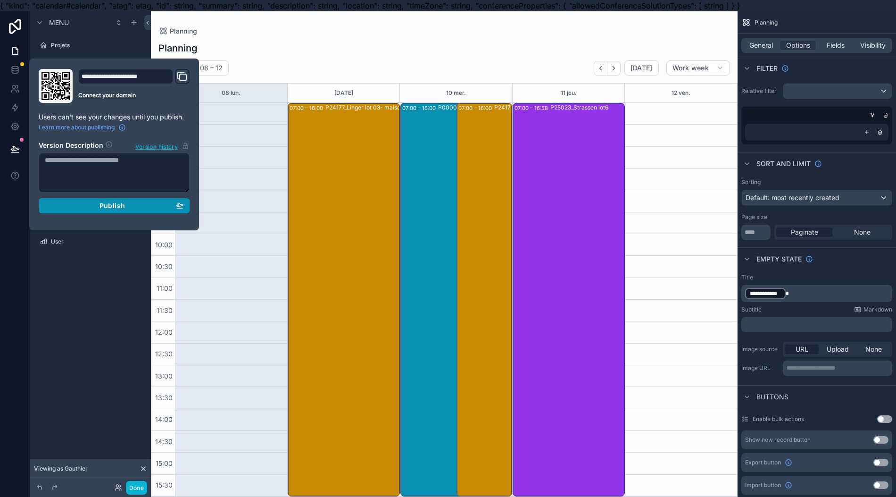
click at [67, 199] on button "Publish" at bounding box center [114, 205] width 151 height 15
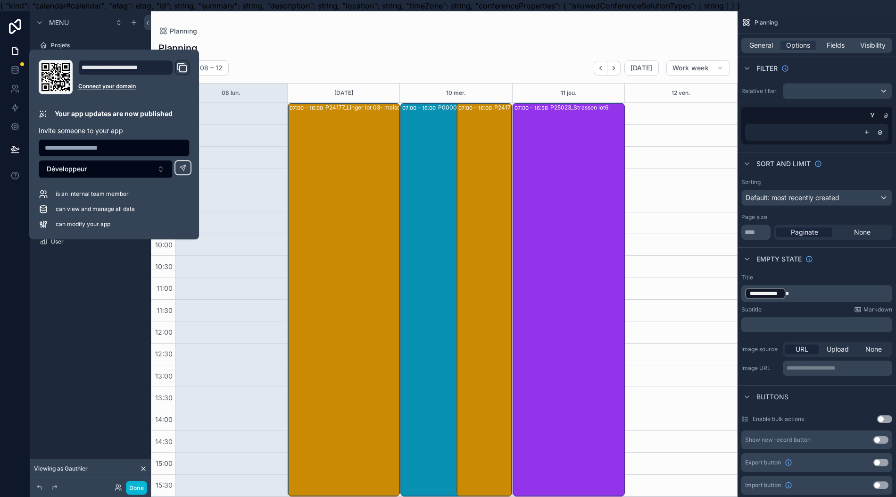
click at [0, 0] on div "scrollable content" at bounding box center [0, 0] width 0 height 0
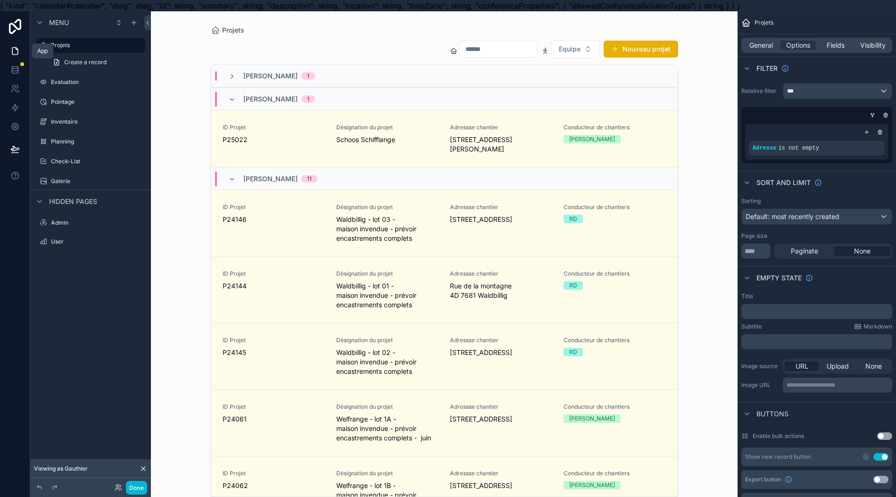
click at [15, 54] on icon at bounding box center [15, 51] width 6 height 7
click at [14, 49] on icon at bounding box center [14, 50] width 9 height 9
click at [100, 142] on label "Planning" at bounding box center [97, 142] width 92 height 8
